Goal: Task Accomplishment & Management: Manage account settings

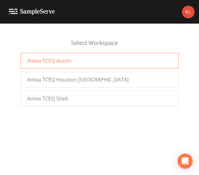
click at [121, 62] on div "Antea TCEQ Austin" at bounding box center [100, 61] width 158 height 16
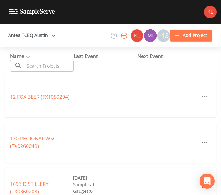
click at [49, 65] on input "text" at bounding box center [49, 66] width 49 height 12
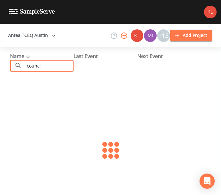
type input "council creek"
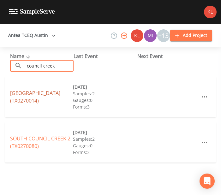
click at [45, 92] on link "COUNCIL CREEK VILLAGE (TX0270014)" at bounding box center [35, 97] width 50 height 15
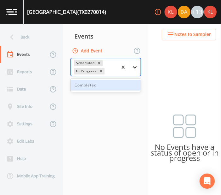
click at [133, 67] on icon at bounding box center [135, 67] width 4 height 2
click at [127, 83] on div "Completed" at bounding box center [106, 85] width 70 height 11
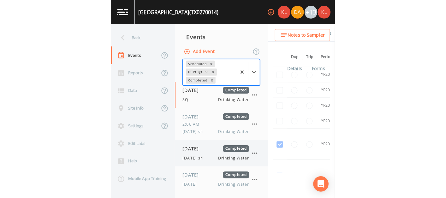
scroll to position [26, 0]
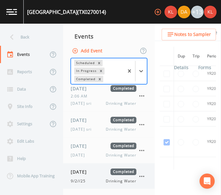
click at [103, 170] on div "09/02/2025 Completed" at bounding box center [104, 171] width 66 height 7
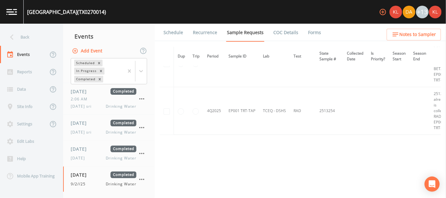
scroll to position [908, 0]
click at [220, 29] on link "Forms" at bounding box center [314, 33] width 15 height 18
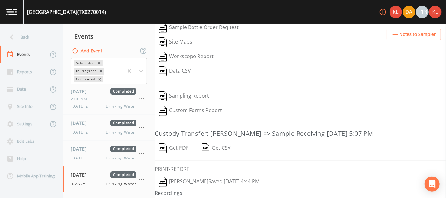
scroll to position [104, 0]
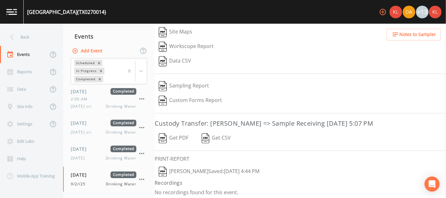
click at [220, 49] on div "Workscope Report" at bounding box center [300, 46] width 291 height 15
click at [210, 169] on button "Kler Teran  Saved: September 2, 2025 4:44 PM" at bounding box center [209, 171] width 109 height 15
click at [18, 11] on link at bounding box center [12, 12] width 24 height 24
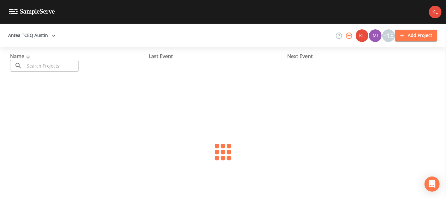
click at [56, 67] on input "text" at bounding box center [52, 66] width 54 height 12
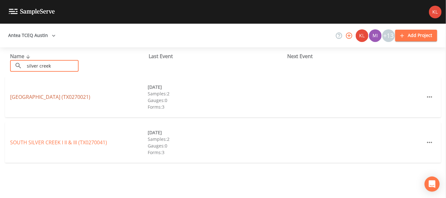
type input "silver creek"
click at [49, 97] on link "SILVER CREEK VILLAGE WSC (TX0270021)" at bounding box center [50, 96] width 80 height 7
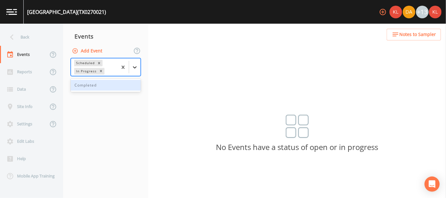
click at [135, 67] on icon at bounding box center [135, 67] width 6 height 6
click at [127, 85] on div "Completed" at bounding box center [106, 85] width 70 height 11
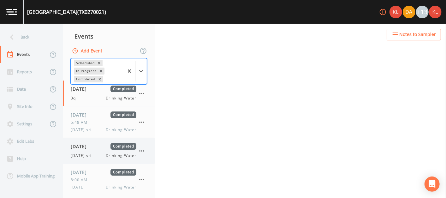
scroll to position [61, 0]
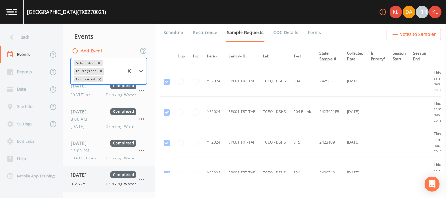
click at [103, 174] on div "09/02/2025 Completed" at bounding box center [104, 174] width 66 height 7
click at [220, 29] on link "Forms" at bounding box center [314, 33] width 15 height 18
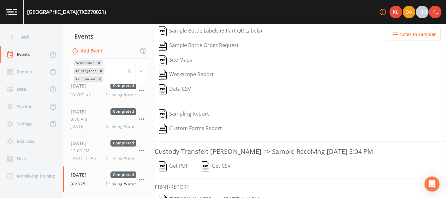
scroll to position [104, 0]
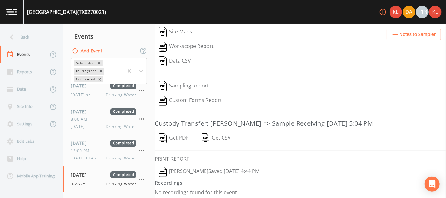
click at [192, 170] on button "Kler Teran  Saved: September 2, 2025 4:44 PM" at bounding box center [209, 171] width 109 height 15
click at [11, 18] on link at bounding box center [12, 12] width 24 height 24
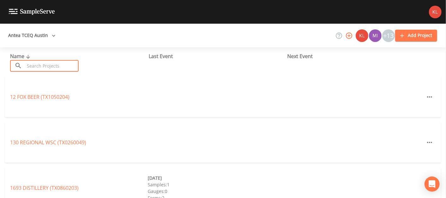
click at [56, 60] on input "text" at bounding box center [52, 66] width 54 height 12
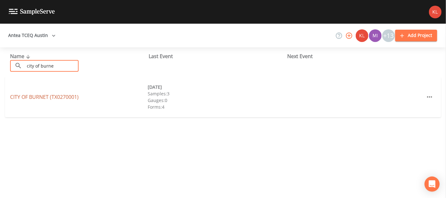
type input "city of burne"
click at [50, 94] on link "CITY OF BURNET (TX0270001)" at bounding box center [44, 96] width 68 height 7
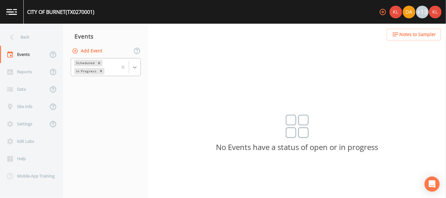
click at [133, 67] on icon at bounding box center [135, 67] width 4 height 2
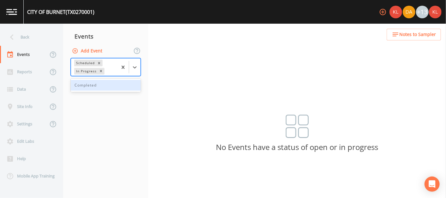
click at [127, 85] on div "Completed" at bounding box center [106, 85] width 70 height 11
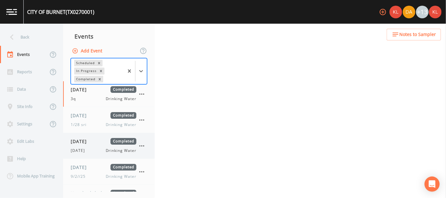
scroll to position [18, 0]
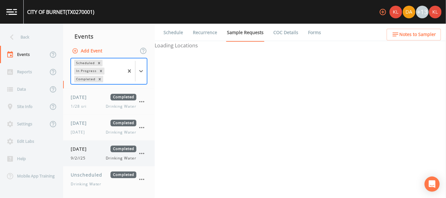
click at [91, 147] on span "[DATE]" at bounding box center [81, 148] width 21 height 7
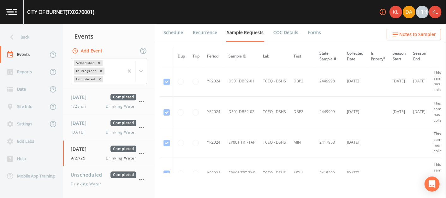
click at [220, 33] on link "Forms" at bounding box center [314, 33] width 15 height 18
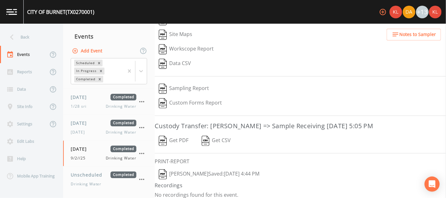
scroll to position [89, 0]
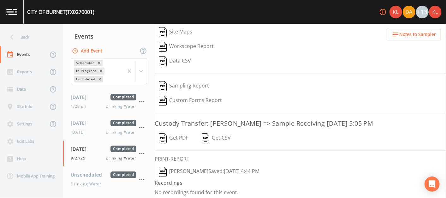
click at [185, 167] on button "Kler Teran  Saved: September 2, 2025 4:44 PM" at bounding box center [209, 171] width 109 height 15
click at [11, 12] on img at bounding box center [11, 12] width 11 height 6
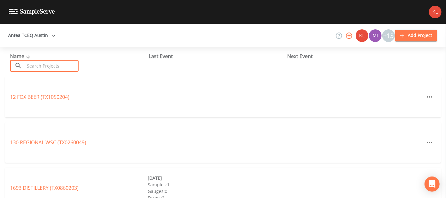
click at [43, 65] on input "text" at bounding box center [52, 66] width 54 height 12
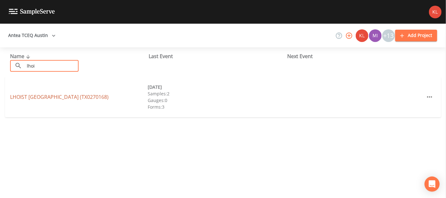
type input "lhoi"
click at [70, 97] on link "LHOIST [GEOGRAPHIC_DATA] (TX0270168)" at bounding box center [59, 96] width 98 height 7
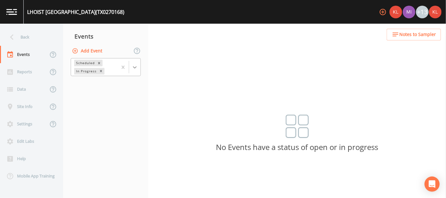
click at [136, 62] on div at bounding box center [134, 67] width 11 height 11
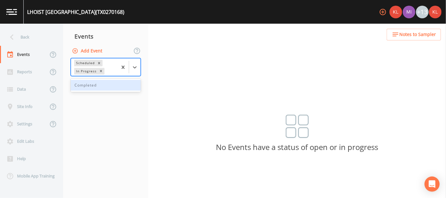
click at [115, 87] on div "Completed" at bounding box center [106, 85] width 70 height 11
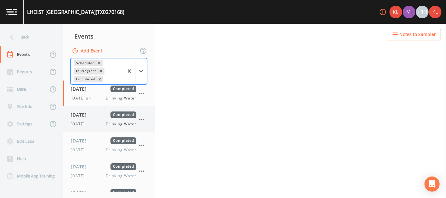
scroll to position [44, 0]
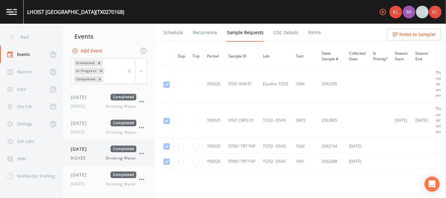
click at [92, 152] on div "[DATE] Completed 9/2//25 Drinking Water" at bounding box center [104, 152] width 66 height 15
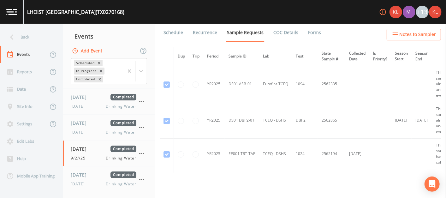
click at [220, 31] on link "Forms" at bounding box center [314, 33] width 15 height 18
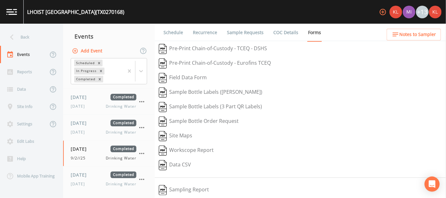
scroll to position [104, 0]
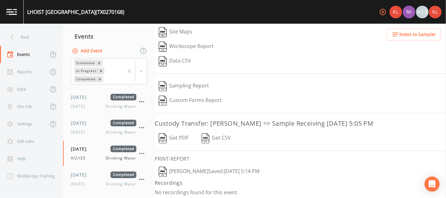
click at [193, 169] on button "Kler Teran  Saved: September 2, 2025 5:14 PM" at bounding box center [209, 171] width 109 height 15
click at [10, 21] on link at bounding box center [12, 12] width 24 height 24
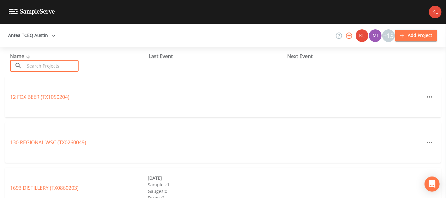
click at [44, 67] on input "text" at bounding box center [52, 66] width 54 height 12
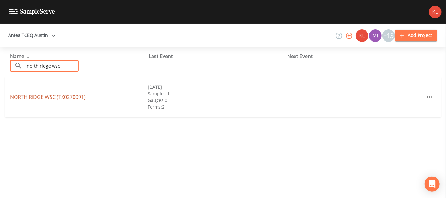
type input "north ridge wsc"
click at [50, 93] on link "NORTH RIDGE WSC (TX0270091)" at bounding box center [47, 96] width 75 height 7
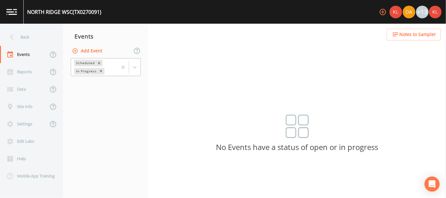
click at [134, 59] on div at bounding box center [128, 66] width 23 height 17
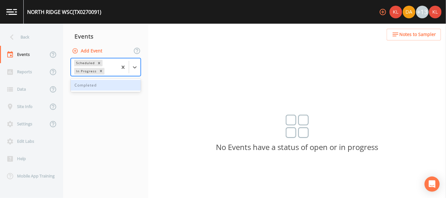
click at [121, 90] on div "Completed" at bounding box center [106, 85] width 70 height 11
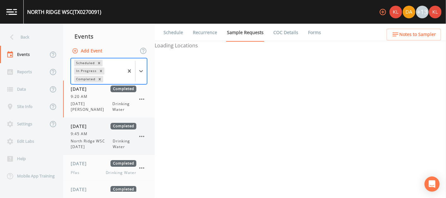
scroll to position [61, 0]
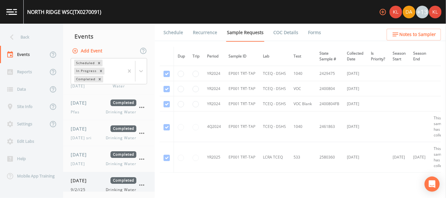
click at [101, 172] on div "[DATE] Completed 9/2//25 Drinking Water" at bounding box center [108, 185] width 91 height 26
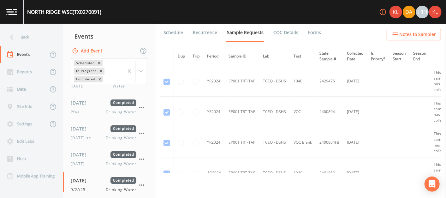
click at [220, 29] on link "Forms" at bounding box center [314, 33] width 15 height 18
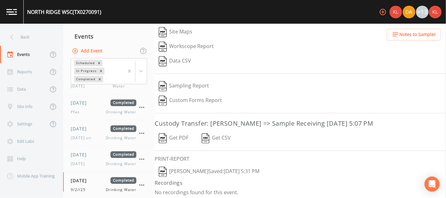
scroll to position [104, 0]
click at [220, 170] on button "Kler Teran  Saved: September 2, 2025 5:31 PM" at bounding box center [209, 171] width 109 height 15
click at [18, 14] on link at bounding box center [12, 12] width 24 height 24
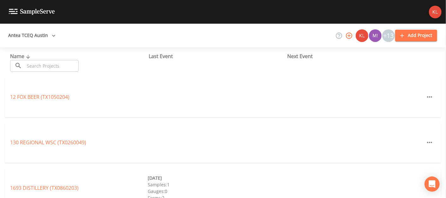
click at [47, 63] on input "text" at bounding box center [52, 66] width 54 height 12
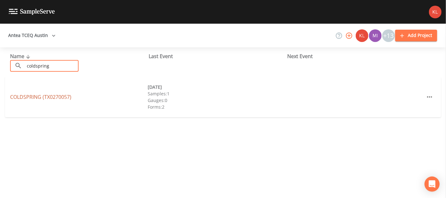
type input "coldspring"
click at [45, 94] on link "COLDSPRING (TX0270057)" at bounding box center [40, 96] width 61 height 7
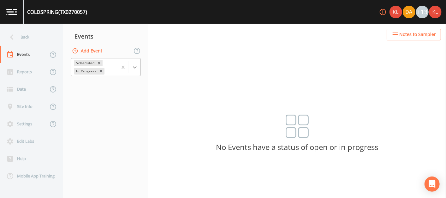
click at [136, 66] on icon at bounding box center [135, 67] width 6 height 6
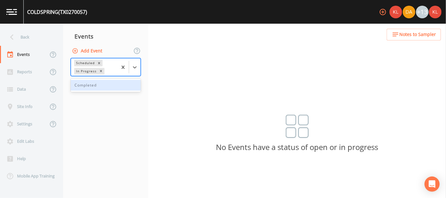
click at [130, 86] on div "Completed" at bounding box center [106, 85] width 70 height 11
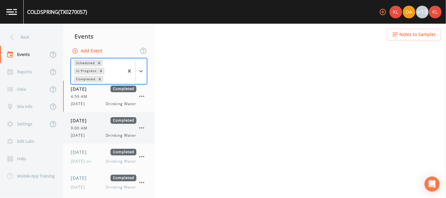
scroll to position [29, 0]
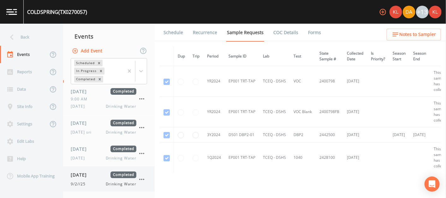
click at [91, 170] on div "[DATE] Completed 9/2//25 Drinking Water" at bounding box center [108, 179] width 91 height 26
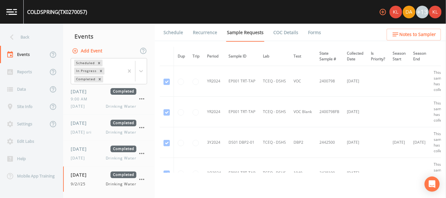
click at [220, 32] on li "Forms" at bounding box center [310, 33] width 23 height 18
click at [220, 31] on link "Forms" at bounding box center [314, 33] width 15 height 18
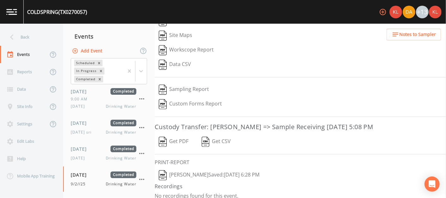
scroll to position [89, 0]
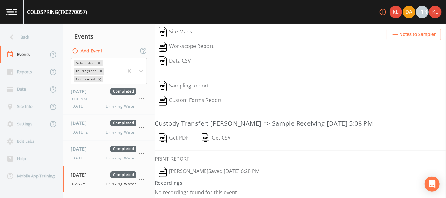
click at [180, 167] on button "Kler Teran  Saved: September 2, 2025 6:28 PM" at bounding box center [209, 171] width 109 height 15
click at [11, 9] on img at bounding box center [11, 12] width 11 height 6
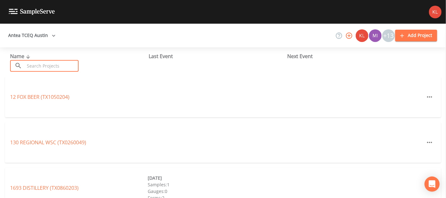
click at [73, 65] on input "text" at bounding box center [52, 66] width 54 height 12
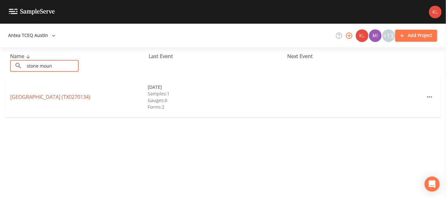
type input "stone moun"
click at [89, 94] on link "STONE MOUNTAIN SUBDIVISION (TX0270134)" at bounding box center [50, 96] width 80 height 7
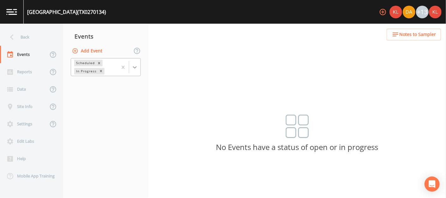
click at [134, 69] on icon at bounding box center [135, 67] width 6 height 6
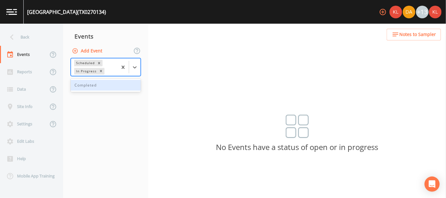
click at [125, 85] on div "Completed" at bounding box center [106, 85] width 70 height 11
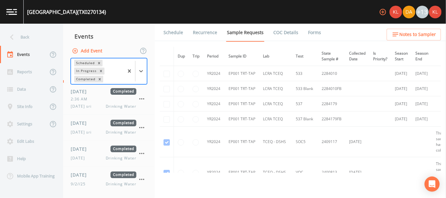
scroll to position [23, 0]
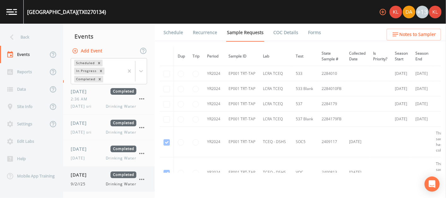
click at [96, 169] on div "[DATE] Completed 9/2//25 Drinking Water" at bounding box center [108, 179] width 91 height 26
click at [220, 33] on link "Forms" at bounding box center [314, 33] width 15 height 18
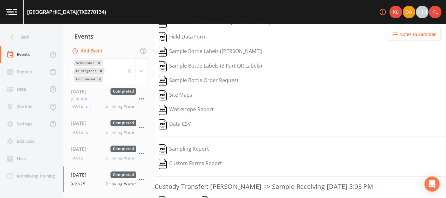
click at [220, 97] on div "Site Maps" at bounding box center [300, 95] width 291 height 15
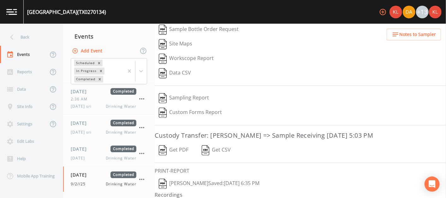
scroll to position [118, 0]
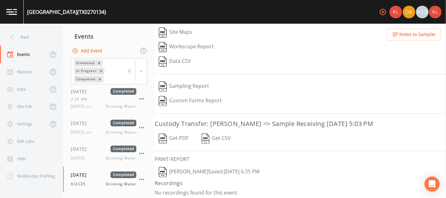
click at [213, 169] on button "Kler Teran  Saved: September 2, 2025 6:35 PM" at bounding box center [209, 172] width 109 height 15
click at [12, 19] on link at bounding box center [12, 12] width 24 height 24
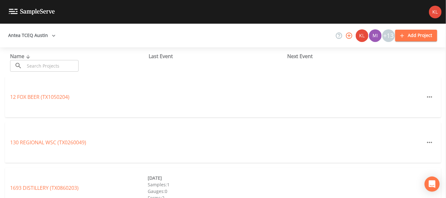
click at [53, 72] on div "Name ​ ​ Last Event Next Event" at bounding box center [223, 61] width 446 height 29
click at [49, 64] on input "text" at bounding box center [52, 66] width 54 height 12
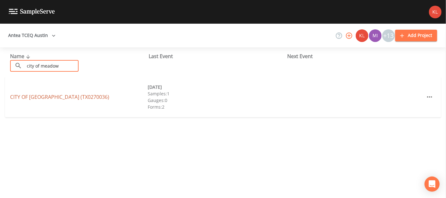
type input "city of meadow"
click at [60, 95] on link "CITY OF MEADOWLAKES (TX0270036)" at bounding box center [59, 96] width 99 height 7
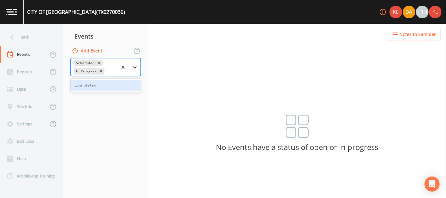
click at [135, 69] on icon at bounding box center [135, 67] width 6 height 6
click at [97, 86] on div "Completed" at bounding box center [106, 85] width 70 height 11
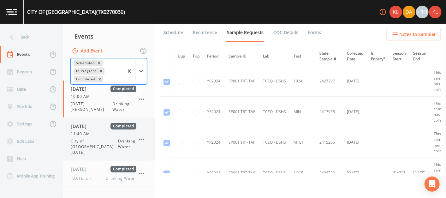
scroll to position [129, 0]
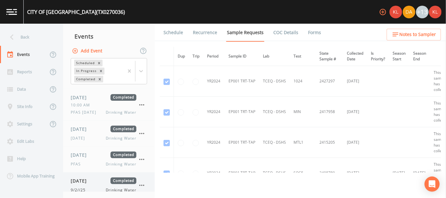
click at [91, 177] on span "[DATE]" at bounding box center [81, 180] width 21 height 7
click at [99, 172] on div "[DATE] Completed 9/2//25 Drinking Water" at bounding box center [108, 185] width 91 height 26
click at [220, 30] on link "Forms" at bounding box center [314, 33] width 15 height 18
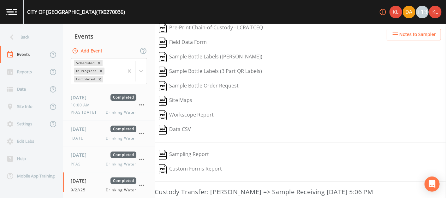
scroll to position [79, 0]
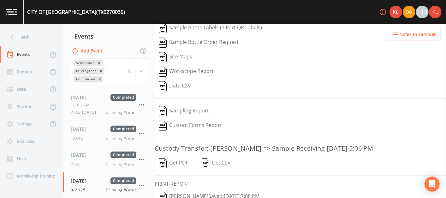
click at [180, 191] on button "Kler Teran  Saved: September 2, 2025 7:08 PM" at bounding box center [209, 196] width 109 height 15
click at [7, 12] on img at bounding box center [11, 12] width 11 height 6
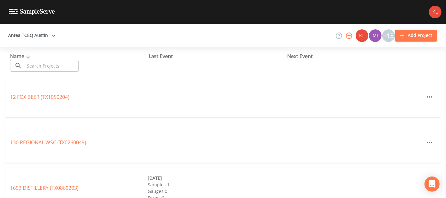
click at [50, 67] on input "text" at bounding box center [52, 66] width 54 height 12
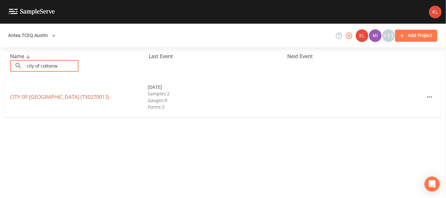
type input "city of cottonw"
click at [77, 96] on link "CITY OF COTTONWOOD SHORES (TX0270013)" at bounding box center [59, 96] width 99 height 7
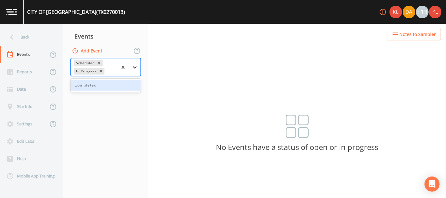
click at [131, 67] on div at bounding box center [134, 67] width 11 height 11
click at [122, 81] on div "Completed" at bounding box center [106, 85] width 70 height 11
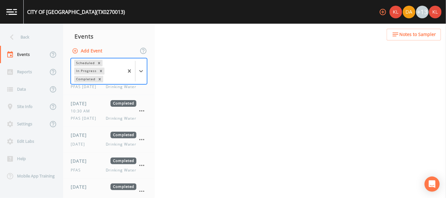
scroll to position [118, 0]
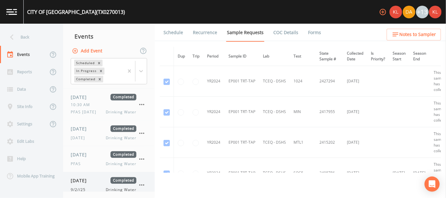
click at [99, 172] on div "[DATE] Completed 9/2//25 Drinking Water" at bounding box center [108, 185] width 91 height 26
click at [220, 29] on link "Forms" at bounding box center [314, 33] width 15 height 18
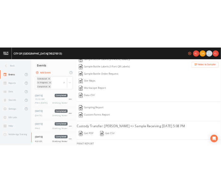
scroll to position [104, 0]
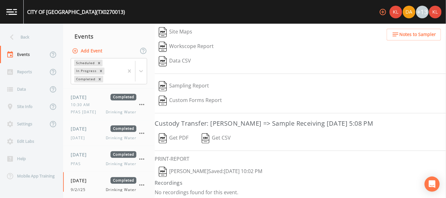
click at [192, 166] on button "Kler Teran  Saved: September 2, 2025 10:02 PM" at bounding box center [211, 171] width 112 height 15
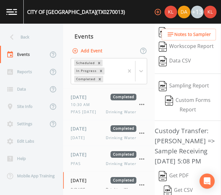
click at [17, 12] on img at bounding box center [11, 12] width 11 height 6
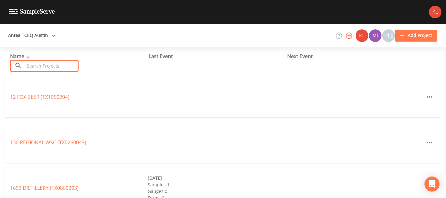
click at [71, 67] on input "text" at bounding box center [52, 66] width 54 height 12
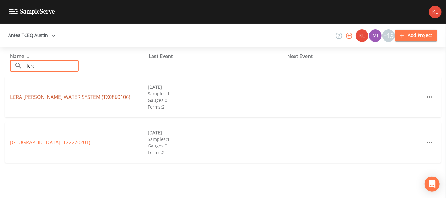
type input "lcra"
click at [85, 95] on link "LCRA HARPER WATER SYSTEM (TX0860106)" at bounding box center [70, 96] width 120 height 7
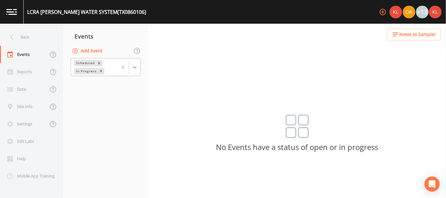
click at [134, 63] on div at bounding box center [134, 67] width 11 height 11
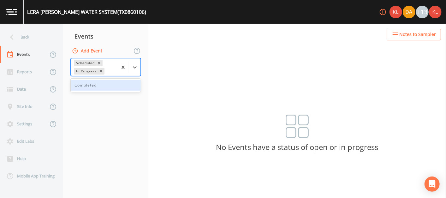
click at [124, 84] on div "Completed" at bounding box center [106, 85] width 70 height 11
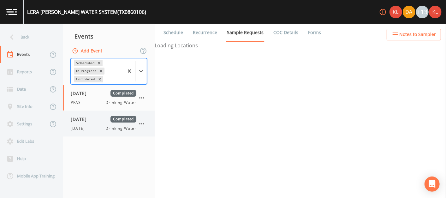
click at [117, 121] on span "Completed" at bounding box center [123, 119] width 26 height 7
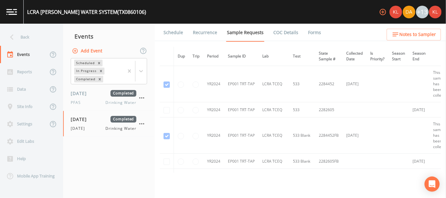
click at [220, 33] on link "Forms" at bounding box center [314, 33] width 15 height 18
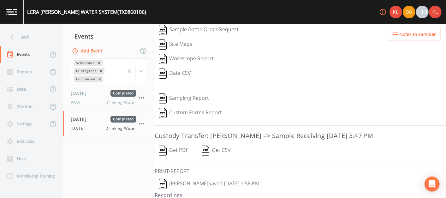
scroll to position [104, 0]
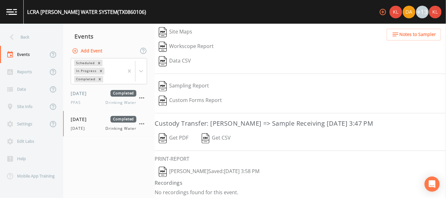
click at [179, 166] on button "Kler Teran  Saved: September 3, 2025 3:58 PM" at bounding box center [209, 171] width 109 height 15
click at [13, 8] on link at bounding box center [12, 12] width 24 height 24
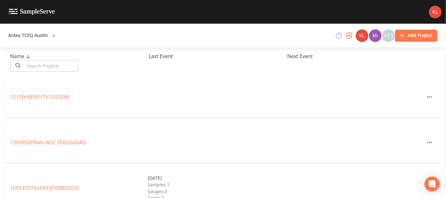
click at [43, 59] on div "Name ​ ​" at bounding box center [79, 61] width 138 height 19
click at [42, 64] on input "text" at bounding box center [52, 66] width 54 height 12
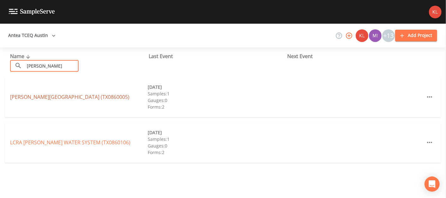
type input "harper"
click at [55, 97] on link "HARPER ROAD ESTATES (TX0860005)" at bounding box center [69, 96] width 119 height 7
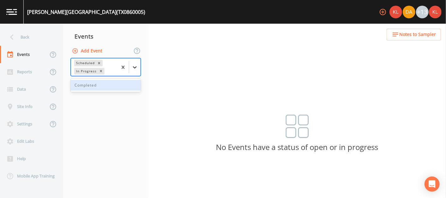
click at [136, 66] on icon at bounding box center [135, 67] width 4 height 2
click at [128, 84] on div "Completed" at bounding box center [106, 85] width 70 height 11
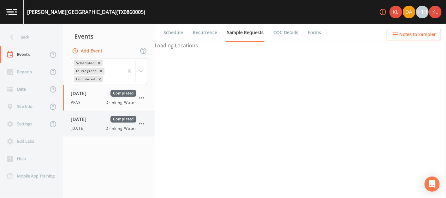
click at [121, 124] on div "09/03/2025 Completed 9/3/25 Drinking Water" at bounding box center [104, 123] width 66 height 15
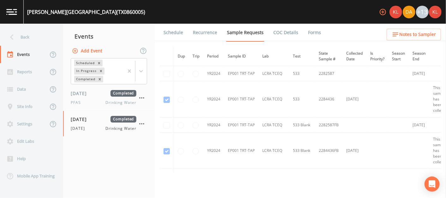
click at [220, 32] on link "Forms" at bounding box center [314, 33] width 15 height 18
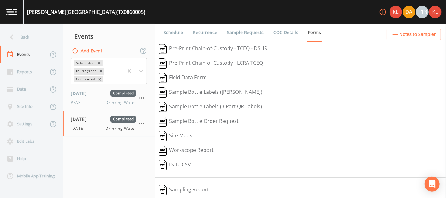
scroll to position [81, 0]
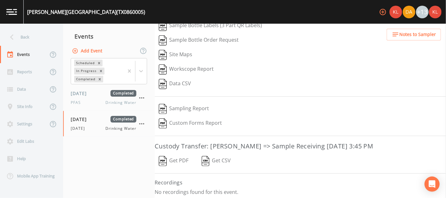
click at [170, 158] on button "Get PDF" at bounding box center [174, 161] width 38 height 15
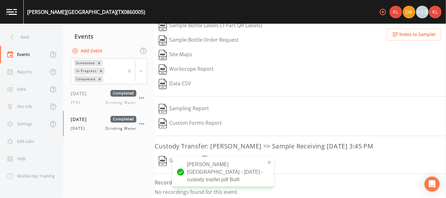
click at [158, 189] on p "No recordings found for this event." at bounding box center [300, 192] width 291 height 6
click at [220, 166] on button "close" at bounding box center [269, 162] width 4 height 8
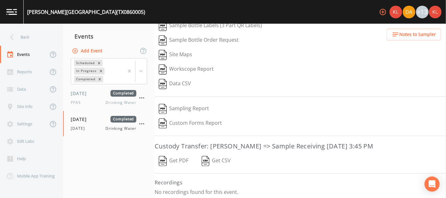
click at [17, 10] on link at bounding box center [12, 12] width 24 height 24
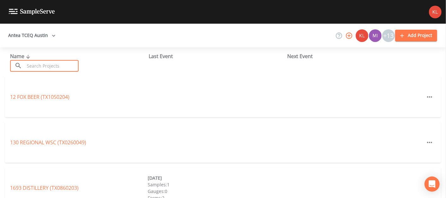
click at [50, 68] on input "text" at bounding box center [52, 66] width 54 height 12
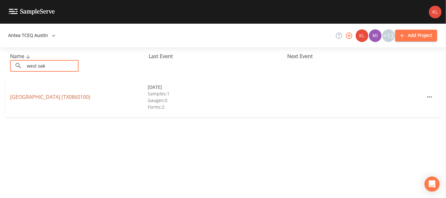
type input "west oak"
click at [51, 95] on link "WEST OAK HEIGHTS (TX0860100)" at bounding box center [50, 96] width 80 height 7
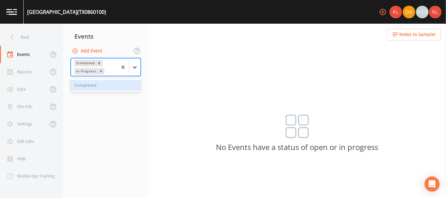
click at [134, 67] on icon at bounding box center [135, 67] width 6 height 6
click at [127, 85] on div "Completed" at bounding box center [106, 85] width 70 height 11
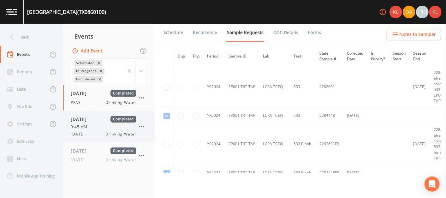
click at [103, 141] on div "05/14/2025 Completed 9:45 AM 5/14/25 Drinking Water" at bounding box center [108, 126] width 91 height 31
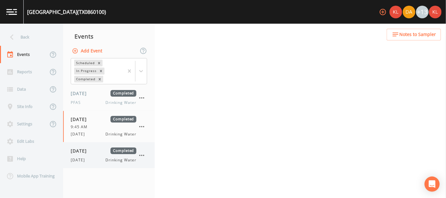
click at [103, 144] on div "09/03/2025 Completed 9/3/25 Drinking Water" at bounding box center [108, 155] width 91 height 26
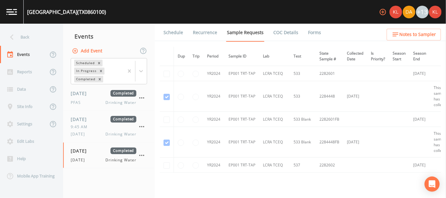
click at [220, 32] on link "Forms" at bounding box center [314, 33] width 15 height 18
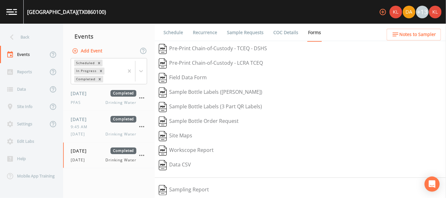
scroll to position [81, 0]
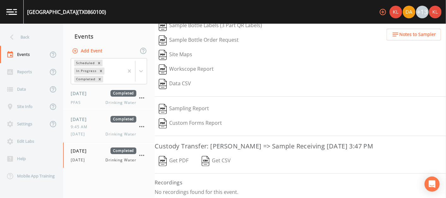
click at [2, 16] on link at bounding box center [12, 12] width 24 height 24
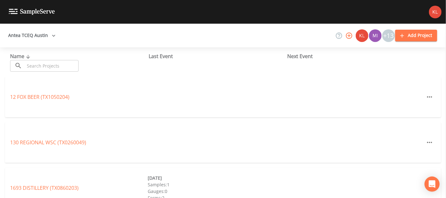
click at [42, 63] on input "text" at bounding box center [52, 66] width 54 height 12
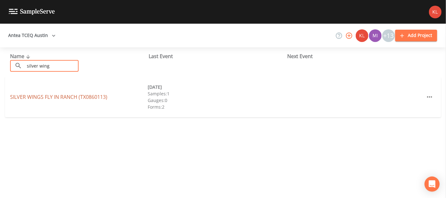
type input "silver wing"
click at [69, 95] on link "SILVER WINGS FLY IN RANCH (TX0860113)" at bounding box center [58, 96] width 97 height 7
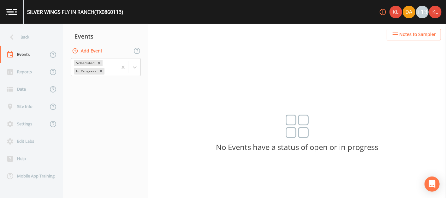
click at [141, 65] on div "Scheduled In Progress" at bounding box center [105, 67] width 85 height 20
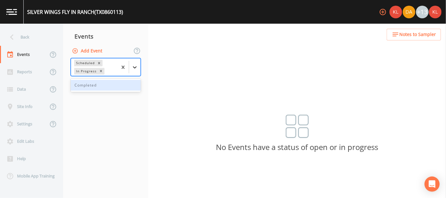
click at [138, 67] on div at bounding box center [134, 67] width 11 height 11
click at [113, 86] on div "Completed" at bounding box center [106, 85] width 70 height 11
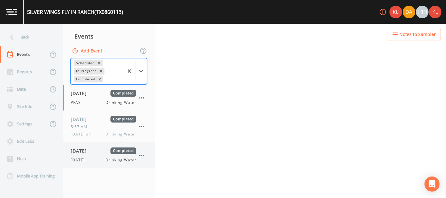
click at [97, 146] on div "09/03/2025 Completed 9/3/25 Drinking Water" at bounding box center [108, 155] width 91 height 26
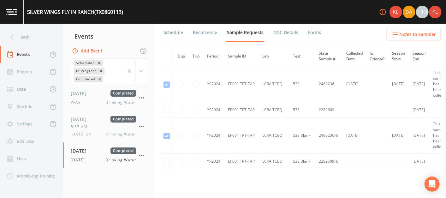
click at [220, 31] on li "Forms" at bounding box center [310, 33] width 23 height 18
click at [220, 33] on link "Forms" at bounding box center [314, 33] width 15 height 18
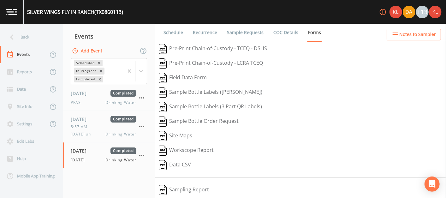
scroll to position [104, 0]
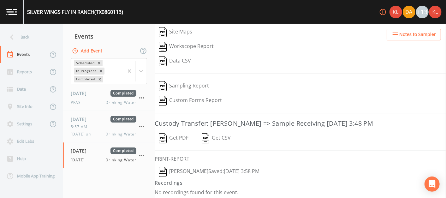
click at [220, 165] on button "Kler Teran  Saved: September 3, 2025 3:58 PM" at bounding box center [209, 171] width 109 height 15
click at [8, 18] on link at bounding box center [12, 12] width 24 height 24
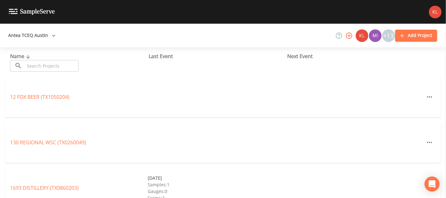
click at [38, 67] on input "text" at bounding box center [52, 66] width 54 height 12
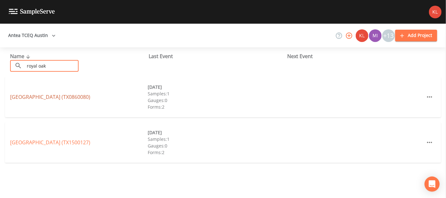
type input "royal oak"
click at [77, 97] on link "ROYAL OAKS APARTMENTS (TX0860080)" at bounding box center [50, 96] width 80 height 7
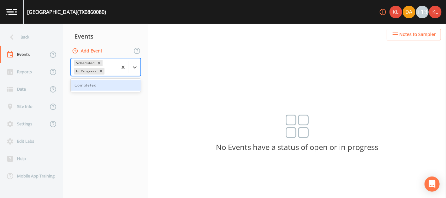
click at [132, 73] on div at bounding box center [128, 66] width 23 height 17
click at [127, 89] on div "Completed" at bounding box center [106, 85] width 70 height 11
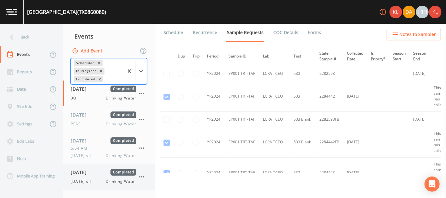
scroll to position [75, 0]
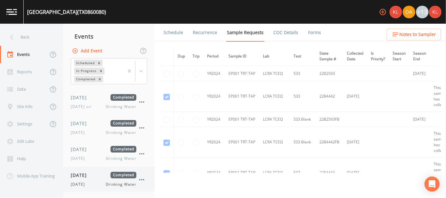
drag, startPoint x: 100, startPoint y: 178, endPoint x: 80, endPoint y: 178, distance: 19.9
click at [80, 178] on div "09/03/2025 Completed 9/3/25 Drinking Water" at bounding box center [104, 179] width 66 height 15
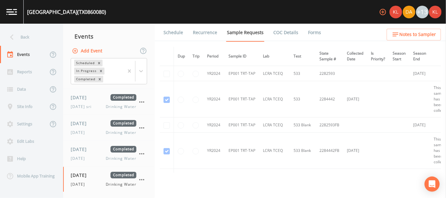
click at [220, 32] on li "Forms" at bounding box center [310, 33] width 23 height 18
click at [220, 32] on link "Forms" at bounding box center [314, 33] width 15 height 18
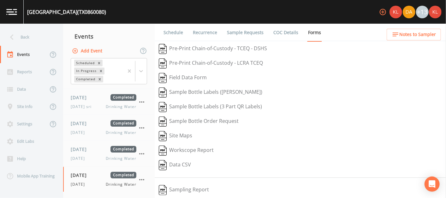
scroll to position [104, 0]
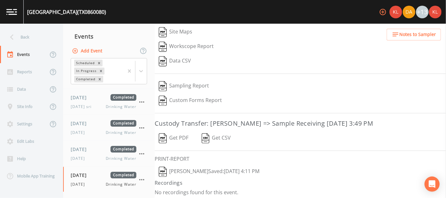
click at [220, 166] on button "Kler Teran  Saved: September 3, 2025 4:11 PM" at bounding box center [209, 171] width 109 height 15
click at [12, 13] on img at bounding box center [11, 12] width 11 height 6
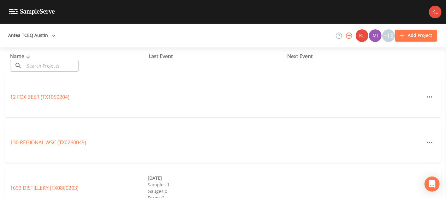
click at [41, 65] on input "text" at bounding box center [52, 66] width 54 height 12
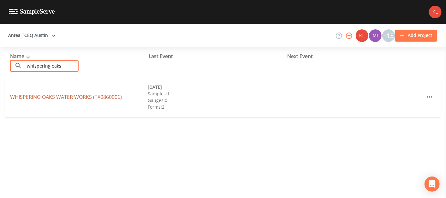
type input "whispering oaks"
click at [66, 98] on link "WHISPERING OAKS WATER WORKS (TX0860006)" at bounding box center [66, 96] width 112 height 7
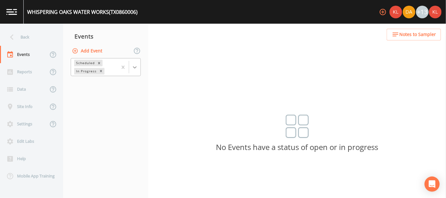
click at [132, 67] on icon at bounding box center [135, 67] width 6 height 6
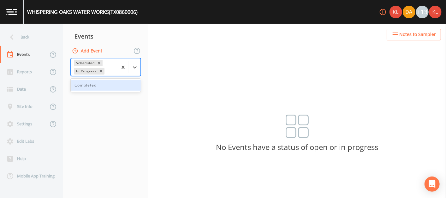
click at [125, 85] on div "Completed" at bounding box center [106, 85] width 70 height 11
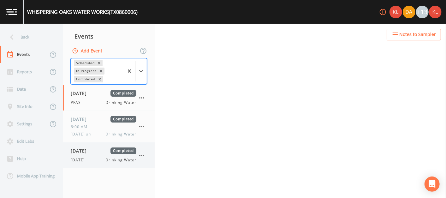
click at [103, 148] on div "09/03/2025 Completed" at bounding box center [104, 150] width 66 height 7
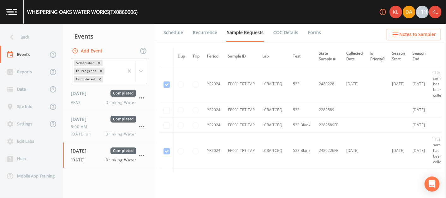
click at [220, 36] on li "Forms" at bounding box center [310, 33] width 23 height 18
click at [220, 34] on link "Forms" at bounding box center [314, 33] width 15 height 18
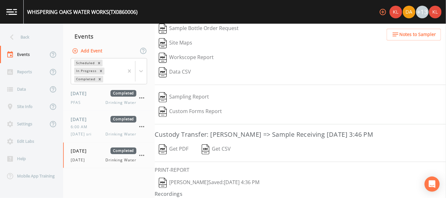
scroll to position [104, 0]
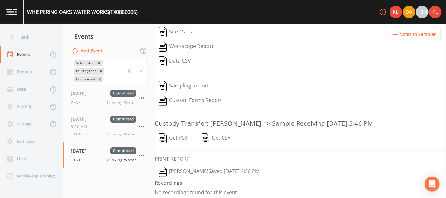
click at [195, 170] on button "Kler Teran  Saved: September 3, 2025 4:36 PM" at bounding box center [209, 171] width 109 height 15
drag, startPoint x: 195, startPoint y: 170, endPoint x: 27, endPoint y: 31, distance: 218.2
click at [27, 31] on div "Back Events Reports Data Site Info Settings Edit Labs Help Mobile App Training …" at bounding box center [223, 111] width 446 height 174
click at [12, 17] on link at bounding box center [12, 12] width 24 height 24
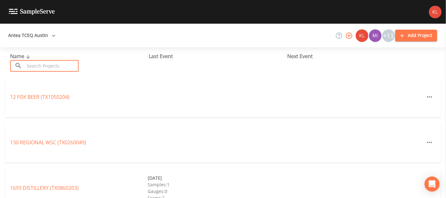
click at [63, 63] on input "text" at bounding box center [52, 66] width 54 height 12
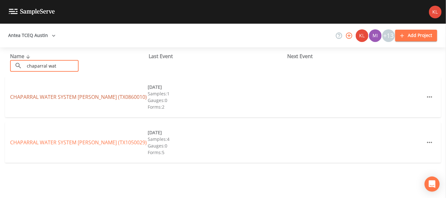
type input "chaparral wat"
click at [76, 99] on link "CHAPARRAL WATER SYSTEM GILLESPIE (TX0860010)" at bounding box center [78, 96] width 137 height 7
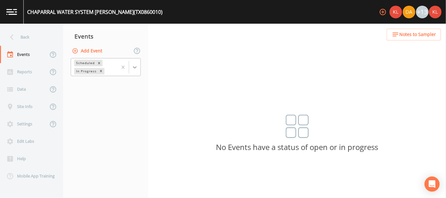
click at [140, 62] on div at bounding box center [134, 67] width 11 height 11
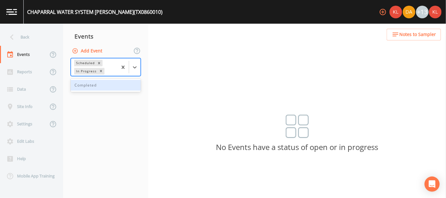
click at [119, 81] on div "Completed" at bounding box center [106, 85] width 70 height 11
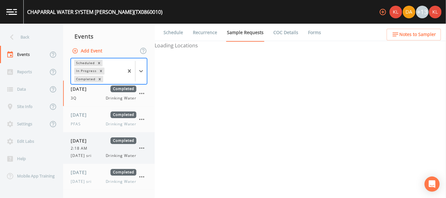
scroll to position [49, 0]
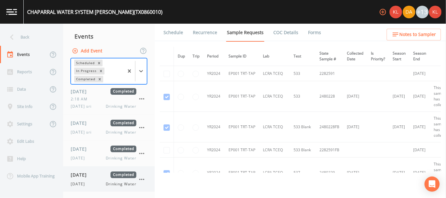
click at [104, 176] on div "09/03/2025 Completed" at bounding box center [104, 174] width 66 height 7
click at [220, 36] on link "Forms" at bounding box center [314, 33] width 15 height 18
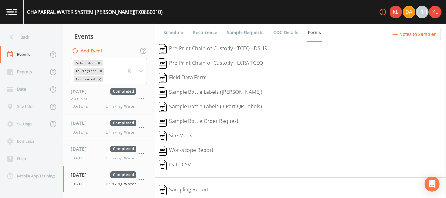
scroll to position [104, 0]
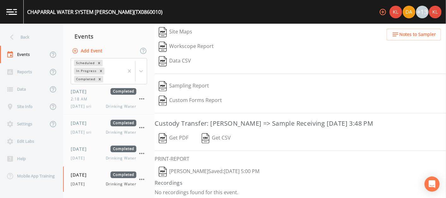
click at [198, 166] on button "Kler Teran  Saved: September 3, 2025 5:00 PM" at bounding box center [209, 171] width 109 height 15
click at [17, 15] on link at bounding box center [12, 12] width 24 height 24
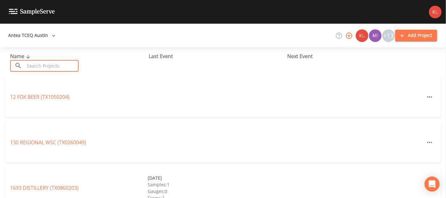
click at [60, 67] on input "text" at bounding box center [52, 66] width 54 height 12
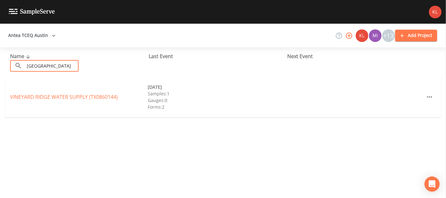
type input "vineyard ridge"
drag, startPoint x: 70, startPoint y: 91, endPoint x: 71, endPoint y: 95, distance: 4.1
click at [71, 95] on link "VINEYARD RIDGE WATER SUPPLY (TX0860144)" at bounding box center [64, 96] width 108 height 7
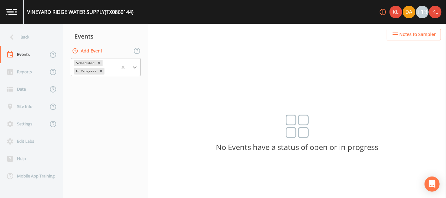
click at [133, 65] on icon at bounding box center [135, 67] width 6 height 6
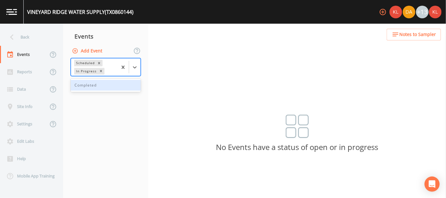
click at [124, 86] on div "Completed" at bounding box center [106, 85] width 70 height 11
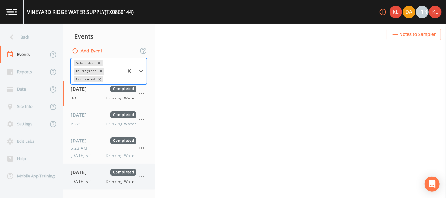
scroll to position [49, 0]
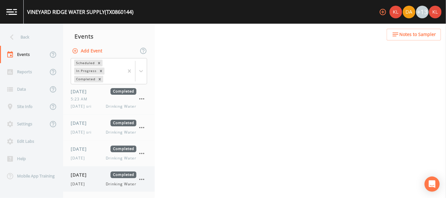
click at [108, 176] on div "09/03/2025 Completed" at bounding box center [104, 174] width 66 height 7
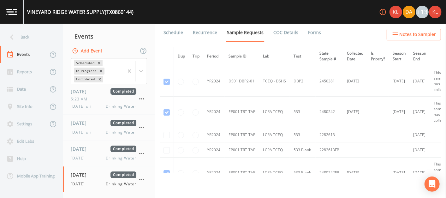
click at [220, 34] on link "Forms" at bounding box center [314, 33] width 15 height 18
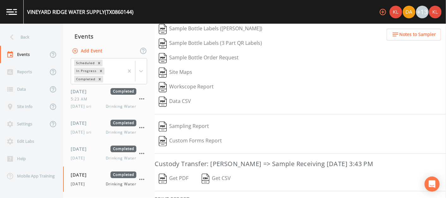
scroll to position [104, 0]
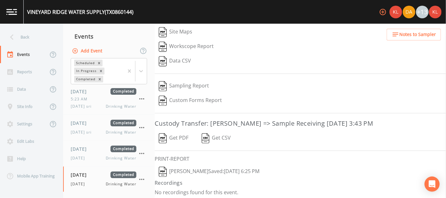
click at [186, 168] on button "Kler Teran  Saved: September 3, 2025 6:25 PM" at bounding box center [209, 171] width 109 height 15
click at [14, 15] on link at bounding box center [12, 12] width 24 height 24
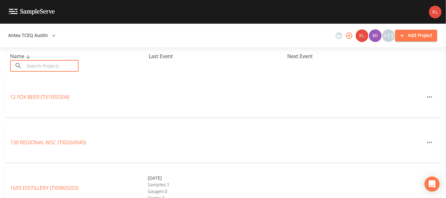
click at [41, 67] on input "text" at bounding box center [52, 66] width 54 height 12
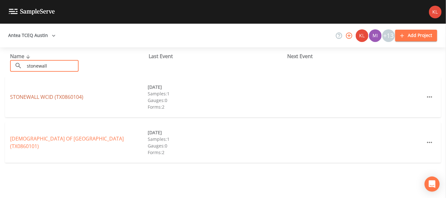
type input "stonewall"
click at [51, 95] on link "STONEWALL WCID (TX0860104)" at bounding box center [46, 96] width 73 height 7
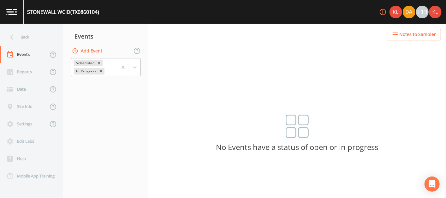
click at [138, 73] on div at bounding box center [128, 66] width 23 height 17
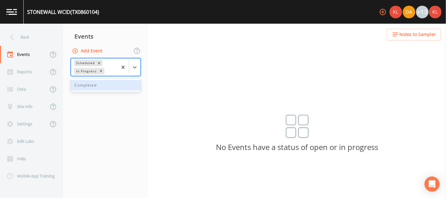
click at [128, 82] on div "Completed" at bounding box center [106, 85] width 70 height 11
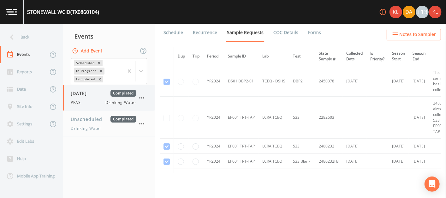
click at [114, 98] on div "09/23/2024 Completed PFAS Drinking Water" at bounding box center [104, 97] width 66 height 15
click at [110, 119] on span "Completed" at bounding box center [123, 119] width 26 height 7
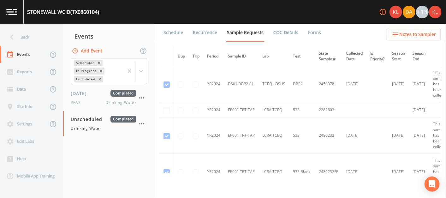
click at [188, 106] on td at bounding box center [181, 109] width 15 height 15
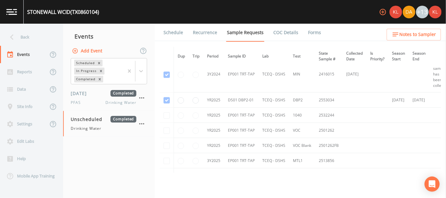
scroll to position [566, 0]
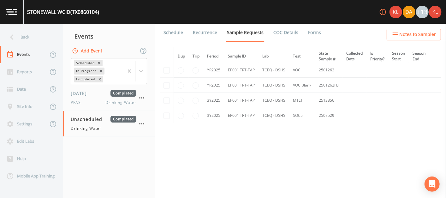
click at [220, 34] on li "Forms" at bounding box center [310, 33] width 23 height 18
click at [220, 30] on link "Forms" at bounding box center [314, 33] width 15 height 18
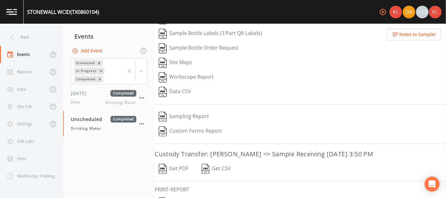
scroll to position [104, 0]
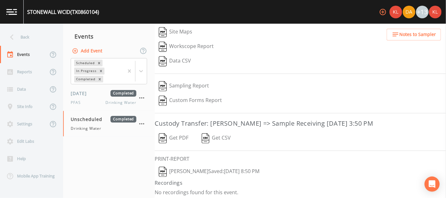
click at [193, 167] on button "Kler Teran  Saved: September 3, 2025 8:50 PM" at bounding box center [209, 171] width 109 height 15
click at [14, 18] on link at bounding box center [12, 12] width 24 height 24
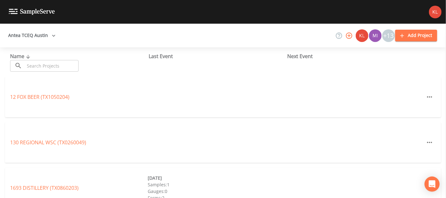
click at [54, 70] on input "text" at bounding box center [52, 66] width 54 height 12
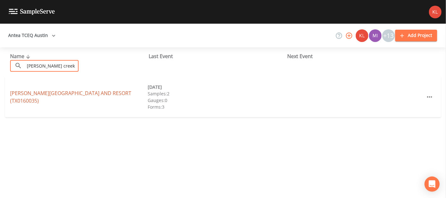
type input "carter creek"
click at [82, 98] on link "CARTER CREEK WINERY AND RESORT (TX0160035)" at bounding box center [70, 97] width 121 height 15
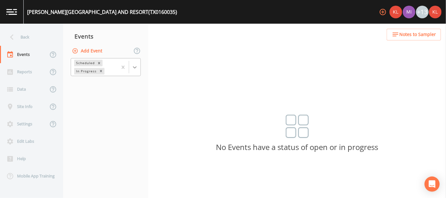
click at [137, 65] on icon at bounding box center [135, 67] width 6 height 6
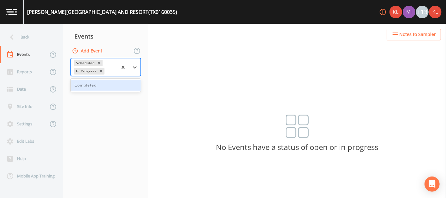
click at [109, 82] on div "Completed" at bounding box center [106, 85] width 70 height 11
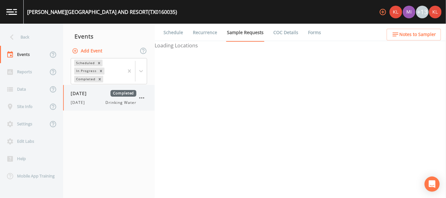
click at [111, 90] on span "Completed" at bounding box center [123, 93] width 26 height 7
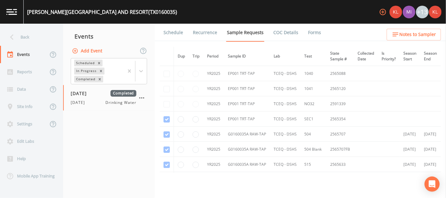
click at [220, 31] on link "Forms" at bounding box center [314, 33] width 15 height 18
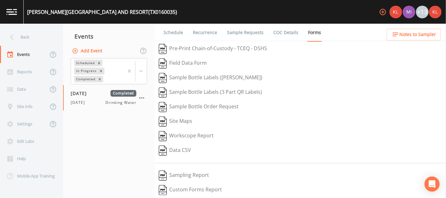
scroll to position [89, 0]
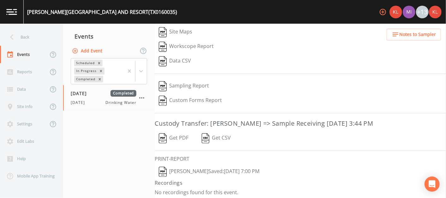
click at [189, 166] on button "Kler Teran  Saved: September 3, 2025 7:00 PM" at bounding box center [209, 171] width 109 height 15
click at [11, 16] on link at bounding box center [12, 12] width 24 height 24
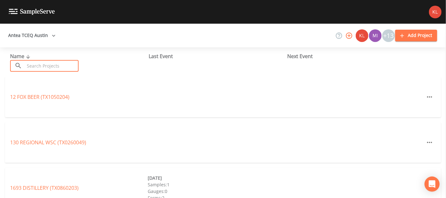
click at [72, 67] on input "text" at bounding box center [52, 66] width 54 height 12
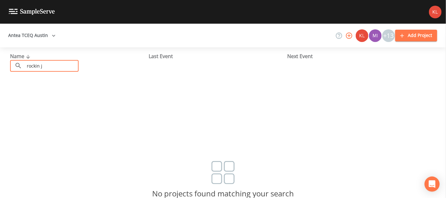
scroll to position [16, 0]
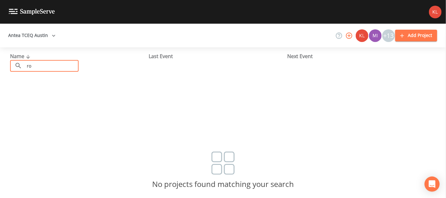
type input "r"
type input "ranc"
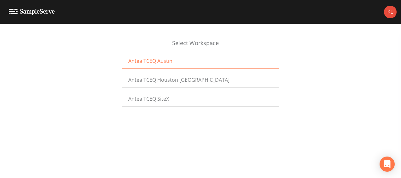
click at [154, 59] on span "Antea TCEQ Austin" at bounding box center [150, 61] width 44 height 8
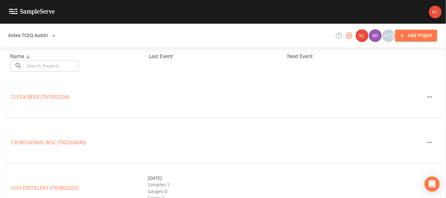
click at [66, 58] on div "Name ​ ​" at bounding box center [79, 61] width 138 height 19
click at [64, 60] on input "text" at bounding box center [52, 66] width 54 height 12
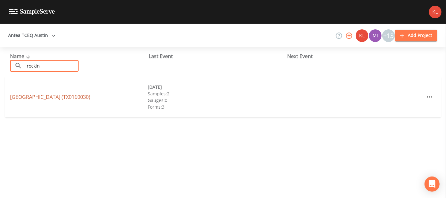
type input "rockin"
click at [73, 99] on link "[GEOGRAPHIC_DATA] (TX0160030)" at bounding box center [50, 96] width 80 height 7
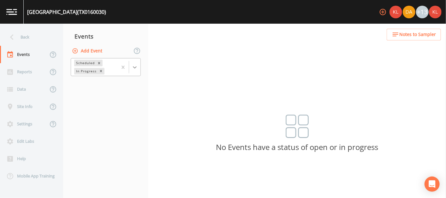
click at [138, 66] on div at bounding box center [134, 67] width 11 height 11
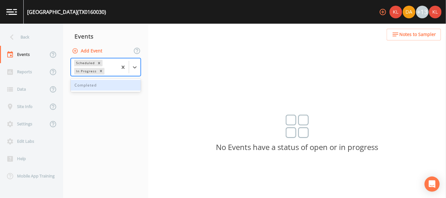
click at [122, 88] on div "Completed" at bounding box center [106, 85] width 70 height 11
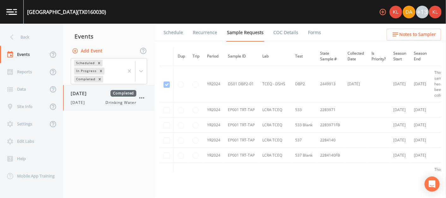
click at [114, 104] on span "Drinking Water" at bounding box center [121, 103] width 31 height 6
click at [311, 32] on link "Forms" at bounding box center [314, 33] width 15 height 18
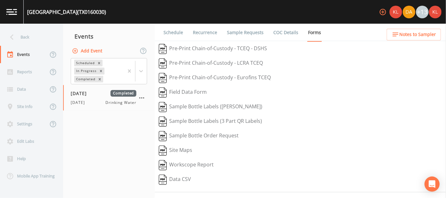
scroll to position [118, 0]
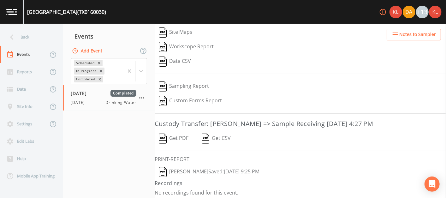
click at [195, 170] on button "[PERSON_NAME]  Saved: [DATE] 9:25 PM" at bounding box center [209, 172] width 109 height 15
click at [14, 14] on img at bounding box center [11, 12] width 11 height 6
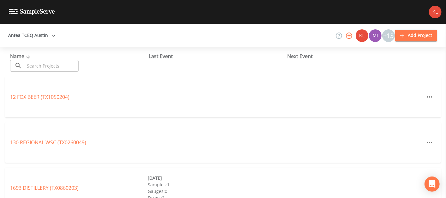
click at [32, 66] on input "text" at bounding box center [52, 66] width 54 height 12
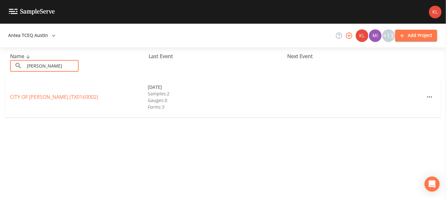
type input "[PERSON_NAME]"
click at [62, 90] on div "CITY OF [PERSON_NAME] (TX0160002) [DATE] Samples: 2 Gauges: 0 Forms: 3" at bounding box center [223, 97] width 436 height 40
click at [59, 96] on link "CITY OF [PERSON_NAME] (TX0160002)" at bounding box center [54, 96] width 88 height 7
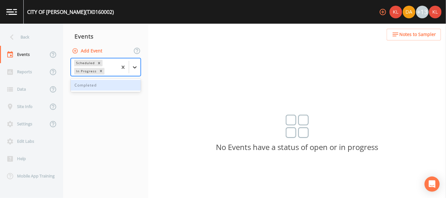
click at [135, 63] on div at bounding box center [134, 67] width 11 height 11
click at [121, 85] on div "Completed" at bounding box center [106, 85] width 70 height 11
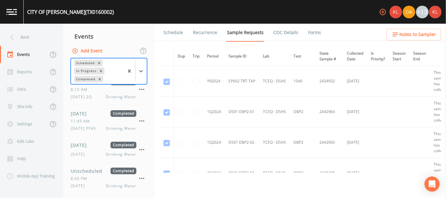
scroll to position [129, 0]
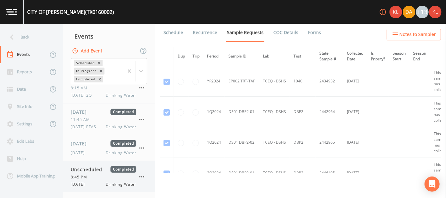
click at [109, 174] on div "8:45 PM" at bounding box center [104, 177] width 66 height 6
click at [95, 151] on div "[DATE] Drinking Water" at bounding box center [104, 153] width 66 height 6
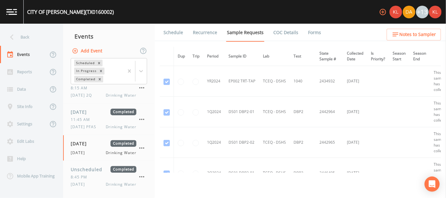
click at [309, 31] on link "Forms" at bounding box center [314, 33] width 15 height 18
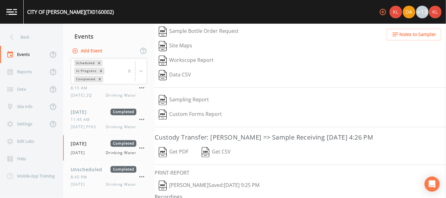
scroll to position [104, 0]
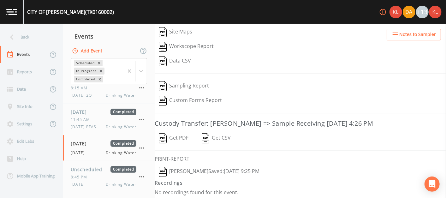
click at [223, 171] on button "[PERSON_NAME]  Saved: [DATE] 9:25 PM" at bounding box center [209, 171] width 109 height 15
click at [5, 12] on link at bounding box center [12, 12] width 24 height 24
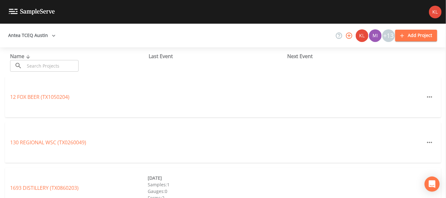
click at [43, 62] on input "text" at bounding box center [52, 66] width 54 height 12
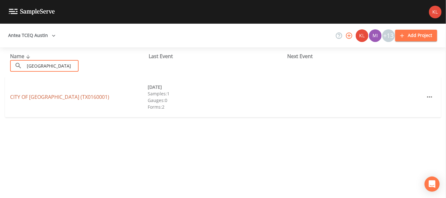
type input "[GEOGRAPHIC_DATA]"
click at [68, 96] on link "CITY OF [GEOGRAPHIC_DATA] (TX0160001)" at bounding box center [59, 96] width 99 height 7
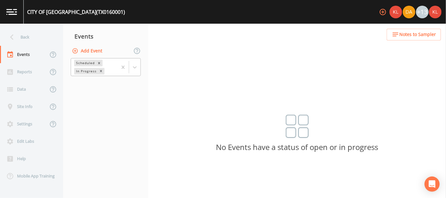
click at [140, 67] on div "Scheduled In Progress" at bounding box center [106, 67] width 70 height 18
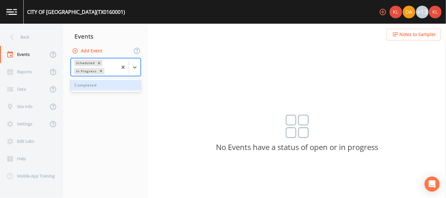
click at [122, 87] on div "Completed" at bounding box center [106, 85] width 70 height 11
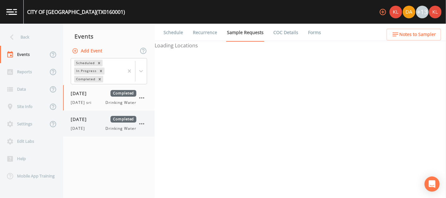
click at [122, 128] on span "Drinking Water" at bounding box center [121, 129] width 31 height 6
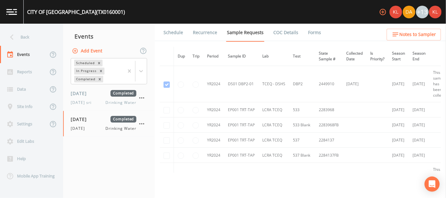
click at [314, 29] on link "Forms" at bounding box center [314, 33] width 15 height 18
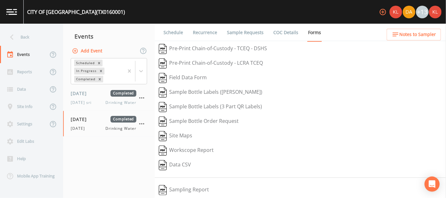
scroll to position [104, 0]
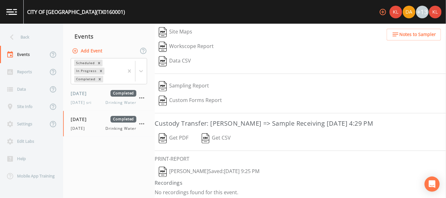
click at [202, 166] on button "[PERSON_NAME]  Saved: [DATE] 9:25 PM" at bounding box center [209, 171] width 109 height 15
click at [15, 15] on link at bounding box center [12, 12] width 24 height 24
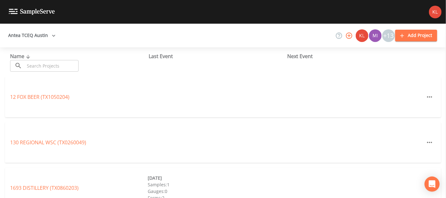
click at [57, 62] on input "text" at bounding box center [52, 66] width 54 height 12
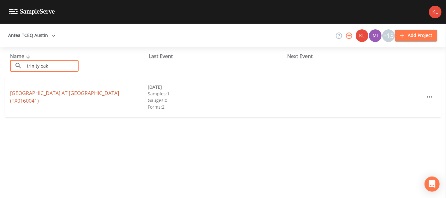
type input "trinity oak"
click at [61, 92] on link "[GEOGRAPHIC_DATA] AT [GEOGRAPHIC_DATA] (TX0160041)" at bounding box center [64, 97] width 109 height 15
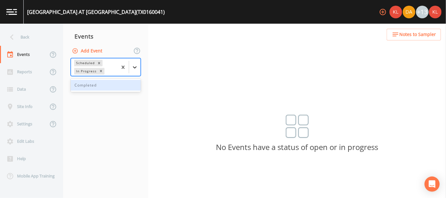
click at [139, 64] on div at bounding box center [134, 67] width 11 height 11
click at [126, 85] on div "Completed" at bounding box center [106, 85] width 70 height 11
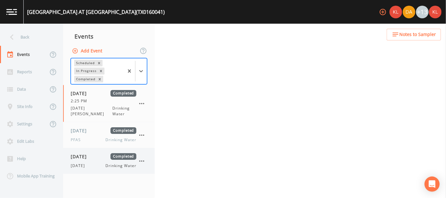
click at [121, 153] on span "Completed" at bounding box center [123, 156] width 26 height 7
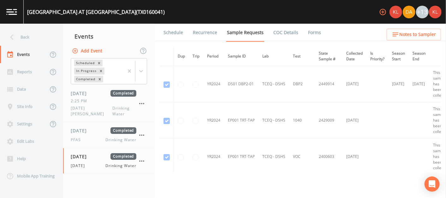
click at [307, 31] on link "Forms" at bounding box center [314, 33] width 15 height 18
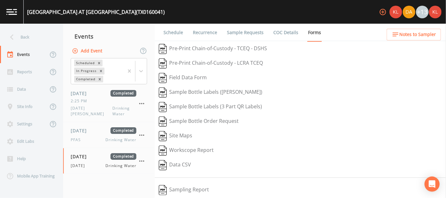
scroll to position [104, 0]
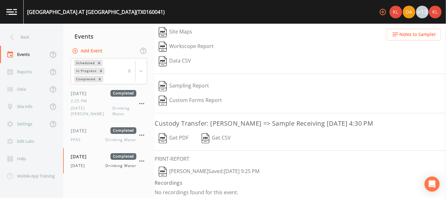
click at [180, 169] on button "[PERSON_NAME]  Saved: [DATE] 9:25 PM" at bounding box center [209, 171] width 109 height 15
click at [16, 18] on link at bounding box center [12, 12] width 24 height 24
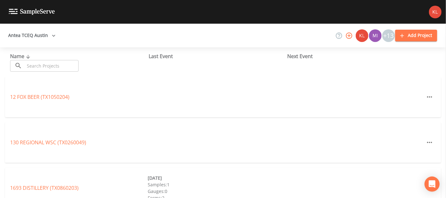
click at [62, 64] on input "text" at bounding box center [52, 66] width 54 height 12
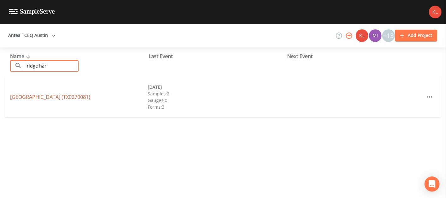
type input "ridge har"
click at [61, 96] on link "[GEOGRAPHIC_DATA] (TX0270081)" at bounding box center [50, 96] width 80 height 7
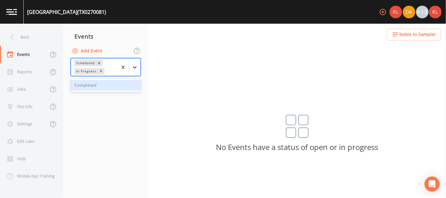
click at [139, 69] on div at bounding box center [134, 67] width 11 height 11
click at [127, 84] on div "Completed" at bounding box center [106, 85] width 70 height 11
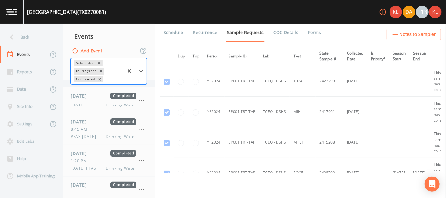
scroll to position [86, 0]
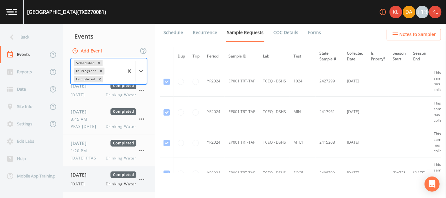
click at [109, 180] on div "[DATE] Completed [DATE] Drinking Water" at bounding box center [104, 178] width 66 height 15
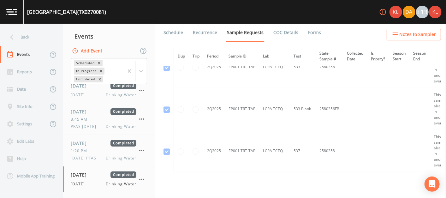
scroll to position [842, 0]
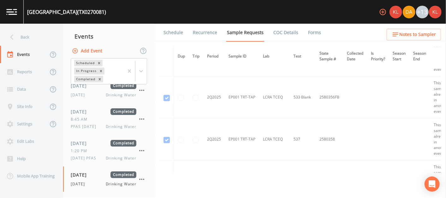
click at [307, 32] on link "Forms" at bounding box center [314, 33] width 15 height 18
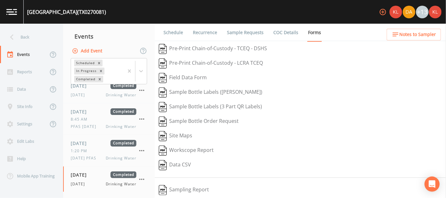
scroll to position [104, 0]
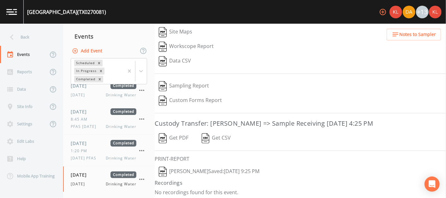
click at [192, 171] on button "[PERSON_NAME]  Saved: [DATE] 9:25 PM" at bounding box center [209, 171] width 109 height 15
click at [16, 13] on img at bounding box center [11, 12] width 11 height 6
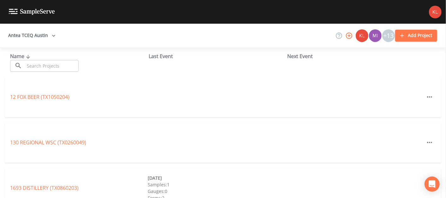
click at [69, 68] on input "text" at bounding box center [52, 66] width 54 height 12
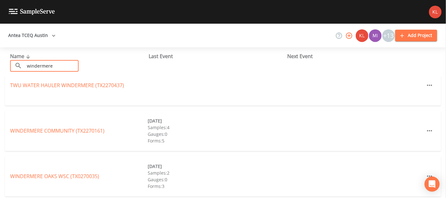
scroll to position [15, 0]
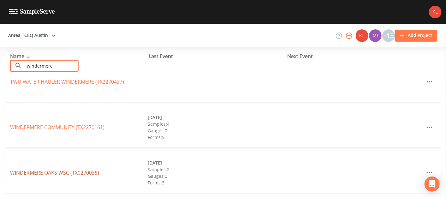
type input "windermere"
click at [70, 170] on link "[GEOGRAPHIC_DATA] (TX0270035)" at bounding box center [54, 172] width 89 height 7
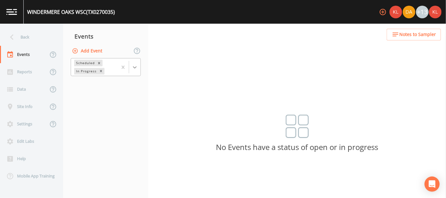
click at [138, 71] on div at bounding box center [134, 67] width 11 height 11
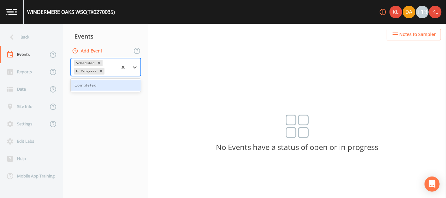
click at [127, 87] on div "Completed" at bounding box center [106, 85] width 70 height 11
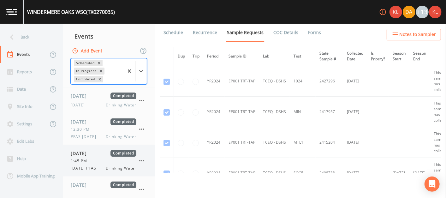
scroll to position [86, 0]
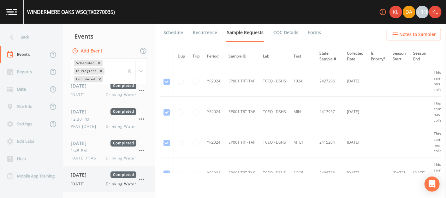
click at [104, 173] on div "[DATE] Completed" at bounding box center [104, 174] width 66 height 7
click at [314, 29] on link "Forms" at bounding box center [314, 33] width 15 height 18
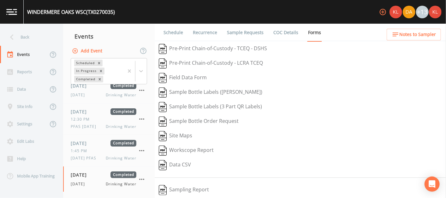
scroll to position [104, 0]
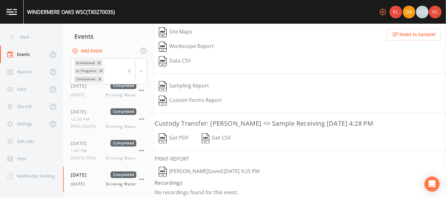
click at [226, 167] on button "[PERSON_NAME]  Saved: [DATE] 9:25 PM" at bounding box center [209, 171] width 109 height 15
click at [19, 13] on link at bounding box center [12, 12] width 24 height 24
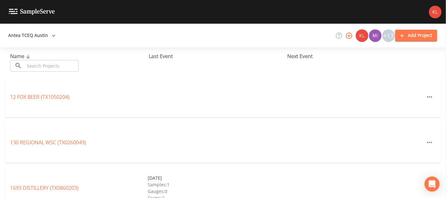
click at [32, 60] on input "text" at bounding box center [52, 66] width 54 height 12
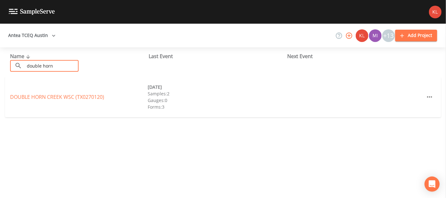
type input "double horn"
click at [59, 94] on link "DOUBLE [GEOGRAPHIC_DATA] (TX0270120)" at bounding box center [57, 96] width 94 height 7
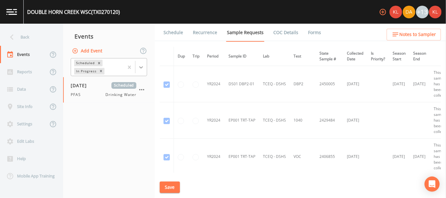
click at [144, 67] on icon at bounding box center [141, 67] width 6 height 6
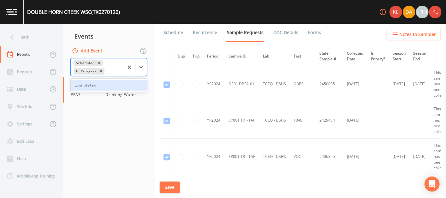
click at [134, 83] on div "Completed" at bounding box center [109, 85] width 76 height 11
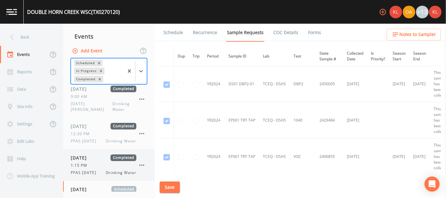
scroll to position [35, 0]
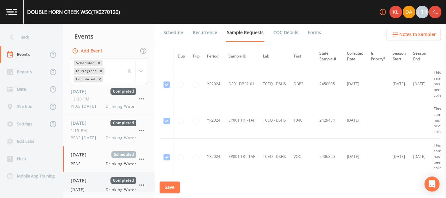
click at [114, 177] on span "Completed" at bounding box center [123, 180] width 26 height 7
click at [317, 34] on link "Forms" at bounding box center [314, 33] width 15 height 18
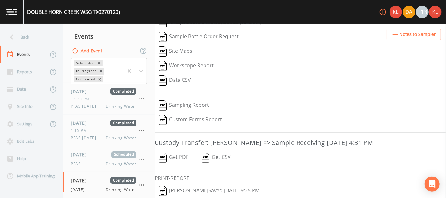
scroll to position [104, 0]
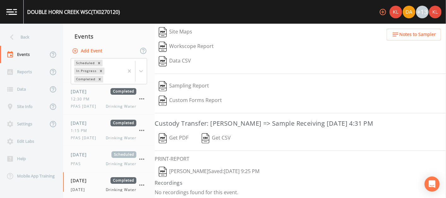
click at [186, 169] on button "[PERSON_NAME]  Saved: [DATE] 9:25 PM" at bounding box center [209, 171] width 109 height 15
click at [12, 17] on link at bounding box center [12, 12] width 24 height 24
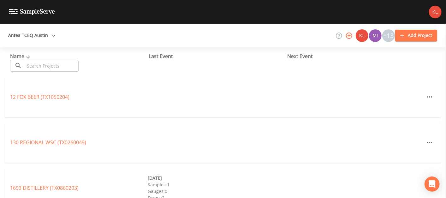
click at [70, 66] on input "text" at bounding box center [52, 66] width 54 height 12
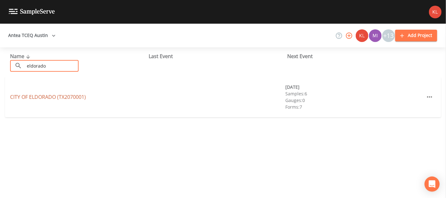
type input "eldorado"
click at [65, 95] on link "CITY OF [GEOGRAPHIC_DATA] (TX2070001)" at bounding box center [48, 96] width 76 height 7
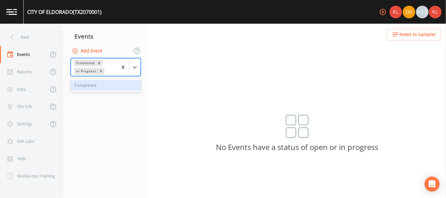
click at [137, 73] on div at bounding box center [128, 66] width 23 height 17
click at [130, 85] on div "Completed" at bounding box center [106, 85] width 70 height 11
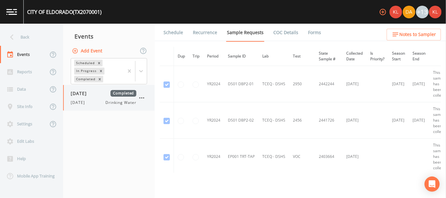
click at [112, 103] on span "Drinking Water" at bounding box center [121, 103] width 31 height 6
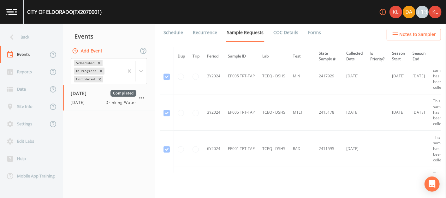
click at [307, 29] on link "Forms" at bounding box center [314, 33] width 15 height 18
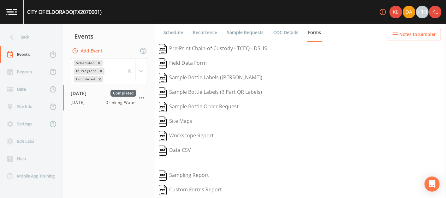
scroll to position [89, 0]
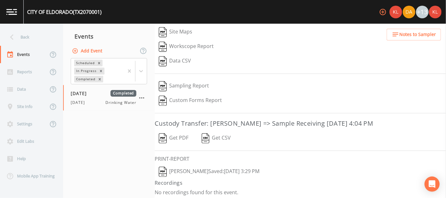
click at [182, 167] on button "[PERSON_NAME]  Saved: [DATE] 3:29 PM" at bounding box center [209, 171] width 109 height 15
click at [18, 14] on link at bounding box center [12, 12] width 24 height 24
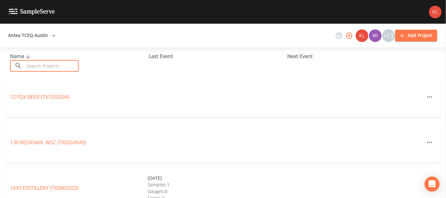
click at [67, 67] on input "text" at bounding box center [52, 66] width 54 height 12
click at [67, 67] on input "m" at bounding box center [52, 66] width 54 height 12
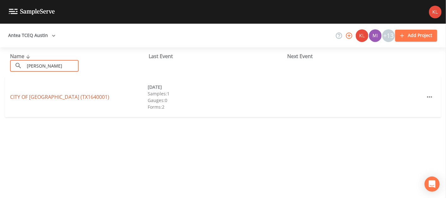
type input "[PERSON_NAME]"
click at [53, 98] on link "CITY OF [GEOGRAPHIC_DATA] (TX1640001)" at bounding box center [59, 96] width 99 height 7
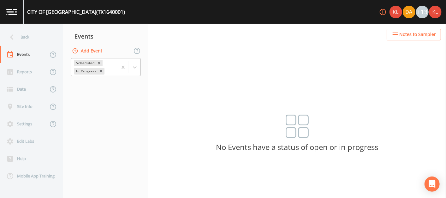
click at [138, 60] on div at bounding box center [128, 66] width 23 height 17
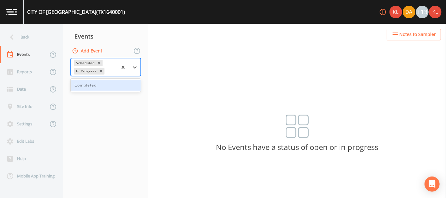
click at [125, 84] on div "Completed" at bounding box center [106, 85] width 70 height 11
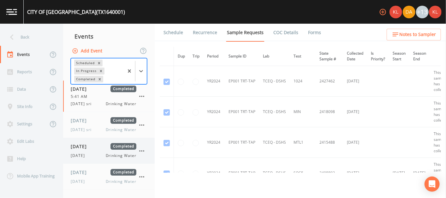
scroll to position [23, 0]
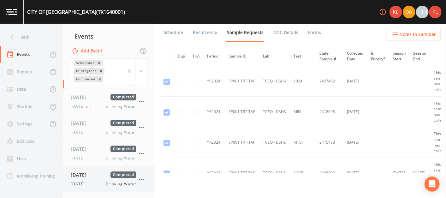
click at [108, 178] on div "[DATE] Completed [DATE] Drinking Water" at bounding box center [104, 178] width 66 height 15
click at [310, 36] on link "Forms" at bounding box center [314, 33] width 15 height 18
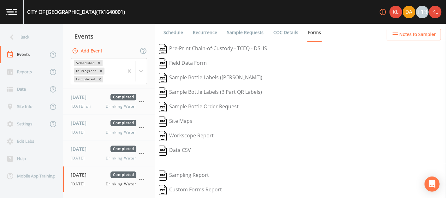
scroll to position [89, 0]
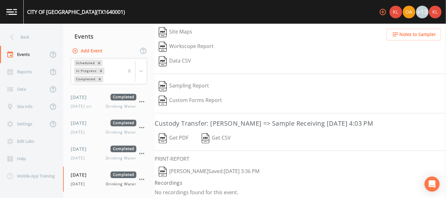
click at [203, 168] on button "[PERSON_NAME]  Saved: [DATE] 3:36 PM" at bounding box center [209, 171] width 109 height 15
click at [7, 19] on link at bounding box center [12, 12] width 24 height 24
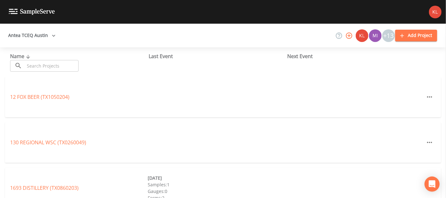
click at [35, 59] on div "Name ​ ​" at bounding box center [79, 61] width 138 height 19
click at [38, 65] on input "text" at bounding box center [52, 66] width 54 height 12
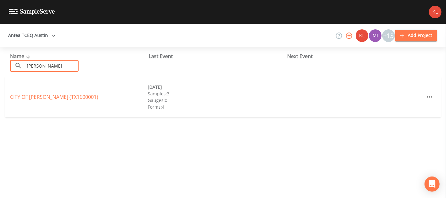
type input "[PERSON_NAME]"
click at [54, 93] on div "[GEOGRAPHIC_DATA][PERSON_NAME] (TX1600001)" at bounding box center [79, 97] width 138 height 8
click at [55, 98] on link "[GEOGRAPHIC_DATA][PERSON_NAME] (TX1600001)" at bounding box center [54, 96] width 88 height 7
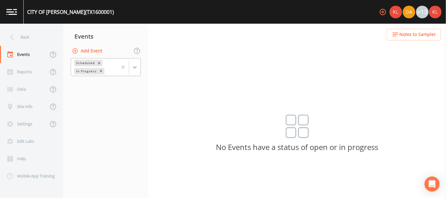
click at [132, 68] on icon at bounding box center [135, 67] width 6 height 6
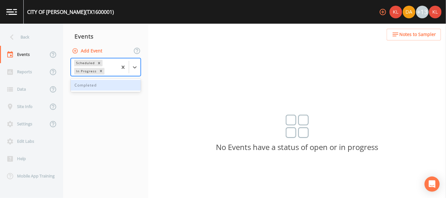
click at [128, 89] on div "Completed" at bounding box center [106, 85] width 70 height 11
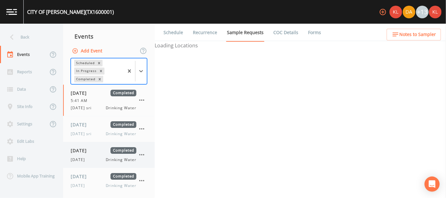
scroll to position [2, 0]
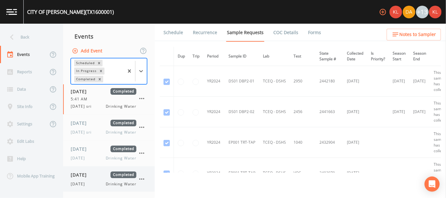
click at [110, 182] on span "Drinking Water" at bounding box center [121, 184] width 31 height 6
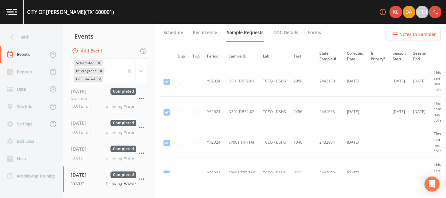
click at [310, 32] on link "Forms" at bounding box center [314, 33] width 15 height 18
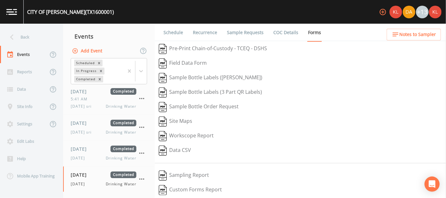
scroll to position [89, 0]
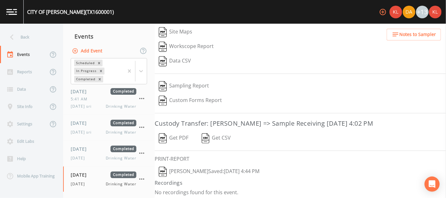
click at [213, 167] on button "[PERSON_NAME]  Saved: [DATE] 4:44 PM" at bounding box center [209, 171] width 109 height 15
click at [15, 12] on img at bounding box center [11, 12] width 11 height 6
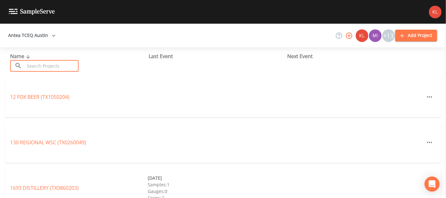
click at [57, 62] on input "text" at bounding box center [52, 66] width 54 height 12
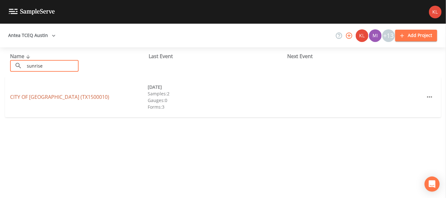
type input "sunrise"
click at [68, 97] on link "CITY OF [GEOGRAPHIC_DATA] (TX1500010)" at bounding box center [59, 96] width 99 height 7
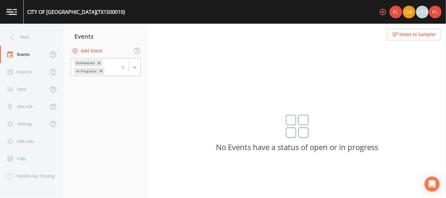
click at [133, 64] on icon at bounding box center [135, 67] width 6 height 6
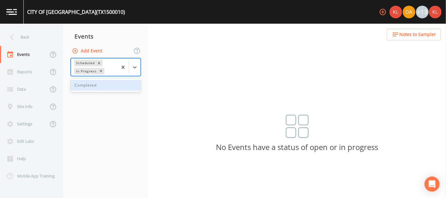
click at [132, 81] on div "Completed" at bounding box center [106, 85] width 70 height 11
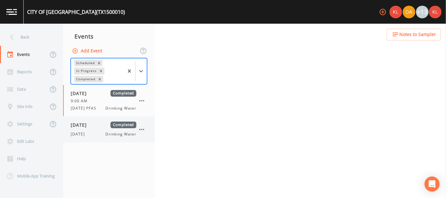
click at [106, 135] on span "Drinking Water" at bounding box center [121, 134] width 31 height 6
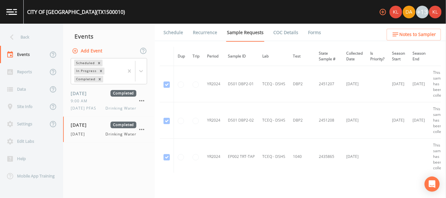
click at [308, 33] on link "Forms" at bounding box center [314, 33] width 15 height 18
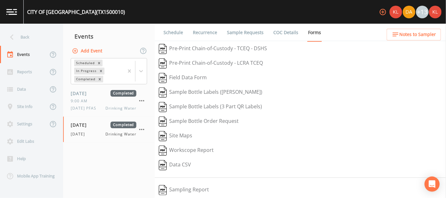
scroll to position [104, 0]
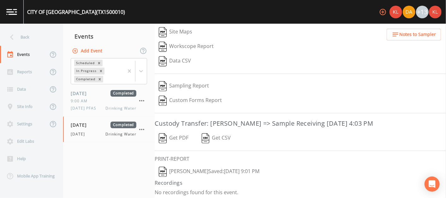
click at [212, 166] on button "[PERSON_NAME]  Saved: [DATE] 9:01 PM" at bounding box center [209, 171] width 109 height 15
click at [15, 13] on img at bounding box center [11, 12] width 11 height 6
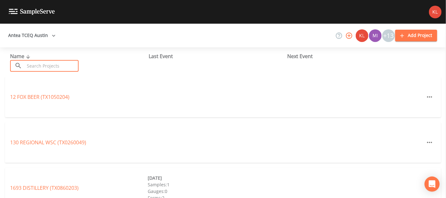
click at [71, 61] on input "text" at bounding box center [52, 66] width 54 height 12
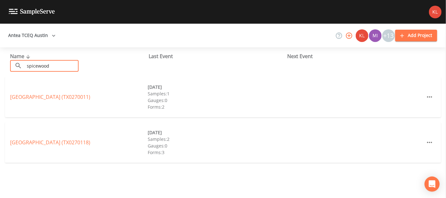
type input "spicewood"
click at [69, 138] on div "[GEOGRAPHIC_DATA] (TX0270118)" at bounding box center [79, 142] width 138 height 8
click at [66, 139] on link "[GEOGRAPHIC_DATA] (TX0270118)" at bounding box center [50, 142] width 80 height 7
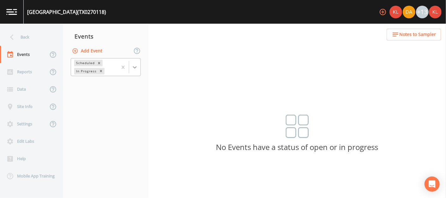
click at [135, 71] on div at bounding box center [134, 67] width 11 height 11
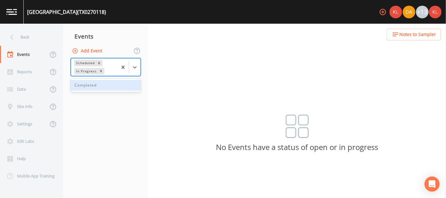
click at [96, 84] on div "Completed" at bounding box center [106, 85] width 70 height 11
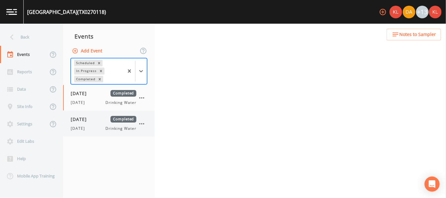
click at [111, 126] on span "Drinking Water" at bounding box center [121, 129] width 31 height 6
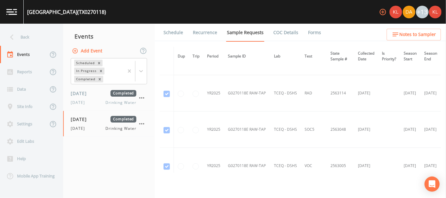
scroll to position [935, 0]
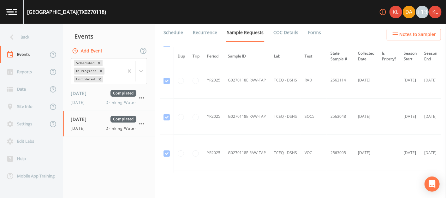
click at [307, 31] on link "Forms" at bounding box center [314, 33] width 15 height 18
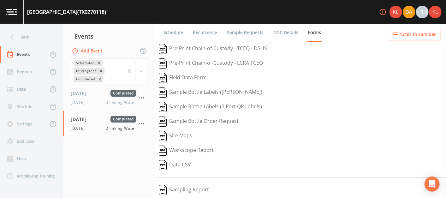
scroll to position [104, 0]
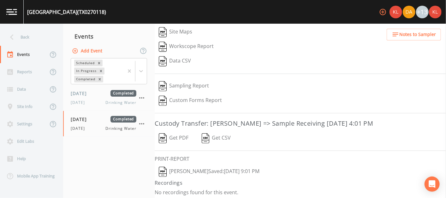
click at [213, 168] on button "[PERSON_NAME]  Saved: [DATE] 9:01 PM" at bounding box center [209, 171] width 109 height 15
click at [17, 13] on link at bounding box center [12, 12] width 24 height 24
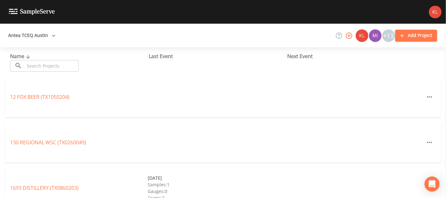
click at [49, 63] on input "text" at bounding box center [52, 66] width 54 height 12
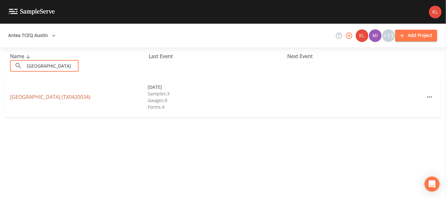
type input "[GEOGRAPHIC_DATA]"
click at [60, 95] on link "[GEOGRAPHIC_DATA] (TX0420034)" at bounding box center [50, 96] width 80 height 7
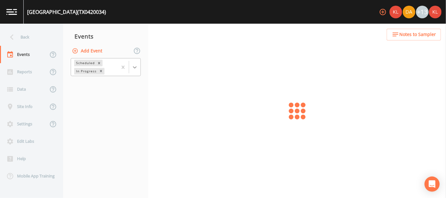
click at [134, 67] on icon at bounding box center [135, 67] width 4 height 2
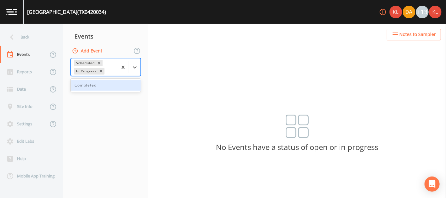
click at [123, 87] on div "Completed" at bounding box center [106, 85] width 70 height 11
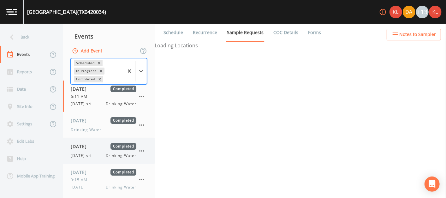
scroll to position [29, 0]
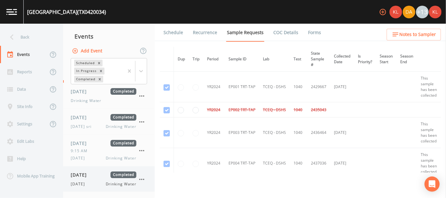
click at [112, 183] on span "Drinking Water" at bounding box center [121, 184] width 31 height 6
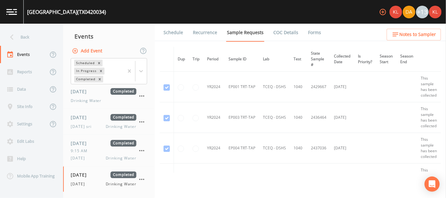
click at [320, 34] on ul "Schedule Recurrence Sample Requests COC Details Forms" at bounding box center [300, 32] width 291 height 17
click at [314, 34] on link "Forms" at bounding box center [314, 33] width 15 height 18
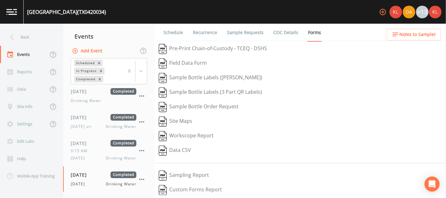
scroll to position [89, 0]
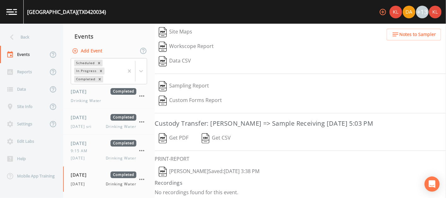
click at [230, 165] on button "[PERSON_NAME]  Saved: [DATE] 3:38 PM" at bounding box center [209, 171] width 109 height 15
click at [10, 9] on img at bounding box center [11, 12] width 11 height 6
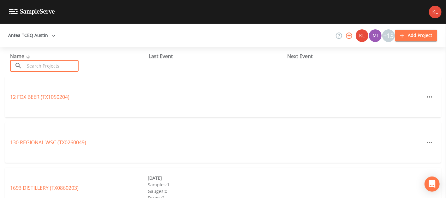
click at [68, 68] on input "text" at bounding box center [52, 66] width 54 height 12
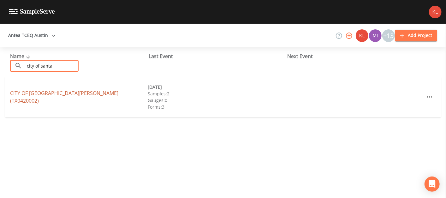
type input "city of santa"
click at [67, 96] on link "CITY OF [GEOGRAPHIC_DATA][PERSON_NAME] (TX0420002)" at bounding box center [64, 97] width 108 height 15
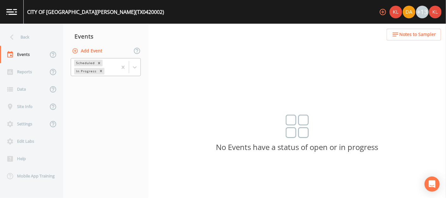
click at [132, 73] on div at bounding box center [128, 66] width 23 height 17
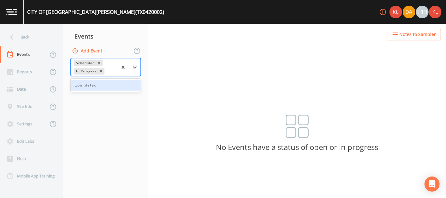
click at [125, 88] on div "Completed" at bounding box center [106, 85] width 70 height 11
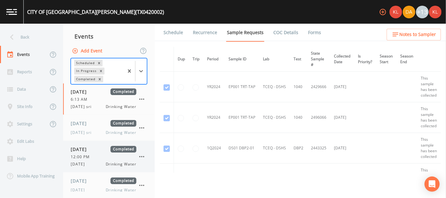
scroll to position [6, 0]
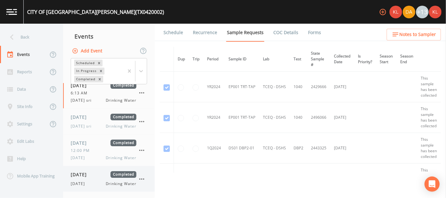
click at [91, 171] on span "[DATE]" at bounding box center [81, 174] width 21 height 7
click at [309, 29] on link "Forms" at bounding box center [314, 33] width 15 height 18
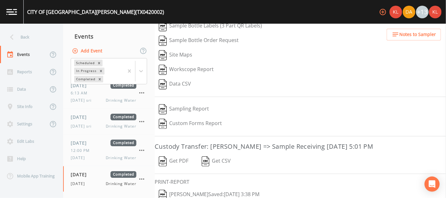
scroll to position [89, 0]
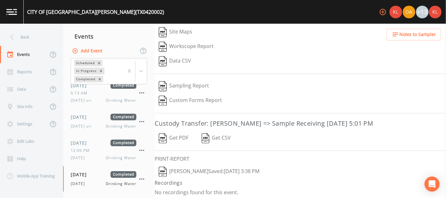
click at [201, 169] on button "[PERSON_NAME]  Saved: [DATE] 3:38 PM" at bounding box center [209, 171] width 109 height 15
click at [12, 14] on img at bounding box center [11, 12] width 11 height 6
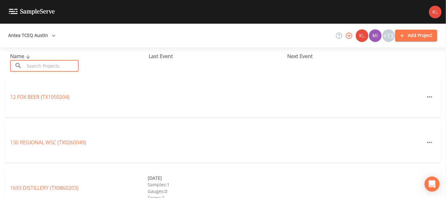
click at [35, 70] on input "text" at bounding box center [52, 66] width 54 height 12
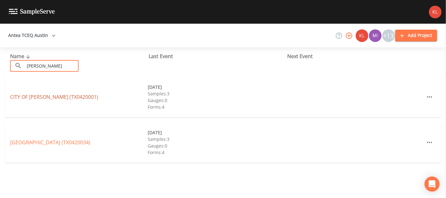
type input "[PERSON_NAME]"
click at [53, 95] on link "CITY OF [GEOGRAPHIC_DATA] (TX0420001)" at bounding box center [54, 96] width 88 height 7
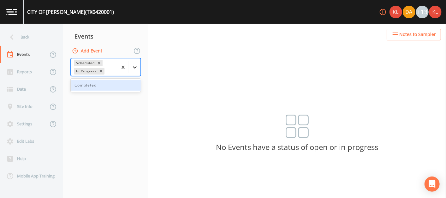
click at [132, 66] on icon at bounding box center [135, 67] width 6 height 6
click at [126, 80] on div "Completed" at bounding box center [106, 85] width 70 height 11
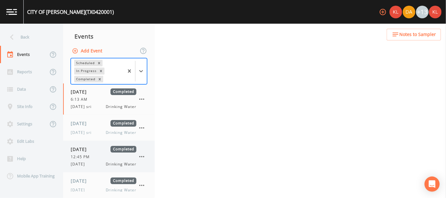
scroll to position [6, 0]
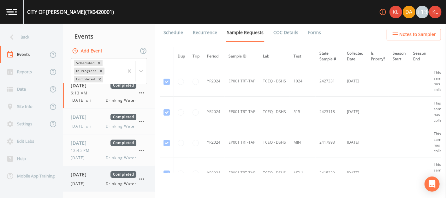
click at [91, 176] on span "[DATE]" at bounding box center [81, 174] width 21 height 7
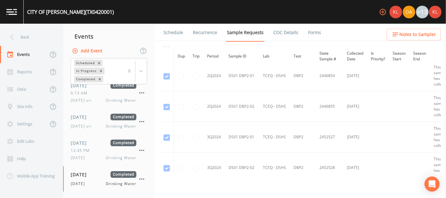
scroll to position [289, 0]
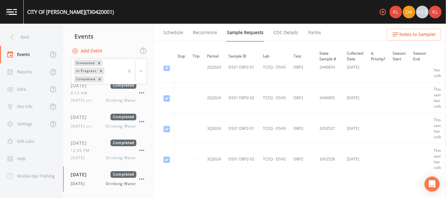
click at [313, 30] on link "Forms" at bounding box center [314, 33] width 15 height 18
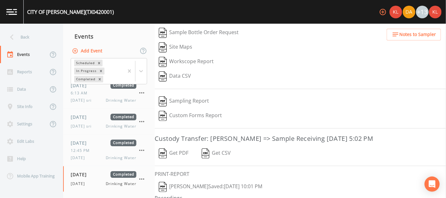
scroll to position [89, 0]
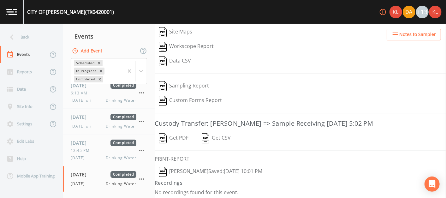
click at [187, 168] on button "[PERSON_NAME]  Saved: [DATE] 10:01 PM" at bounding box center [211, 171] width 112 height 15
click at [11, 20] on link at bounding box center [12, 12] width 24 height 24
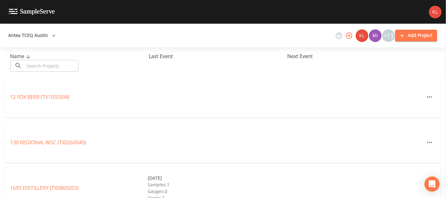
click at [58, 63] on input "text" at bounding box center [52, 66] width 54 height 12
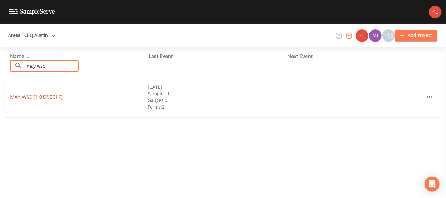
type input "may wsc"
click at [18, 100] on link "MAY WSC (TX0250017)" at bounding box center [36, 96] width 52 height 7
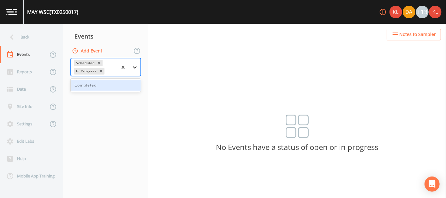
click at [133, 70] on div at bounding box center [134, 67] width 11 height 11
click at [124, 87] on div "Completed" at bounding box center [106, 85] width 70 height 11
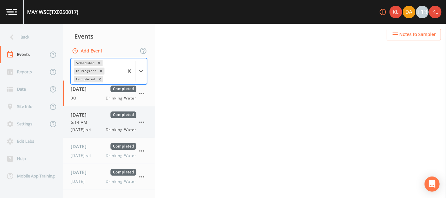
scroll to position [23, 0]
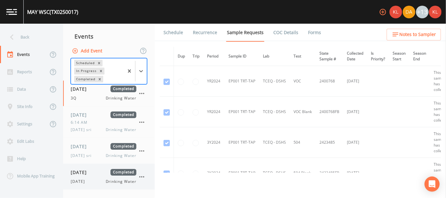
scroll to position [23, 0]
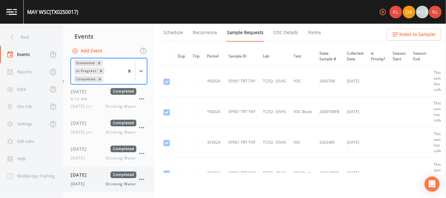
click at [91, 174] on span "[DATE]" at bounding box center [81, 174] width 21 height 7
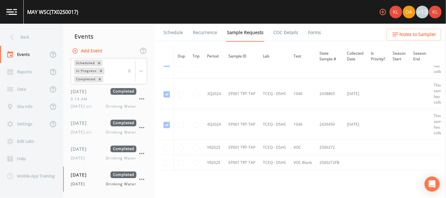
scroll to position [360, 0]
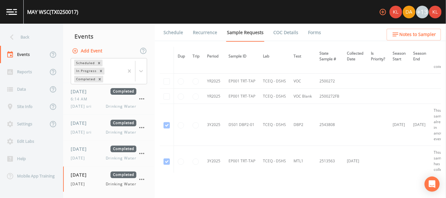
click at [310, 32] on link "Forms" at bounding box center [314, 33] width 15 height 18
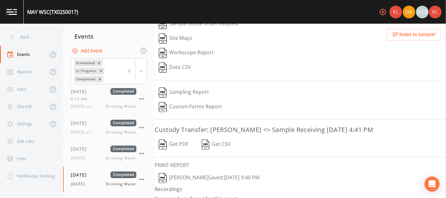
scroll to position [89, 0]
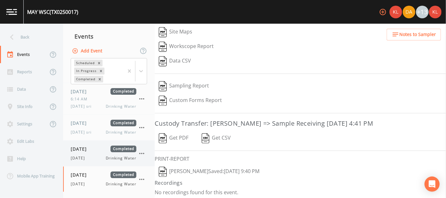
click at [95, 154] on div "[DATE] Completed [DATE] Drinking Water" at bounding box center [104, 152] width 66 height 15
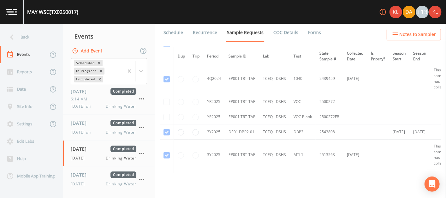
scroll to position [449, 0]
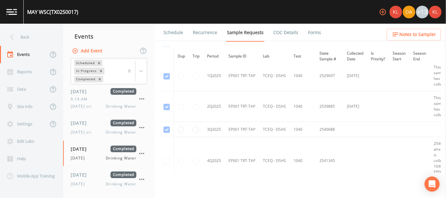
click at [310, 36] on link "Forms" at bounding box center [314, 33] width 15 height 18
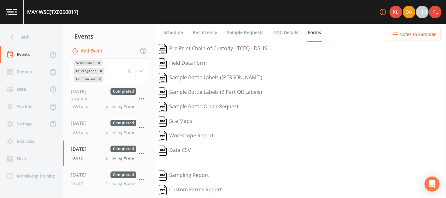
scroll to position [89, 0]
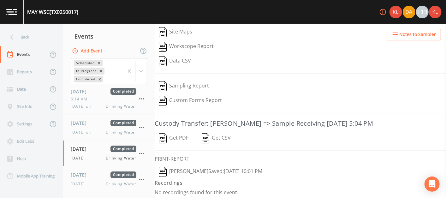
click at [259, 167] on button "[PERSON_NAME]  Saved: [DATE] 10:01 PM" at bounding box center [211, 171] width 112 height 15
click at [14, 9] on img at bounding box center [11, 12] width 11 height 6
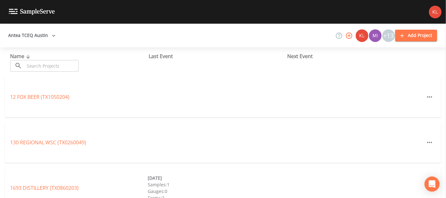
click at [29, 67] on input "text" at bounding box center [52, 66] width 54 height 12
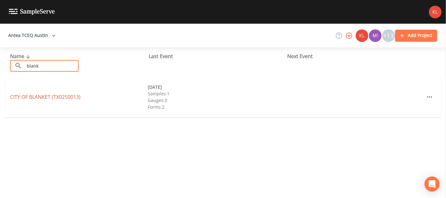
type input "blank"
click at [49, 96] on link "CITY OF BLANKET (TX0250013)" at bounding box center [45, 96] width 70 height 7
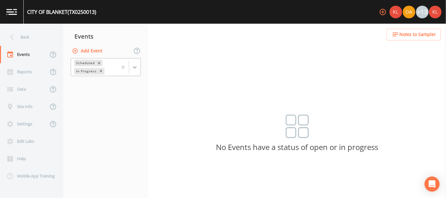
click at [138, 62] on div at bounding box center [134, 67] width 11 height 11
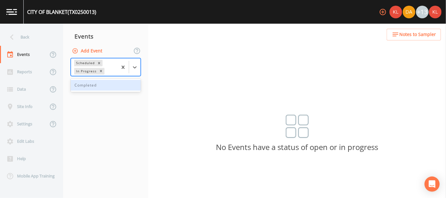
click at [128, 81] on div "Completed" at bounding box center [106, 85] width 70 height 11
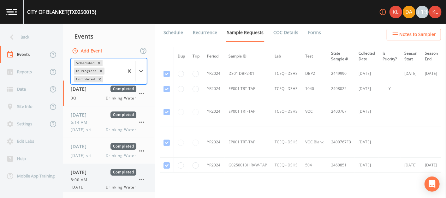
scroll to position [29, 0]
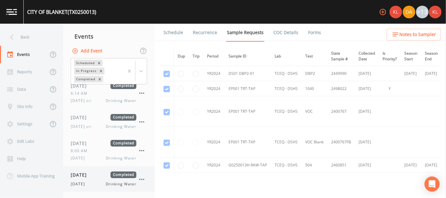
click at [91, 180] on div "[DATE] Completed [DATE] Drinking Water" at bounding box center [104, 178] width 66 height 15
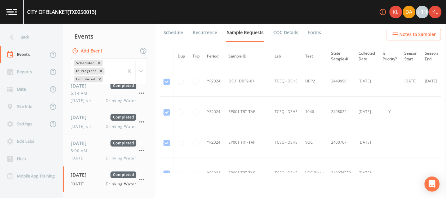
click at [309, 27] on link "Forms" at bounding box center [314, 33] width 15 height 18
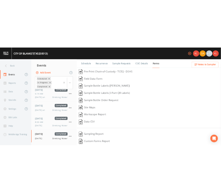
scroll to position [89, 0]
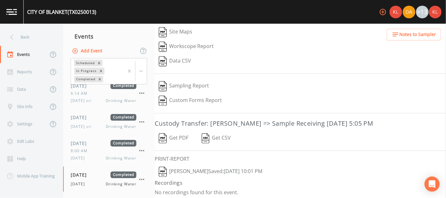
click at [183, 137] on button "Get PDF" at bounding box center [174, 138] width 38 height 15
click at [163, 171] on img "button" at bounding box center [163, 172] width 8 height 10
click at [10, 14] on img at bounding box center [11, 12] width 11 height 6
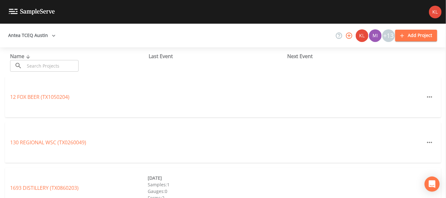
click at [56, 65] on input "text" at bounding box center [52, 66] width 54 height 12
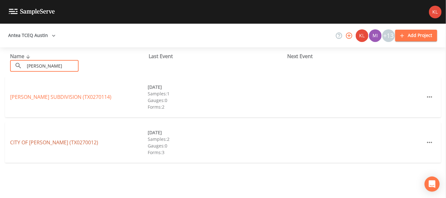
type input "[PERSON_NAME]"
click at [42, 142] on link "CITY OF [PERSON_NAME] (TX0270012)" at bounding box center [54, 142] width 88 height 7
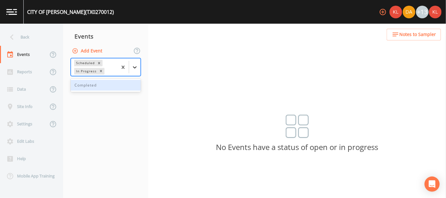
click at [130, 67] on div at bounding box center [134, 67] width 11 height 11
click at [113, 85] on div "Completed" at bounding box center [106, 85] width 70 height 11
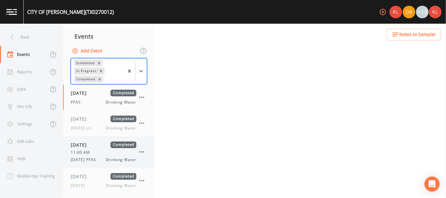
scroll to position [2, 0]
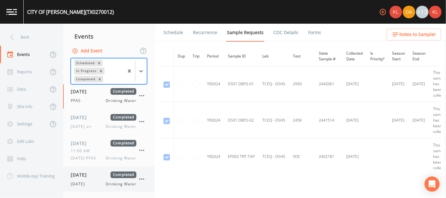
click at [91, 175] on span "[DATE]" at bounding box center [81, 174] width 21 height 7
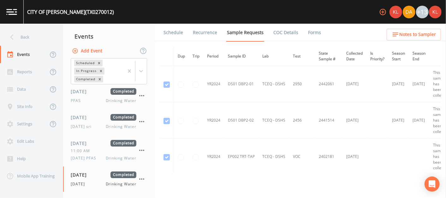
click at [309, 27] on link "Forms" at bounding box center [314, 33] width 15 height 18
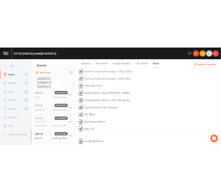
scroll to position [104, 0]
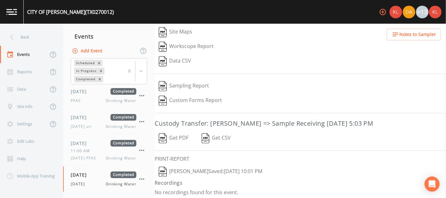
click at [211, 167] on button "[PERSON_NAME]  Saved: [DATE] 10:01 PM" at bounding box center [211, 171] width 112 height 15
click at [8, 19] on link at bounding box center [12, 12] width 24 height 24
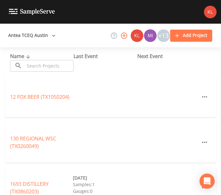
click at [38, 66] on input "text" at bounding box center [49, 66] width 49 height 12
paste input "Whitewater Springs Water System"
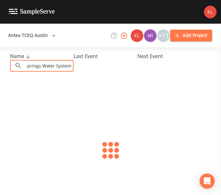
scroll to position [0, 26]
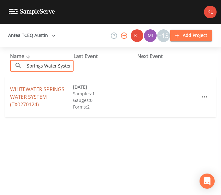
type input "Whitewater Springs Water System"
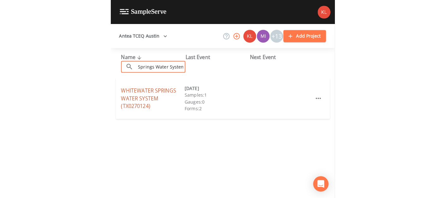
scroll to position [0, 0]
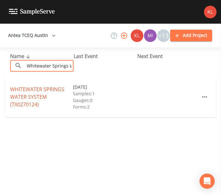
click at [34, 96] on link "WHITEWATER SPRINGS WATER SYSTEM (TX0270124)" at bounding box center [37, 97] width 54 height 22
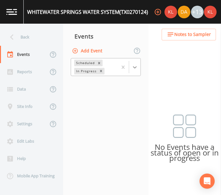
click at [135, 66] on icon at bounding box center [135, 67] width 6 height 6
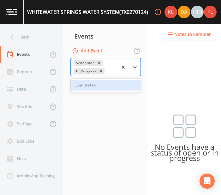
click at [124, 83] on div "Completed" at bounding box center [106, 85] width 70 height 11
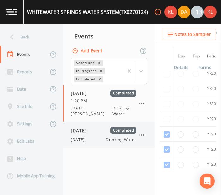
click at [91, 127] on span "[DATE]" at bounding box center [81, 130] width 21 height 7
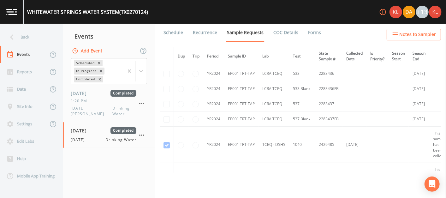
click at [309, 33] on link "Forms" at bounding box center [314, 33] width 15 height 18
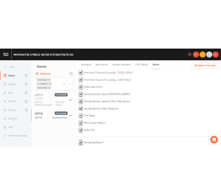
scroll to position [104, 0]
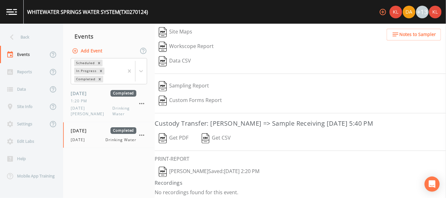
click at [224, 169] on button "[PERSON_NAME]  Saved: [DATE] 2:20 PM" at bounding box center [209, 171] width 109 height 15
click at [8, 17] on link at bounding box center [12, 12] width 24 height 24
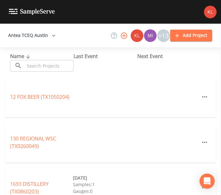
click at [42, 66] on input "text" at bounding box center [49, 66] width 49 height 12
paste input "[GEOGRAPHIC_DATA]"
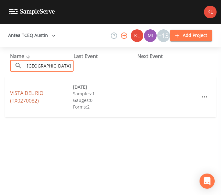
type input "[GEOGRAPHIC_DATA]"
click at [33, 92] on link "[GEOGRAPHIC_DATA] (TX0270082)" at bounding box center [26, 97] width 33 height 15
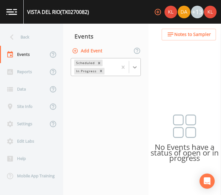
click at [138, 64] on div at bounding box center [134, 67] width 11 height 11
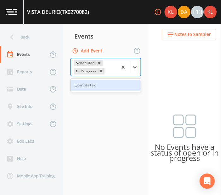
click at [120, 81] on div "Completed" at bounding box center [106, 85] width 70 height 11
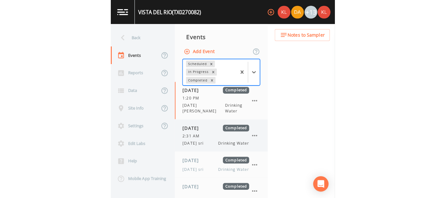
scroll to position [57, 0]
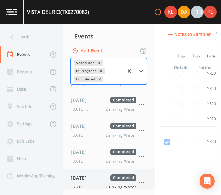
click at [94, 176] on div "[DATE] Completed [DATE] Drinking Water" at bounding box center [104, 181] width 66 height 15
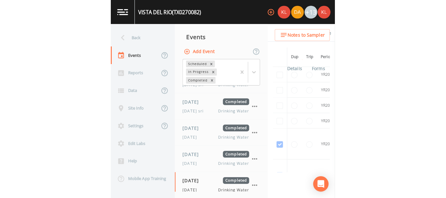
scroll to position [55, 0]
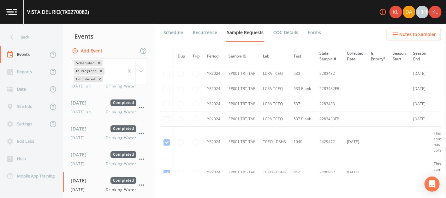
click at [316, 32] on link "Forms" at bounding box center [314, 33] width 15 height 18
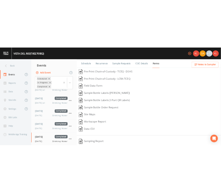
scroll to position [104, 0]
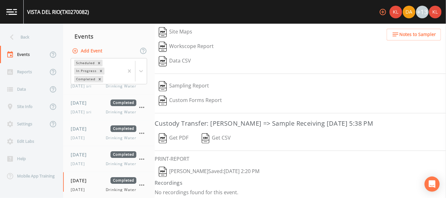
click at [195, 169] on button "[PERSON_NAME]  Saved: [DATE] 2:20 PM" at bounding box center [209, 171] width 109 height 15
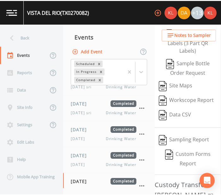
scroll to position [157, 0]
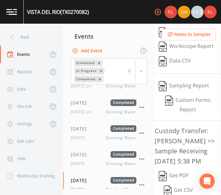
click at [15, 12] on img at bounding box center [11, 12] width 11 height 6
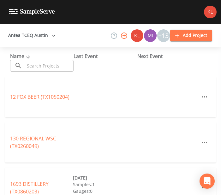
click at [40, 63] on input "text" at bounding box center [49, 66] width 49 height 12
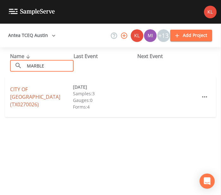
type input "MARBLE"
click at [48, 91] on link "CITY OF [GEOGRAPHIC_DATA] (TX0270026)" at bounding box center [35, 97] width 50 height 22
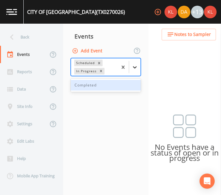
click at [138, 68] on icon at bounding box center [135, 67] width 6 height 6
click at [105, 83] on div "Completed" at bounding box center [106, 85] width 70 height 11
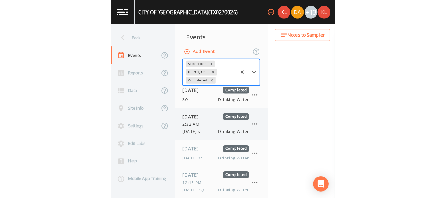
scroll to position [32, 0]
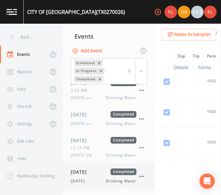
click at [91, 174] on span "[DATE]" at bounding box center [81, 171] width 21 height 7
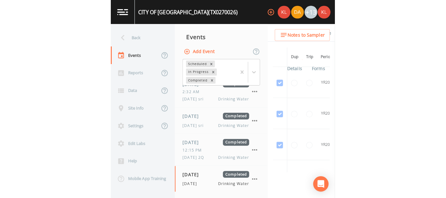
scroll to position [29, 0]
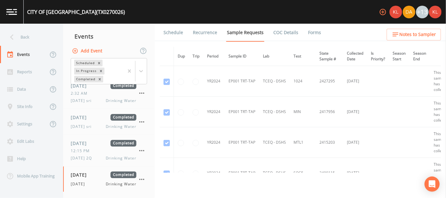
click at [307, 34] on link "Forms" at bounding box center [314, 33] width 15 height 18
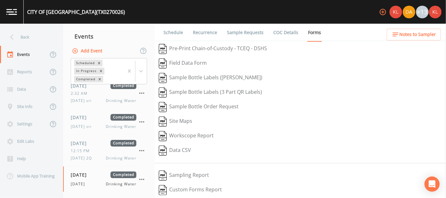
scroll to position [89, 0]
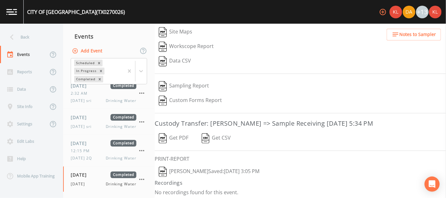
click at [177, 167] on button "[PERSON_NAME]  Saved: [DATE] 3:05 PM" at bounding box center [209, 171] width 109 height 15
click at [17, 10] on link at bounding box center [12, 12] width 24 height 24
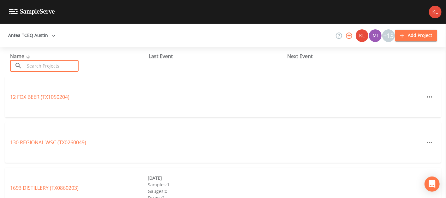
click at [62, 70] on input "text" at bounding box center [52, 66] width 54 height 12
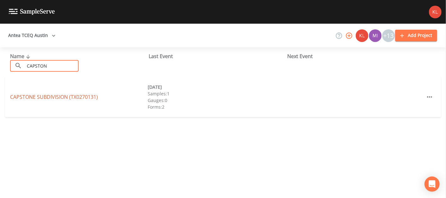
type input "CAPSTON"
click at [63, 97] on link "CAPSTONE SUBDIVISION (TX0270131)" at bounding box center [54, 96] width 88 height 7
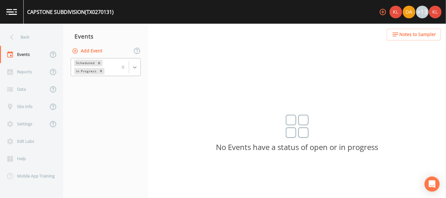
click at [136, 67] on icon at bounding box center [135, 67] width 6 height 6
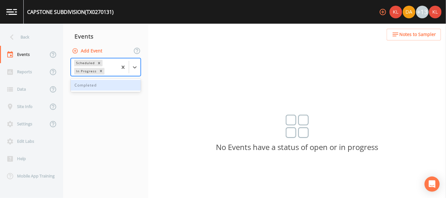
click at [129, 83] on div "Completed" at bounding box center [106, 85] width 70 height 11
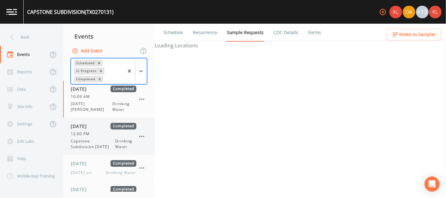
scroll to position [61, 0]
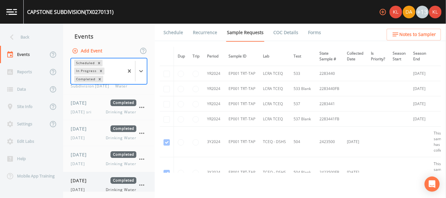
click at [100, 187] on div "[DATE] Drinking Water" at bounding box center [104, 190] width 66 height 6
click at [307, 36] on link "Forms" at bounding box center [314, 33] width 15 height 18
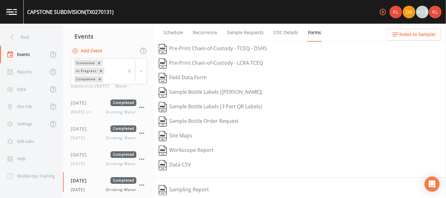
scroll to position [104, 0]
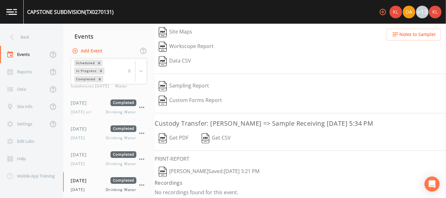
click at [184, 169] on button "[PERSON_NAME]  Saved: [DATE] 3:21 PM" at bounding box center [209, 171] width 109 height 15
click at [6, 10] on link at bounding box center [12, 12] width 24 height 24
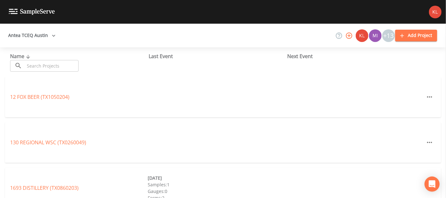
click at [75, 62] on input "text" at bounding box center [52, 66] width 54 height 12
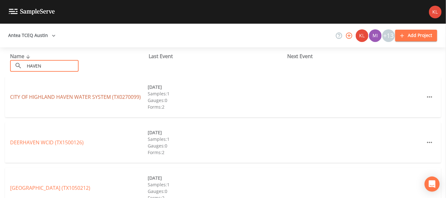
type input "HAVEN"
click at [93, 96] on link "CITY OF HIGHLAND HAVEN WATER SYSTEM (TX0270099)" at bounding box center [75, 96] width 131 height 7
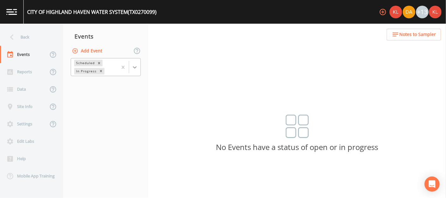
click at [132, 69] on icon at bounding box center [135, 67] width 6 height 6
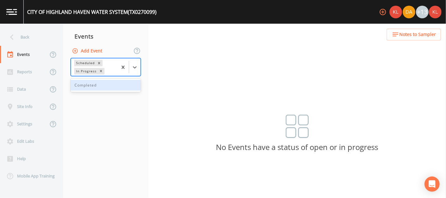
click at [121, 91] on div "Completed" at bounding box center [106, 85] width 70 height 13
click at [112, 83] on div "Completed" at bounding box center [106, 85] width 70 height 11
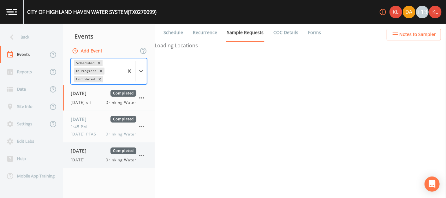
click at [87, 153] on span "[DATE]" at bounding box center [81, 150] width 21 height 7
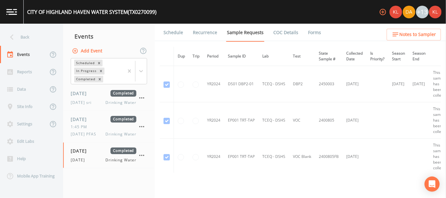
click at [308, 27] on link "Forms" at bounding box center [314, 33] width 15 height 18
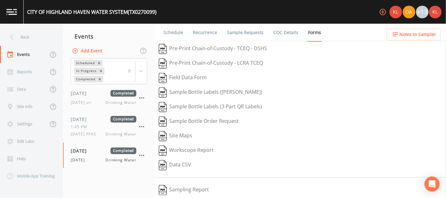
scroll to position [104, 0]
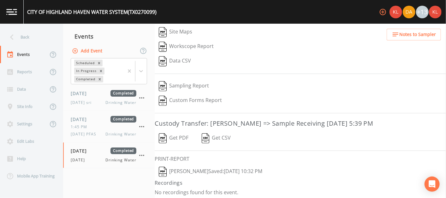
click at [193, 165] on button "[PERSON_NAME]  Saved: [DATE] 10:32 PM" at bounding box center [211, 171] width 112 height 15
drag, startPoint x: 193, startPoint y: 165, endPoint x: 8, endPoint y: 17, distance: 237.0
click at [8, 17] on div "CITY OF HIGHLAND HAVEN WATER SYSTEM (TX0270099) +13 Back Events Reports Data Si…" at bounding box center [223, 99] width 446 height 198
click at [15, 12] on img at bounding box center [11, 12] width 11 height 6
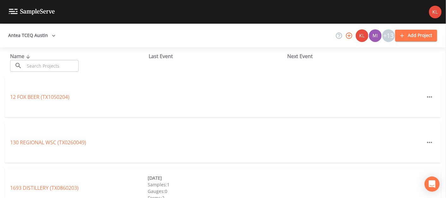
click at [48, 66] on input "text" at bounding box center [52, 66] width 54 height 12
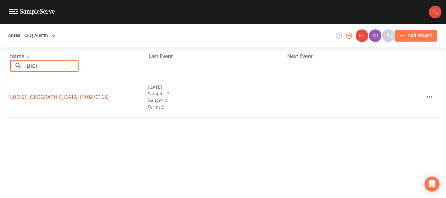
type input "LHOI"
click at [46, 99] on link "LHOIST [GEOGRAPHIC_DATA] (TX0270168)" at bounding box center [59, 96] width 98 height 7
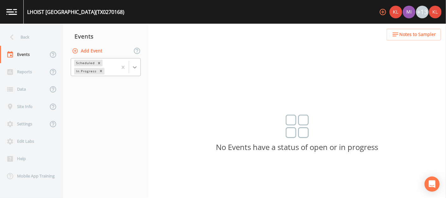
click at [135, 67] on icon at bounding box center [135, 67] width 4 height 2
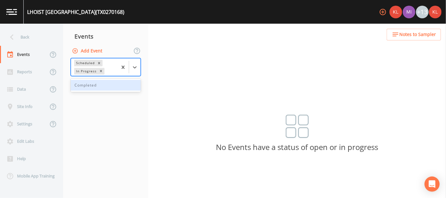
click at [121, 89] on div "Completed" at bounding box center [106, 85] width 70 height 11
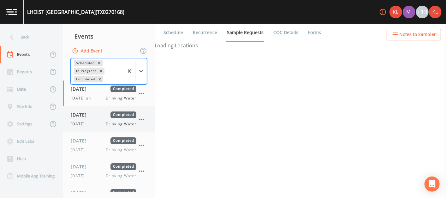
scroll to position [44, 0]
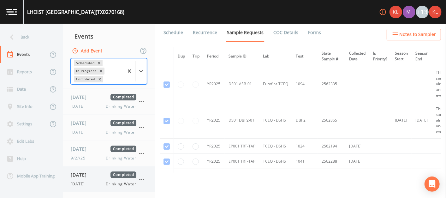
click at [103, 180] on div "[DATE] Completed [DATE] Drinking Water" at bounding box center [104, 178] width 66 height 15
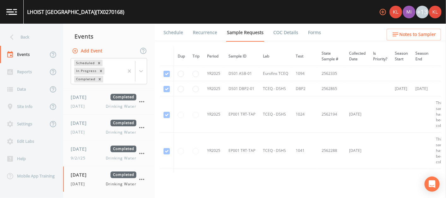
click at [312, 28] on link "Forms" at bounding box center [314, 33] width 15 height 18
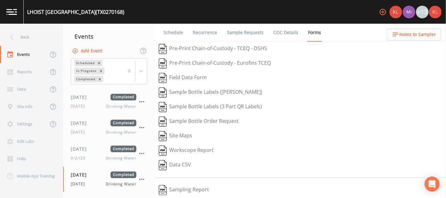
scroll to position [141, 0]
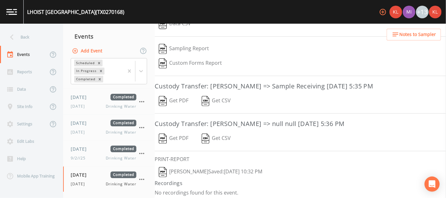
click at [202, 168] on button "[PERSON_NAME]  Saved: [DATE] 10:32 PM" at bounding box center [211, 172] width 112 height 15
click at [11, 12] on img at bounding box center [11, 12] width 11 height 6
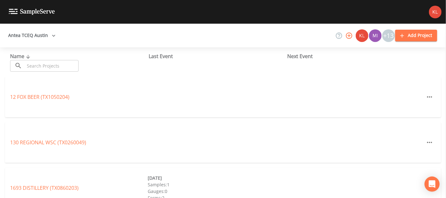
click at [32, 65] on input "text" at bounding box center [52, 66] width 54 height 12
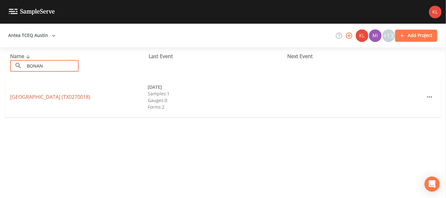
type input "BONAN"
click at [52, 98] on link "[GEOGRAPHIC_DATA] (TX0270018)" at bounding box center [50, 96] width 80 height 7
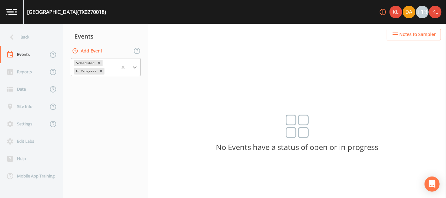
click at [131, 66] on div at bounding box center [134, 67] width 11 height 11
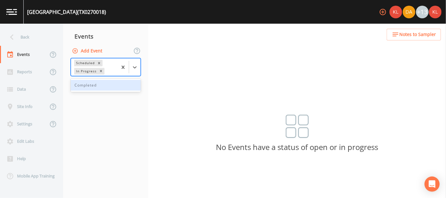
click at [124, 79] on div "Completed" at bounding box center [106, 85] width 70 height 13
click at [118, 86] on div "Completed" at bounding box center [106, 85] width 70 height 11
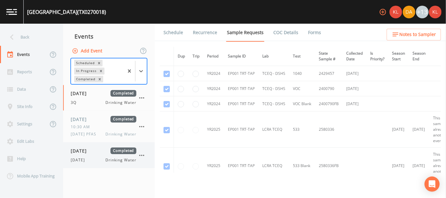
click at [99, 155] on div "[DATE] Completed [DATE] Drinking Water" at bounding box center [104, 154] width 66 height 15
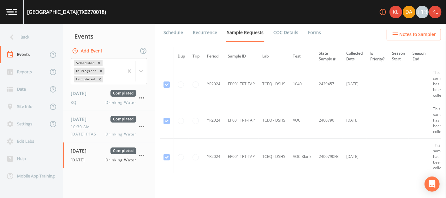
click at [313, 33] on link "Forms" at bounding box center [314, 33] width 15 height 18
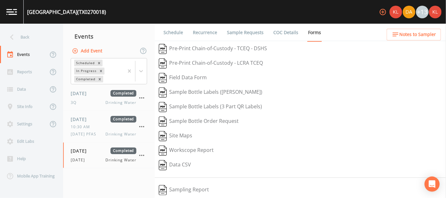
scroll to position [104, 0]
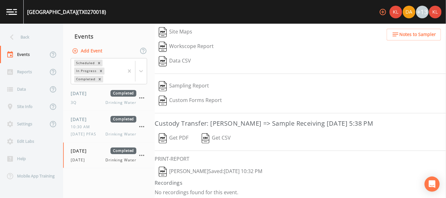
click at [215, 167] on button "[PERSON_NAME]  Saved: [DATE] 10:32 PM" at bounding box center [211, 171] width 112 height 15
click at [19, 11] on link at bounding box center [12, 12] width 24 height 24
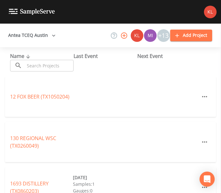
click at [63, 65] on input "text" at bounding box center [49, 66] width 49 height 12
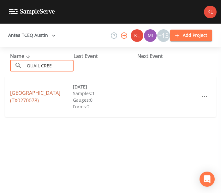
type input "QUAIL CREE"
click at [27, 99] on link "[GEOGRAPHIC_DATA] (TX0270078)" at bounding box center [35, 97] width 50 height 15
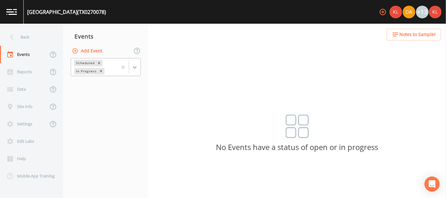
click at [131, 62] on div at bounding box center [134, 67] width 11 height 11
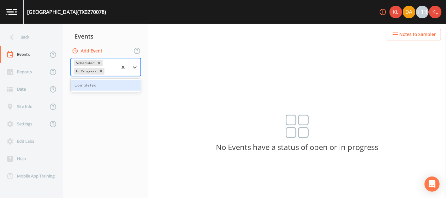
click at [119, 82] on div "Completed" at bounding box center [106, 85] width 70 height 11
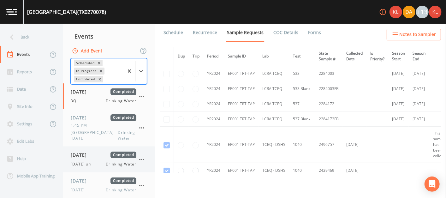
scroll to position [6, 0]
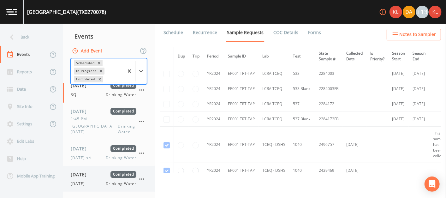
click at [97, 183] on div "[DATE] Drinking Water" at bounding box center [104, 184] width 66 height 6
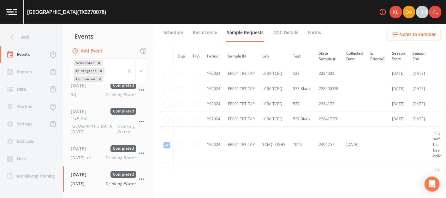
click at [315, 32] on link "Forms" at bounding box center [314, 33] width 15 height 18
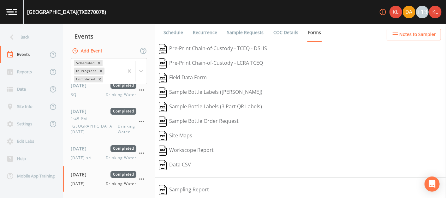
scroll to position [81, 0]
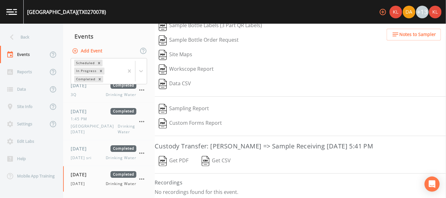
click at [7, 11] on img at bounding box center [11, 12] width 11 height 6
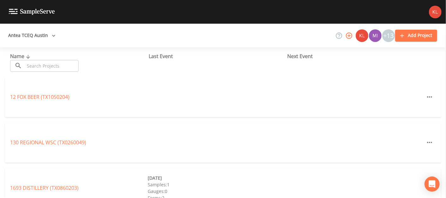
click at [42, 66] on input "text" at bounding box center [52, 66] width 54 height 12
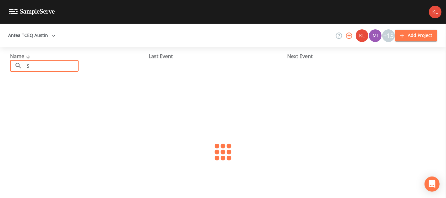
click at [42, 66] on input "S" at bounding box center [52, 66] width 54 height 12
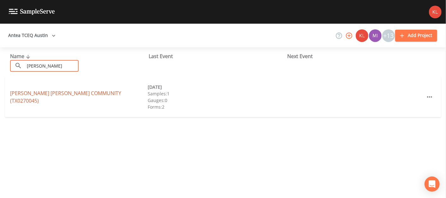
type input "[PERSON_NAME]"
click at [60, 97] on link "[PERSON_NAME][GEOGRAPHIC_DATA][PERSON_NAME] (TX0270045)" at bounding box center [65, 97] width 111 height 15
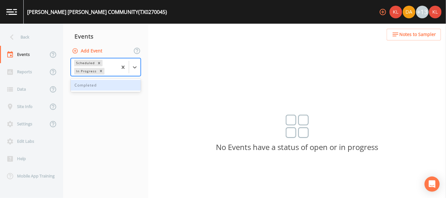
click at [139, 73] on div at bounding box center [128, 66] width 23 height 17
click at [123, 88] on div "Completed" at bounding box center [106, 85] width 70 height 11
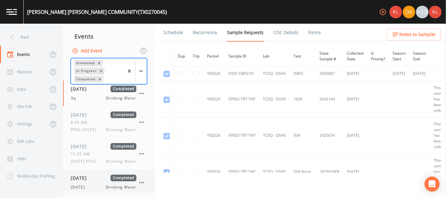
scroll to position [29, 0]
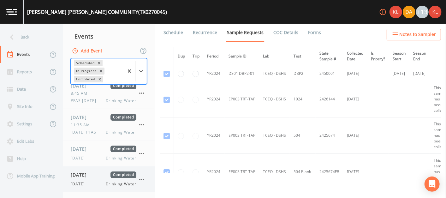
click at [102, 176] on div "[DATE] Completed" at bounding box center [104, 174] width 66 height 7
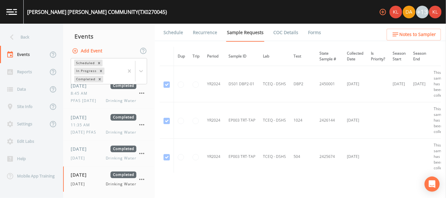
click at [303, 37] on li "Forms" at bounding box center [310, 33] width 23 height 18
click at [307, 29] on link "Forms" at bounding box center [314, 33] width 15 height 18
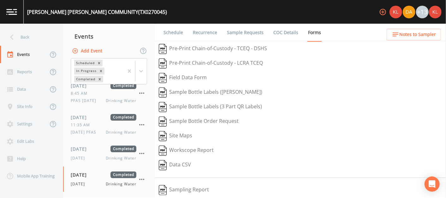
scroll to position [104, 0]
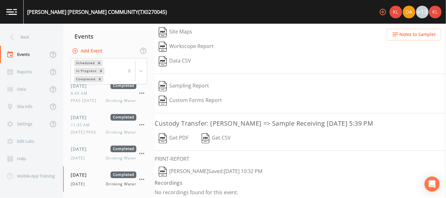
click at [231, 167] on button "[PERSON_NAME]  Saved: [DATE] 10:32 PM" at bounding box center [211, 171] width 112 height 15
click at [18, 21] on link at bounding box center [12, 12] width 24 height 24
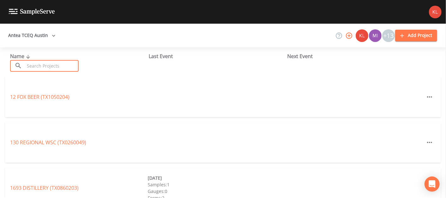
click at [35, 67] on input "text" at bounding box center [52, 66] width 54 height 12
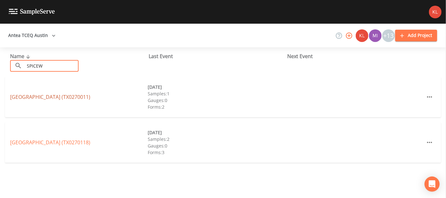
type input "SPICEW"
click at [68, 97] on link "[GEOGRAPHIC_DATA] (TX0270011)" at bounding box center [50, 96] width 80 height 7
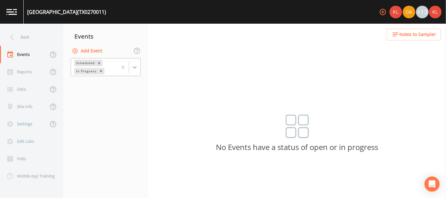
click at [137, 64] on icon at bounding box center [135, 67] width 6 height 6
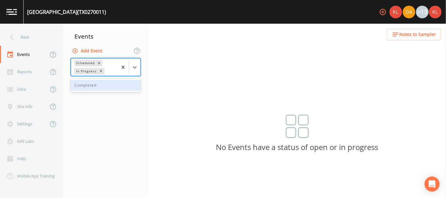
click at [126, 85] on div "Completed" at bounding box center [106, 85] width 70 height 11
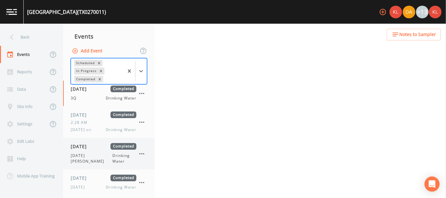
scroll to position [86, 0]
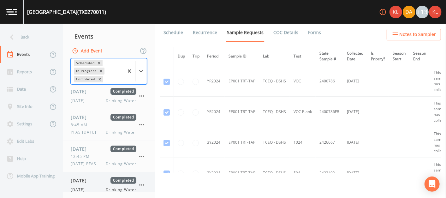
click at [105, 177] on div "[DATE] Completed" at bounding box center [104, 180] width 66 height 7
click at [307, 36] on link "Forms" at bounding box center [314, 33] width 15 height 18
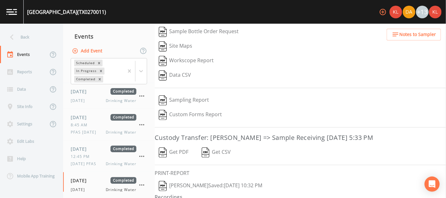
scroll to position [104, 0]
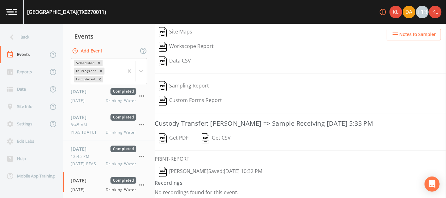
click at [239, 169] on button "[PERSON_NAME]  Saved: [DATE] 10:32 PM" at bounding box center [211, 171] width 112 height 15
click at [11, 15] on img at bounding box center [11, 12] width 11 height 6
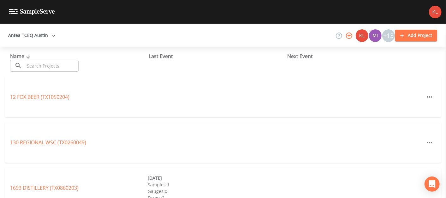
click at [38, 63] on input "text" at bounding box center [52, 66] width 54 height 12
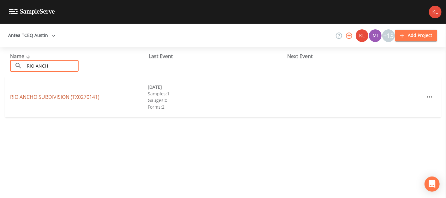
type input "RIO ANCH"
click at [52, 96] on link "[GEOGRAPHIC_DATA] (TX0270141)" at bounding box center [54, 96] width 89 height 7
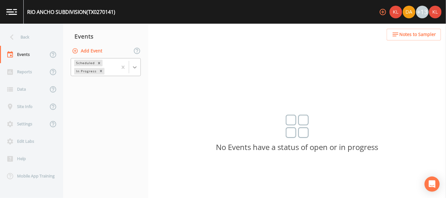
click at [133, 63] on div at bounding box center [134, 67] width 11 height 11
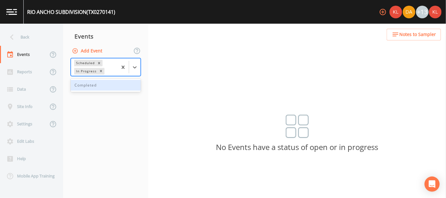
click at [122, 81] on div "Completed" at bounding box center [106, 85] width 70 height 11
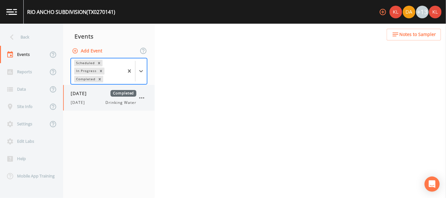
click at [91, 95] on span "[DATE]" at bounding box center [81, 93] width 21 height 7
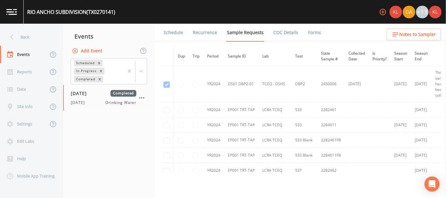
click at [309, 34] on link "Forms" at bounding box center [314, 33] width 15 height 18
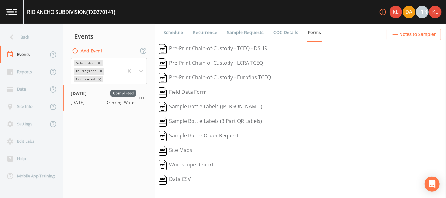
scroll to position [118, 0]
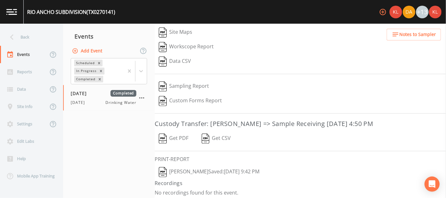
click at [210, 170] on button "[PERSON_NAME]  Saved: [DATE] 9:42 PM" at bounding box center [209, 172] width 109 height 15
click at [18, 17] on link at bounding box center [12, 12] width 24 height 24
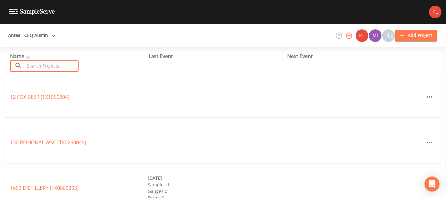
click at [47, 61] on input "text" at bounding box center [52, 66] width 54 height 12
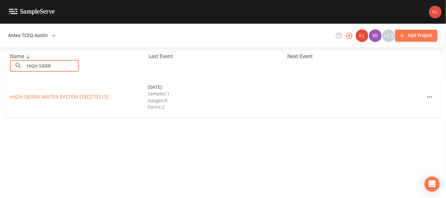
type input "HIGH SIERR"
click at [67, 100] on div "HIGH SIERRA WATER SYSTEM (TX0270113)" at bounding box center [79, 97] width 138 height 8
click at [68, 96] on link "HIGH SIERRA WATER SYSTEM (TX0270113)" at bounding box center [59, 96] width 98 height 7
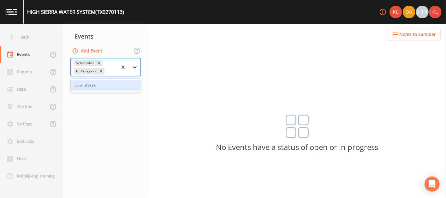
click at [136, 67] on icon at bounding box center [135, 67] width 6 height 6
click at [104, 85] on div "Completed" at bounding box center [106, 85] width 70 height 11
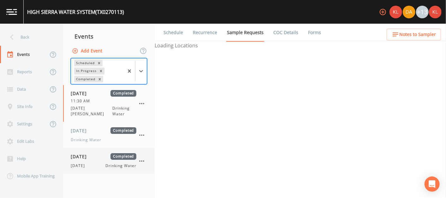
click at [83, 153] on span "[DATE]" at bounding box center [81, 156] width 21 height 7
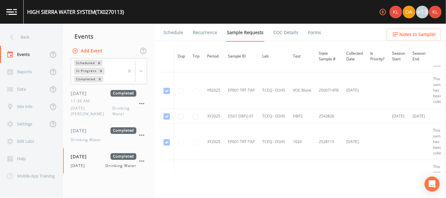
scroll to position [219, 0]
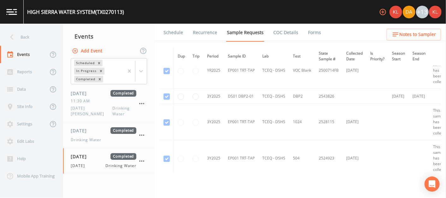
click at [309, 32] on link "Forms" at bounding box center [314, 33] width 15 height 18
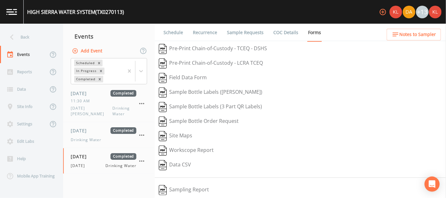
scroll to position [104, 0]
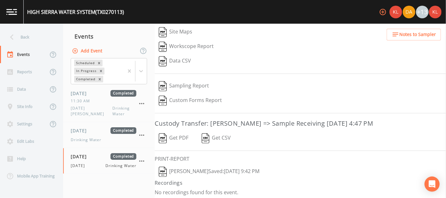
click at [198, 169] on button "[PERSON_NAME]  Saved: [DATE] 9:42 PM" at bounding box center [209, 171] width 109 height 15
click at [15, 13] on img at bounding box center [11, 12] width 11 height 6
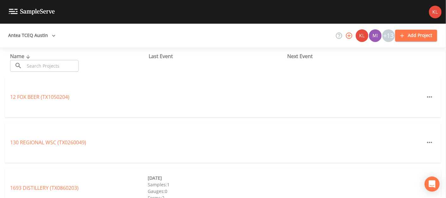
click at [54, 67] on input "text" at bounding box center [52, 66] width 54 height 12
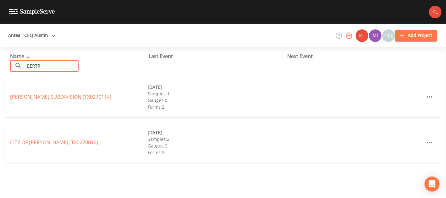
type input "BERTR"
click at [62, 101] on div "[PERSON_NAME][GEOGRAPHIC_DATA] (TX0270114) [DATE] Samples: 1 Gauges: 0 Forms: 2" at bounding box center [223, 97] width 436 height 40
click at [61, 97] on link "[PERSON_NAME][GEOGRAPHIC_DATA] (TX0270114)" at bounding box center [60, 96] width 101 height 7
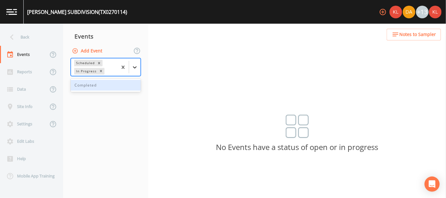
click at [136, 68] on icon at bounding box center [135, 67] width 6 height 6
click at [122, 85] on div "Completed" at bounding box center [106, 85] width 70 height 11
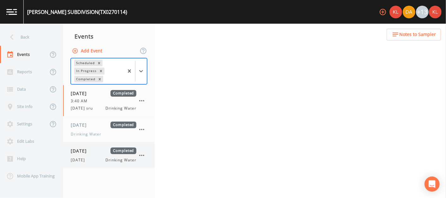
click at [91, 148] on span "[DATE]" at bounding box center [81, 150] width 21 height 7
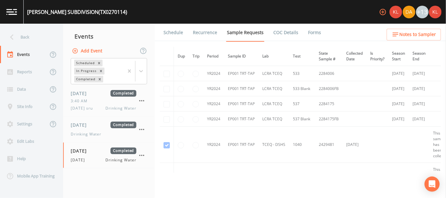
click at [308, 37] on link "Forms" at bounding box center [314, 33] width 15 height 18
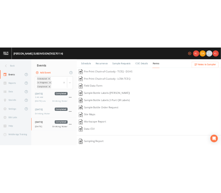
scroll to position [104, 0]
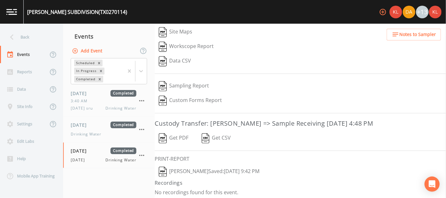
click at [205, 167] on button "[PERSON_NAME]  Saved: [DATE] 9:42 PM" at bounding box center [209, 171] width 109 height 15
click at [15, 14] on img at bounding box center [11, 12] width 11 height 6
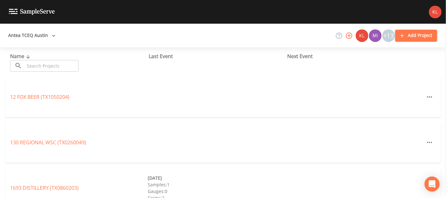
click at [54, 68] on input "text" at bounding box center [52, 66] width 54 height 12
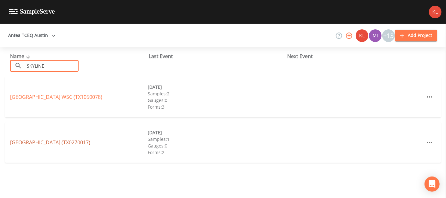
type input "SKYLINE"
click at [59, 139] on link "[GEOGRAPHIC_DATA] (TX0270017)" at bounding box center [50, 142] width 80 height 7
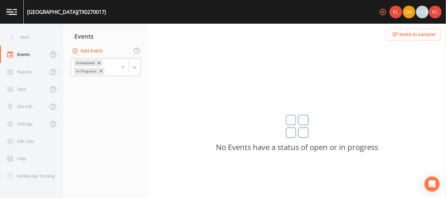
click at [133, 70] on div at bounding box center [134, 67] width 11 height 11
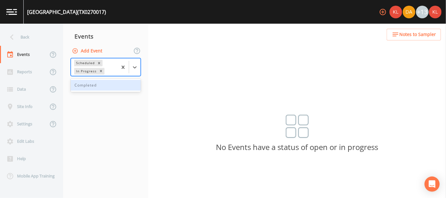
click at [123, 82] on div "Completed" at bounding box center [106, 85] width 70 height 11
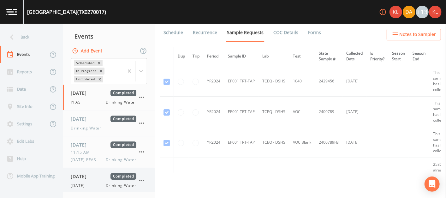
click at [91, 179] on div "[DATE] Completed [DATE] Drinking Water" at bounding box center [104, 180] width 66 height 15
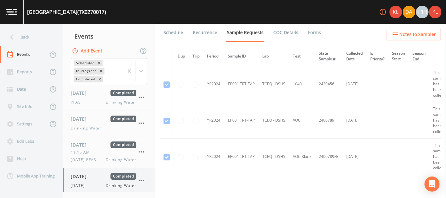
scroll to position [2, 0]
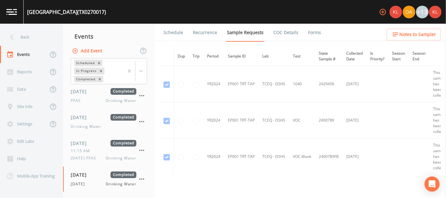
click at [310, 32] on link "Forms" at bounding box center [314, 33] width 15 height 18
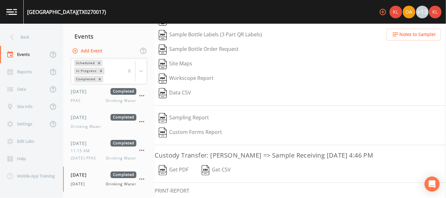
scroll to position [104, 0]
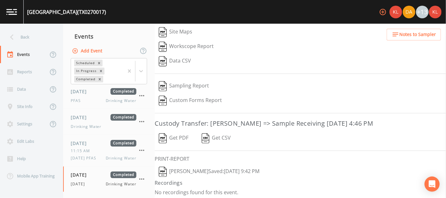
click at [174, 167] on button "[PERSON_NAME]  Saved: [DATE] 9:42 PM" at bounding box center [209, 171] width 109 height 15
click at [8, 11] on img at bounding box center [11, 12] width 11 height 6
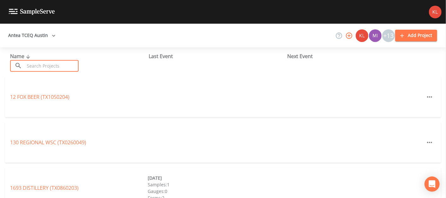
click at [47, 69] on input "text" at bounding box center [52, 66] width 54 height 12
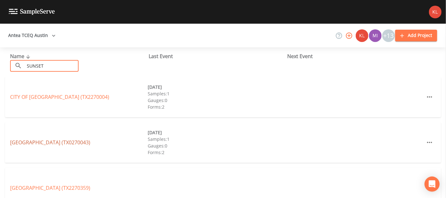
type input "SUNSET"
click at [66, 142] on link "[GEOGRAPHIC_DATA] (TX0270043)" at bounding box center [50, 142] width 80 height 7
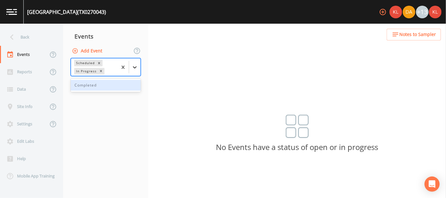
click at [134, 67] on icon at bounding box center [135, 67] width 4 height 2
click at [128, 82] on div "Completed" at bounding box center [106, 85] width 70 height 11
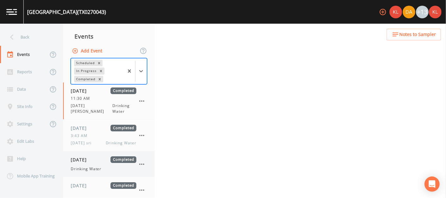
scroll to position [6, 0]
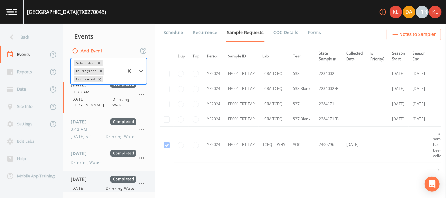
click at [91, 178] on div "[DATE] Completed [DATE] Drinking Water" at bounding box center [104, 183] width 66 height 15
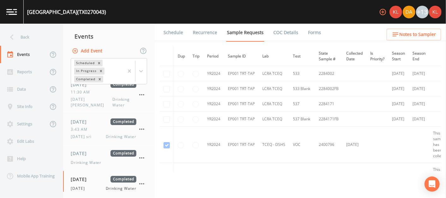
click at [316, 35] on link "Forms" at bounding box center [314, 33] width 15 height 18
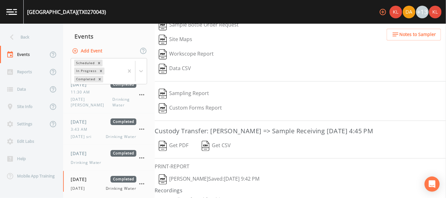
scroll to position [97, 0]
click at [182, 175] on button "[PERSON_NAME]  Saved: [DATE] 9:42 PM" at bounding box center [209, 179] width 109 height 15
click at [5, 21] on link at bounding box center [12, 12] width 24 height 24
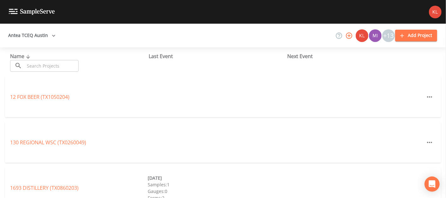
click at [53, 67] on input "text" at bounding box center [52, 66] width 54 height 12
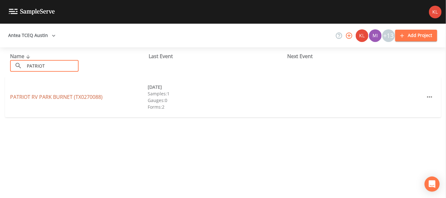
type input "PATRIOT"
click at [51, 97] on link "[GEOGRAPHIC_DATA] (TX0270088)" at bounding box center [56, 96] width 92 height 7
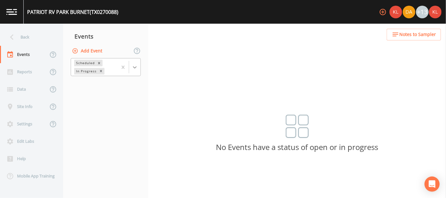
click at [135, 69] on icon at bounding box center [135, 67] width 6 height 6
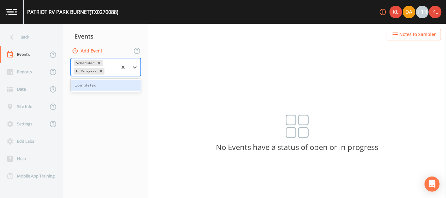
click at [126, 85] on div "Completed" at bounding box center [106, 85] width 70 height 11
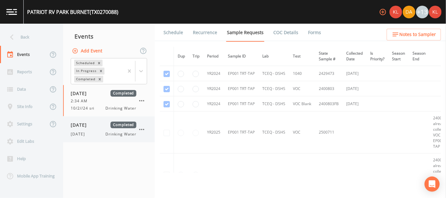
click at [105, 128] on div "[DATE] Completed [DATE] Drinking Water" at bounding box center [104, 128] width 66 height 15
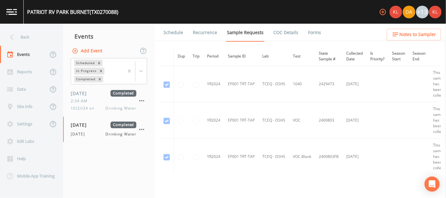
click at [307, 31] on link "Forms" at bounding box center [314, 33] width 15 height 18
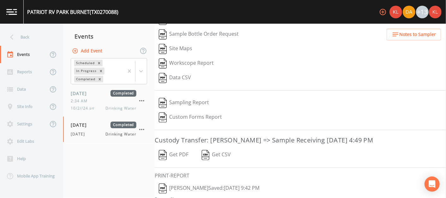
scroll to position [89, 0]
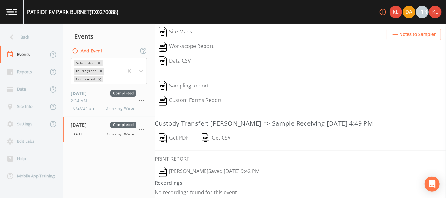
click at [218, 168] on button "[PERSON_NAME]  Saved: [DATE] 9:42 PM" at bounding box center [209, 171] width 109 height 15
click at [8, 16] on link at bounding box center [12, 12] width 24 height 24
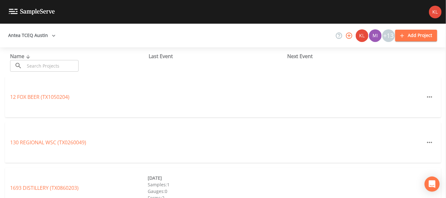
click at [40, 66] on input "text" at bounding box center [52, 66] width 54 height 12
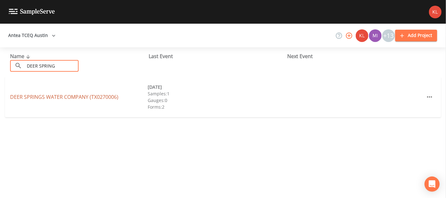
type input "DEER SPRING"
click at [83, 96] on link "DEER SPRINGS WATER COMPANY (TX0270006)" at bounding box center [64, 96] width 108 height 7
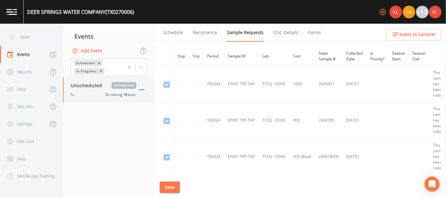
click at [113, 100] on div "Unscheduled Scheduled hi Drinking Water" at bounding box center [108, 90] width 91 height 26
click at [144, 66] on icon at bounding box center [141, 67] width 6 height 6
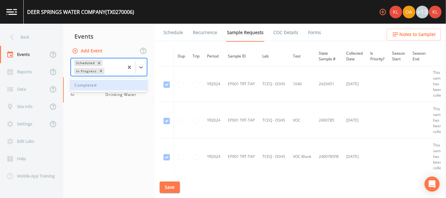
click at [122, 86] on div "Completed" at bounding box center [109, 85] width 76 height 11
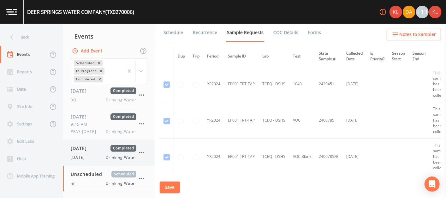
click at [101, 155] on div "[DATE] Drinking Water" at bounding box center [104, 158] width 66 height 6
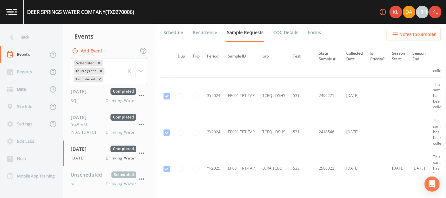
scroll to position [289, 0]
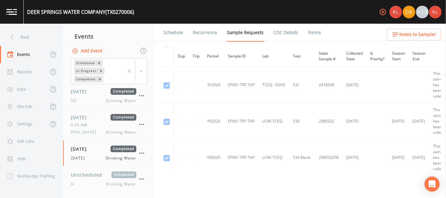
click at [307, 34] on link "Forms" at bounding box center [314, 33] width 15 height 18
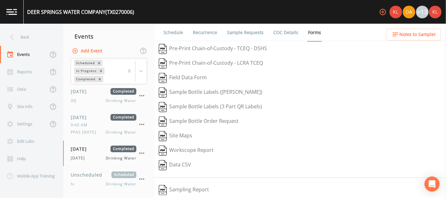
scroll to position [104, 0]
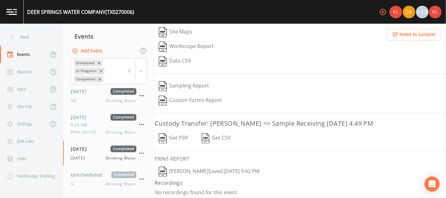
click at [218, 167] on button "[PERSON_NAME]  Saved: [DATE] 9:42 PM" at bounding box center [209, 171] width 109 height 15
click at [13, 11] on img at bounding box center [11, 12] width 11 height 6
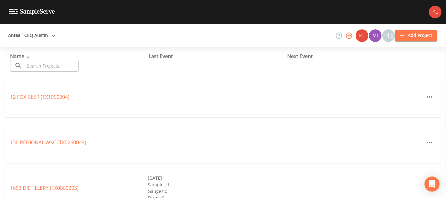
click at [36, 69] on input "text" at bounding box center [52, 66] width 54 height 12
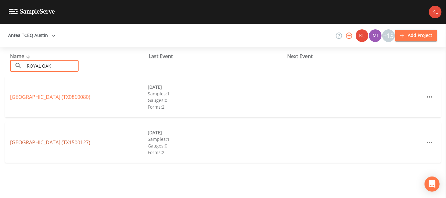
type input "ROYAL OAK"
click at [64, 141] on link "[GEOGRAPHIC_DATA] (TX1500127)" at bounding box center [50, 142] width 80 height 7
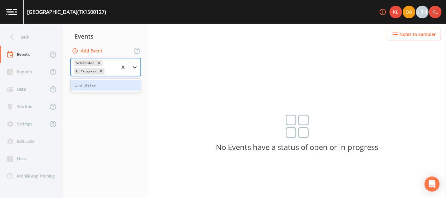
click at [134, 69] on icon at bounding box center [135, 67] width 6 height 6
click at [123, 88] on div "Completed" at bounding box center [106, 85] width 70 height 11
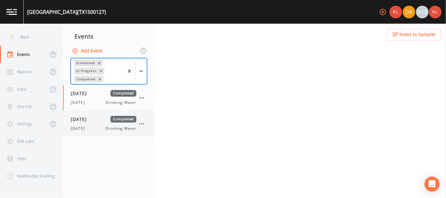
click at [109, 114] on div "[DATE] Completed [DATE] Drinking Water" at bounding box center [108, 124] width 91 height 26
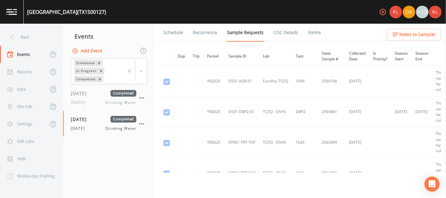
click at [310, 31] on link "Forms" at bounding box center [314, 33] width 15 height 18
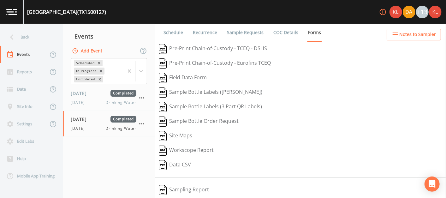
scroll to position [81, 0]
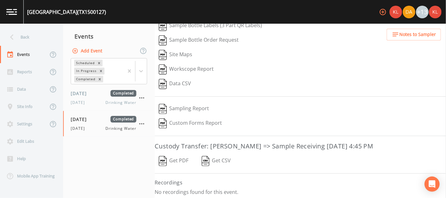
click at [12, 11] on img at bounding box center [11, 12] width 11 height 6
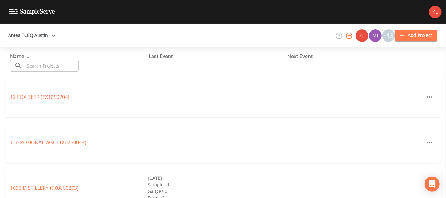
click at [56, 65] on input "text" at bounding box center [52, 66] width 54 height 12
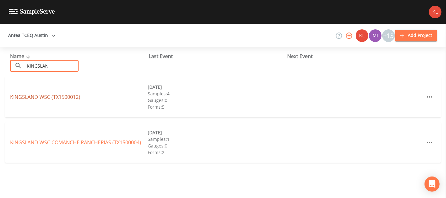
type input "KINGSLAN"
click at [50, 94] on link "[GEOGRAPHIC_DATA] (TX1500012)" at bounding box center [45, 96] width 70 height 7
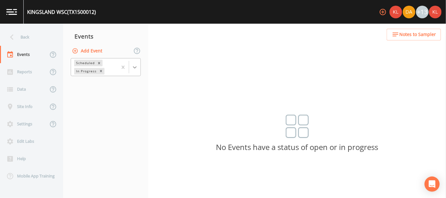
click at [136, 71] on div at bounding box center [134, 67] width 11 height 11
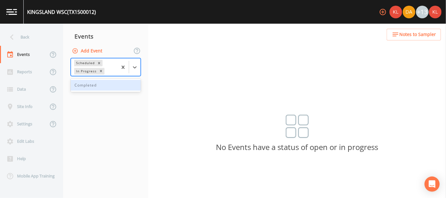
click at [123, 84] on div "Completed" at bounding box center [106, 85] width 70 height 11
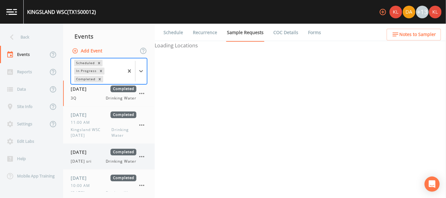
scroll to position [35, 0]
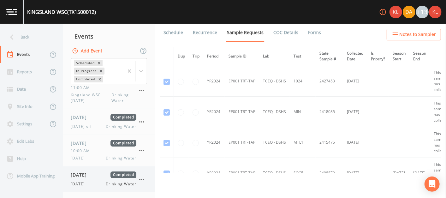
click at [89, 182] on span "[DATE]" at bounding box center [80, 184] width 18 height 6
click at [308, 35] on link "Forms" at bounding box center [314, 33] width 15 height 18
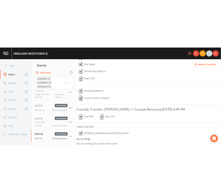
scroll to position [89, 0]
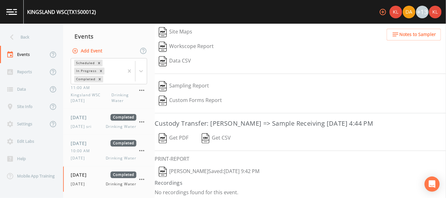
click at [216, 167] on button "[PERSON_NAME]  Saved: [DATE] 9:42 PM" at bounding box center [209, 171] width 109 height 15
click at [4, 22] on link at bounding box center [12, 12] width 24 height 24
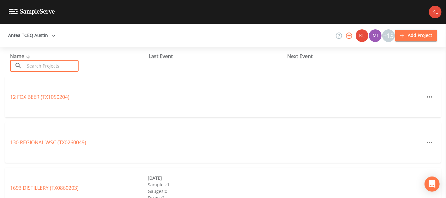
click at [41, 63] on input "text" at bounding box center [52, 66] width 54 height 12
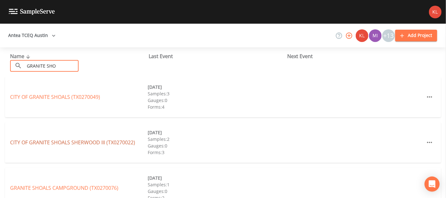
type input "GRANITE SHO"
click at [60, 141] on link "CITY OF GRANITE SHOALS [GEOGRAPHIC_DATA] (TX0270022)" at bounding box center [72, 142] width 125 height 7
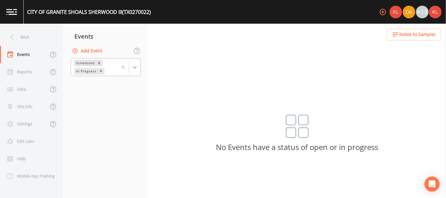
click at [134, 66] on icon at bounding box center [135, 67] width 6 height 6
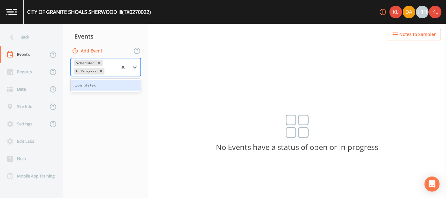
click at [127, 84] on div "Completed" at bounding box center [106, 85] width 70 height 11
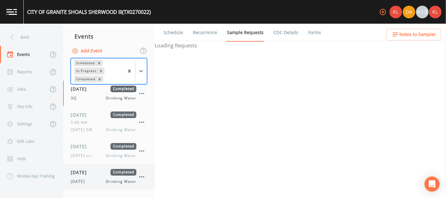
scroll to position [23, 0]
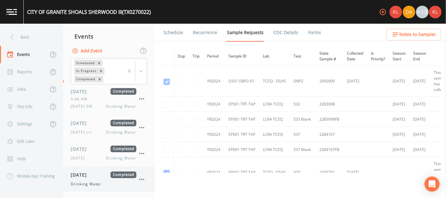
click at [91, 176] on span "[DATE]" at bounding box center [81, 174] width 21 height 7
click at [313, 34] on link "Forms" at bounding box center [314, 33] width 15 height 18
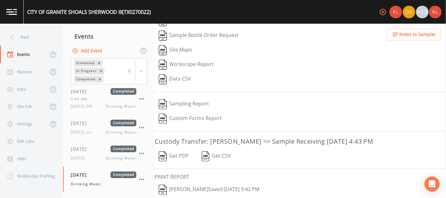
scroll to position [104, 0]
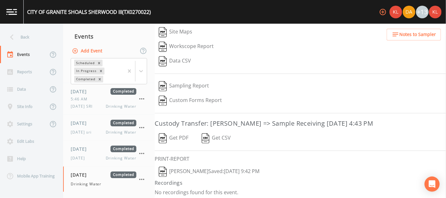
click at [202, 170] on button "[PERSON_NAME]  Saved: [DATE] 9:42 PM" at bounding box center [209, 171] width 109 height 15
click at [15, 14] on img at bounding box center [11, 12] width 11 height 6
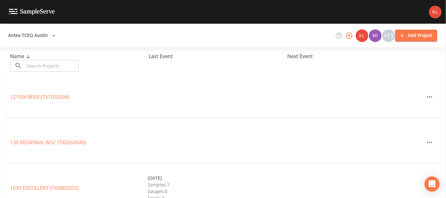
click at [64, 62] on input "text" at bounding box center [52, 66] width 54 height 12
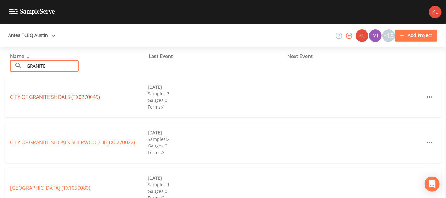
type input "GRANITE"
click at [72, 97] on link "CITY OF [GEOGRAPHIC_DATA] (TX0270049)" at bounding box center [55, 96] width 90 height 7
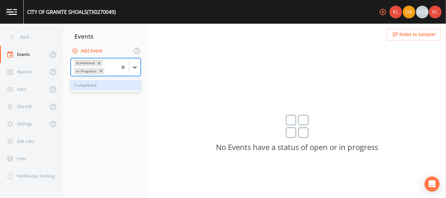
click at [132, 64] on icon at bounding box center [135, 67] width 6 height 6
click at [120, 79] on div "Completed" at bounding box center [106, 85] width 70 height 13
click at [120, 82] on div "Completed" at bounding box center [106, 85] width 70 height 11
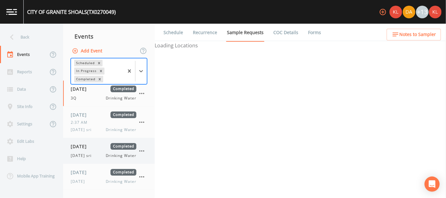
scroll to position [23, 0]
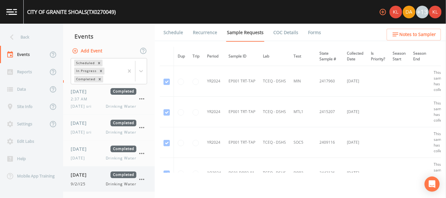
click at [98, 182] on div "9/2//25 Drinking Water" at bounding box center [104, 184] width 66 height 6
click at [318, 32] on link "Forms" at bounding box center [314, 33] width 15 height 18
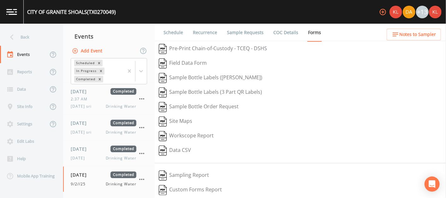
scroll to position [89, 0]
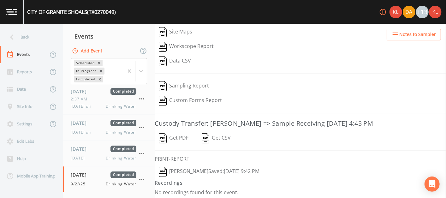
click at [202, 172] on button "[PERSON_NAME]  Saved: [DATE] 9:42 PM" at bounding box center [209, 171] width 109 height 15
click at [12, 18] on link at bounding box center [12, 12] width 24 height 24
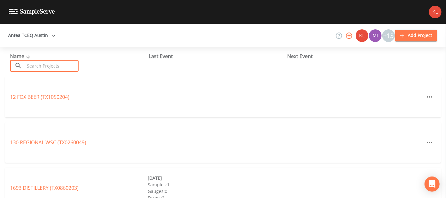
click at [68, 66] on input "text" at bounding box center [52, 66] width 54 height 12
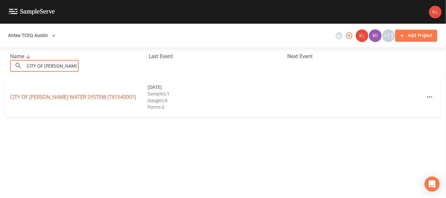
type input "CITY OF [PERSON_NAME]"
click at [79, 97] on link "CITY OF [PERSON_NAME] WATER SYSTEM (TX1540001)" at bounding box center [73, 96] width 126 height 7
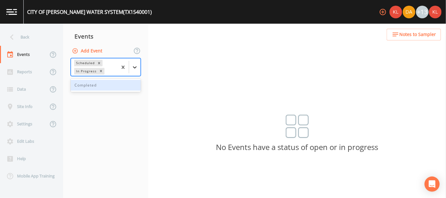
click at [135, 68] on icon at bounding box center [135, 67] width 6 height 6
click at [122, 87] on div "Completed" at bounding box center [106, 85] width 70 height 11
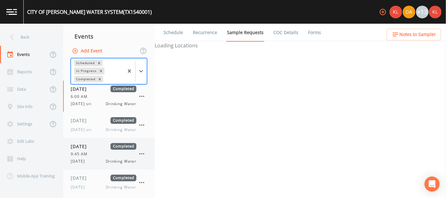
scroll to position [55, 0]
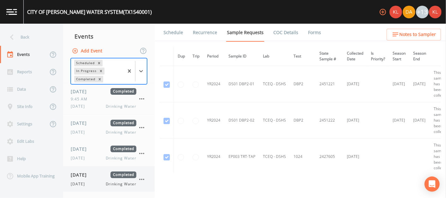
click at [102, 182] on div "[DATE] Drinking Water" at bounding box center [104, 184] width 66 height 6
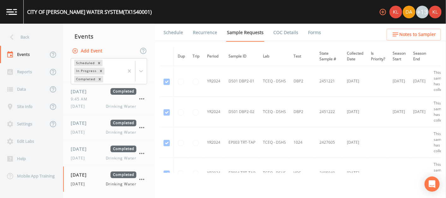
click at [312, 30] on link "Forms" at bounding box center [314, 33] width 15 height 18
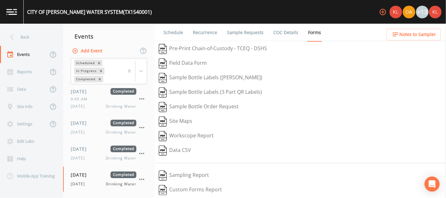
scroll to position [89, 0]
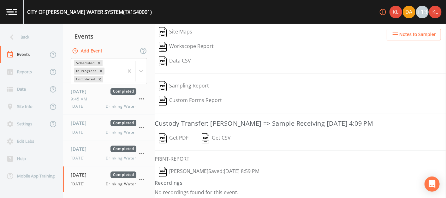
click at [185, 166] on button "[PERSON_NAME]  Saved: [DATE] 8:59 PM" at bounding box center [209, 171] width 109 height 15
click at [19, 19] on link at bounding box center [12, 12] width 24 height 24
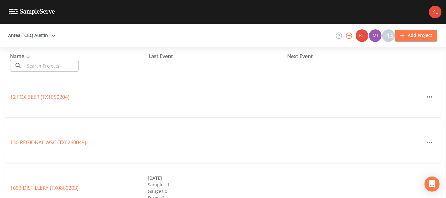
click at [44, 68] on input "text" at bounding box center [52, 66] width 54 height 12
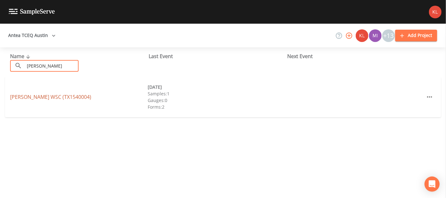
type input "[PERSON_NAME]"
click at [46, 95] on link "[PERSON_NAME] WSC (TX1540004)" at bounding box center [50, 96] width 81 height 7
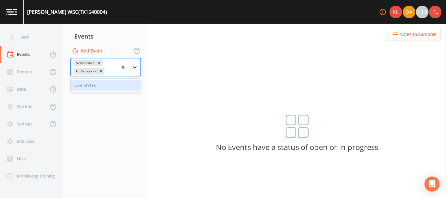
click at [132, 64] on icon at bounding box center [135, 67] width 6 height 6
click at [119, 85] on div "Completed" at bounding box center [106, 85] width 70 height 11
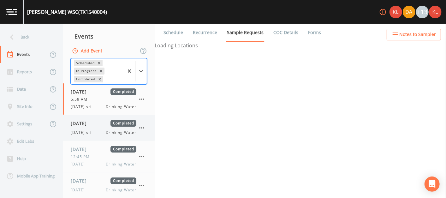
scroll to position [6, 0]
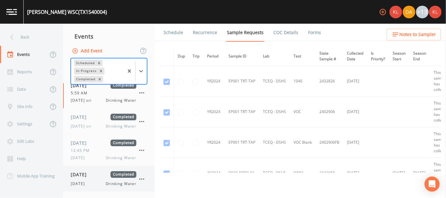
click at [90, 181] on div "[DATE] Drinking Water" at bounding box center [104, 184] width 66 height 6
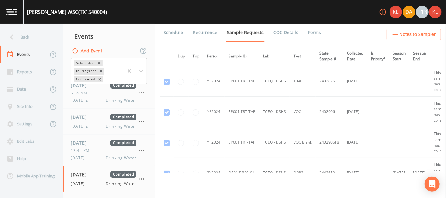
click at [314, 32] on link "Forms" at bounding box center [314, 33] width 15 height 18
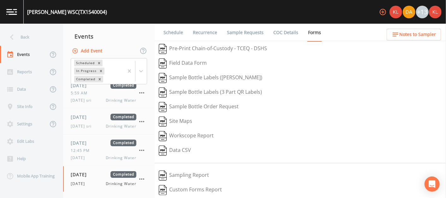
scroll to position [89, 0]
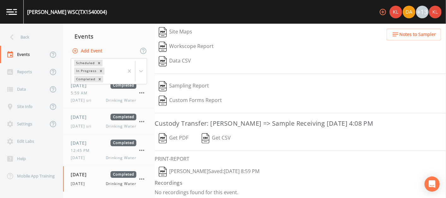
click at [203, 168] on button "[PERSON_NAME]  Saved: [DATE] 8:59 PM" at bounding box center [209, 171] width 109 height 15
click at [16, 11] on img at bounding box center [11, 12] width 11 height 6
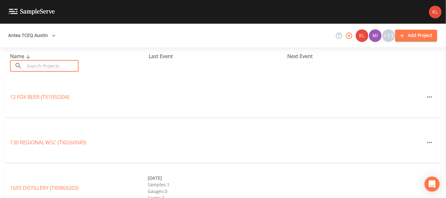
click at [52, 67] on input "text" at bounding box center [52, 66] width 54 height 12
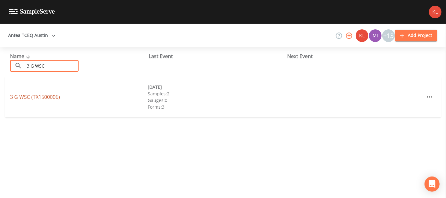
type input "3 G WSC"
click at [55, 98] on link "3 G WSC (TX1500006)" at bounding box center [35, 96] width 50 height 7
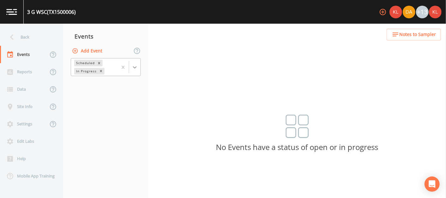
click at [131, 64] on div at bounding box center [134, 67] width 11 height 11
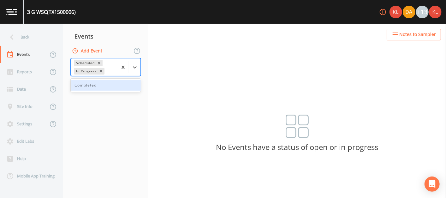
click at [123, 88] on div "Completed" at bounding box center [106, 85] width 70 height 11
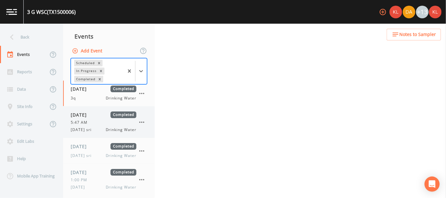
scroll to position [29, 0]
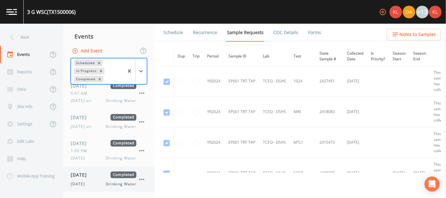
click at [120, 173] on span "Completed" at bounding box center [123, 174] width 26 height 7
click at [308, 37] on link "Forms" at bounding box center [314, 33] width 15 height 18
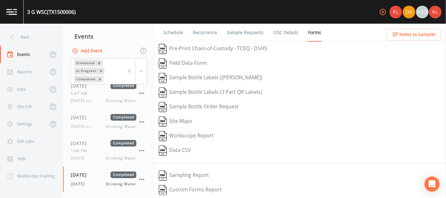
scroll to position [67, 0]
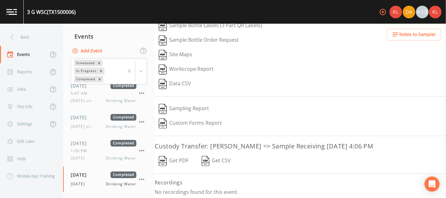
click at [13, 8] on link at bounding box center [12, 12] width 24 height 24
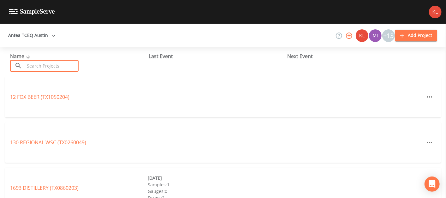
click at [74, 62] on input "text" at bounding box center [52, 66] width 54 height 12
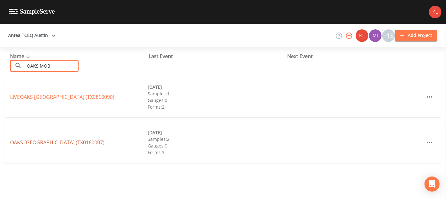
type input "OAKS MOB"
click at [73, 142] on link "[GEOGRAPHIC_DATA] (TX0160007)" at bounding box center [57, 142] width 94 height 7
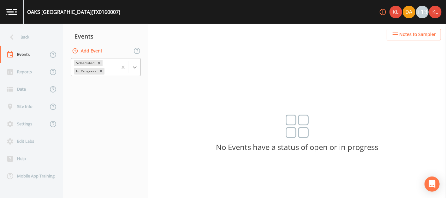
click at [137, 70] on div at bounding box center [134, 67] width 11 height 11
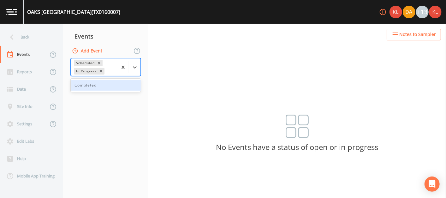
click at [115, 83] on div "Completed" at bounding box center [106, 85] width 70 height 11
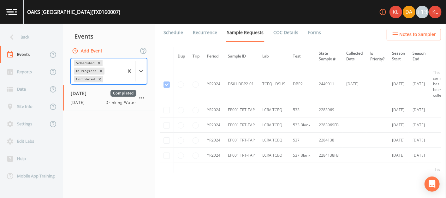
click at [307, 29] on link "Forms" at bounding box center [314, 33] width 15 height 18
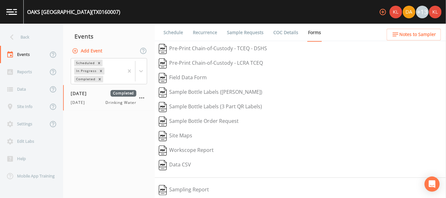
scroll to position [104, 0]
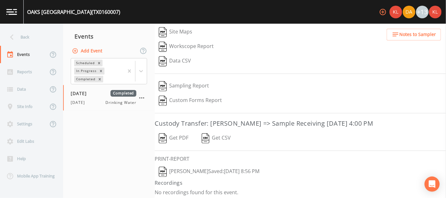
click at [216, 164] on button "[PERSON_NAME]  Saved: [DATE] 8:56 PM" at bounding box center [209, 171] width 109 height 15
click at [12, 7] on link at bounding box center [12, 12] width 24 height 24
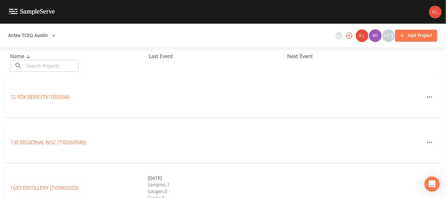
click at [79, 62] on input "text" at bounding box center [52, 66] width 54 height 12
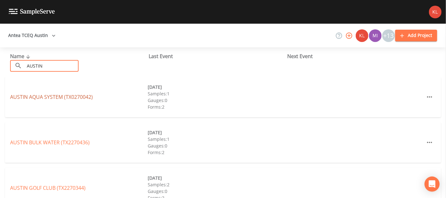
type input "AUSTIN"
click at [82, 99] on link "AUSTIN AQUA SYSTEM (TX0270042)" at bounding box center [51, 96] width 83 height 7
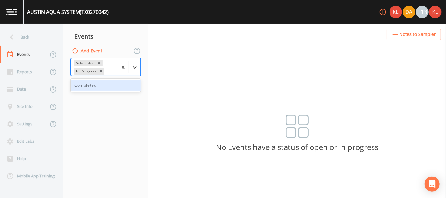
click at [138, 68] on div at bounding box center [134, 67] width 11 height 11
click at [130, 85] on div "Completed" at bounding box center [106, 85] width 70 height 11
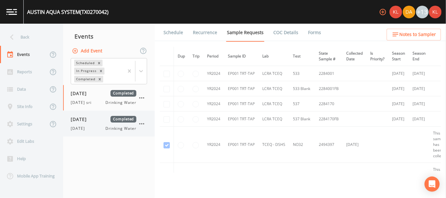
click at [118, 120] on span "Completed" at bounding box center [123, 119] width 26 height 7
click at [302, 33] on li "Forms" at bounding box center [310, 33] width 23 height 18
click at [313, 33] on link "Forms" at bounding box center [314, 33] width 15 height 18
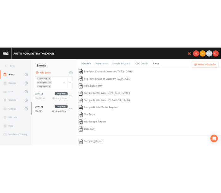
scroll to position [104, 0]
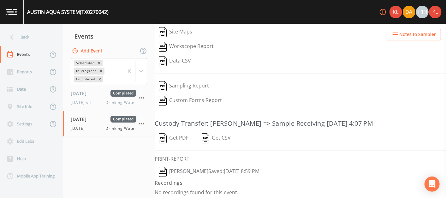
click at [206, 169] on button "[PERSON_NAME]  Saved: [DATE] 8:59 PM" at bounding box center [209, 171] width 109 height 15
click at [13, 12] on img at bounding box center [11, 12] width 11 height 6
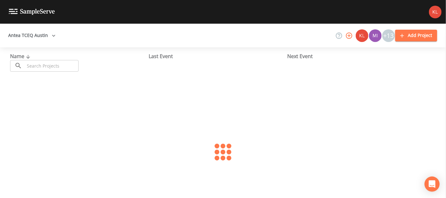
click at [66, 59] on div "Name ​ ​" at bounding box center [79, 61] width 138 height 19
click at [66, 64] on input "text" at bounding box center [52, 66] width 54 height 12
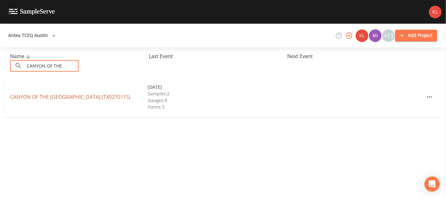
type input "CANYON OF THE"
click at [68, 98] on link "CANYON OF THE [GEOGRAPHIC_DATA] (TX0270115)" at bounding box center [70, 96] width 120 height 7
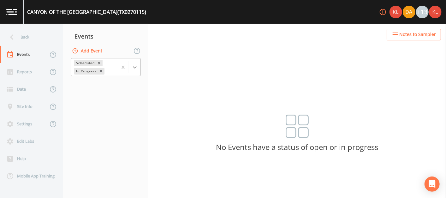
click at [138, 68] on icon at bounding box center [135, 67] width 6 height 6
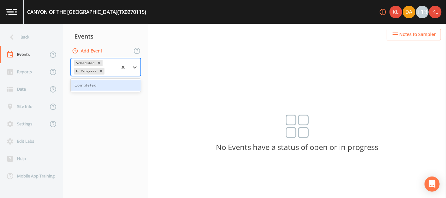
click at [118, 86] on div "Completed" at bounding box center [106, 85] width 70 height 11
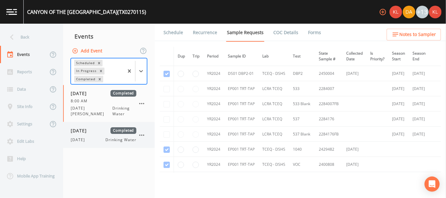
click at [111, 130] on div "[DATE] Completed [DATE] Drinking Water" at bounding box center [104, 134] width 66 height 15
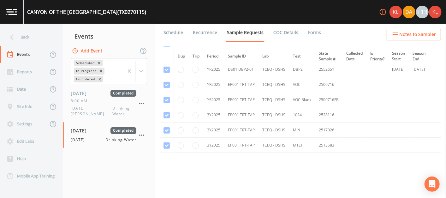
scroll to position [212, 0]
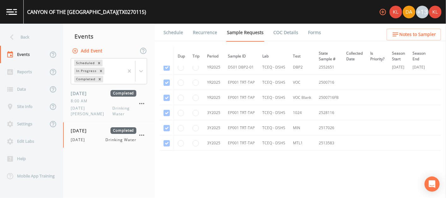
click at [307, 35] on link "Forms" at bounding box center [314, 33] width 15 height 18
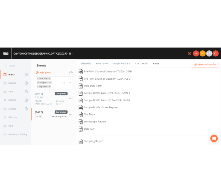
scroll to position [104, 0]
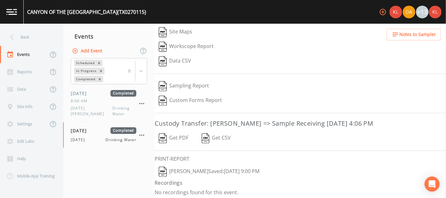
click at [196, 170] on button "[PERSON_NAME]  Saved: [DATE] 9:00 PM" at bounding box center [209, 171] width 109 height 15
click at [16, 9] on img at bounding box center [11, 12] width 11 height 6
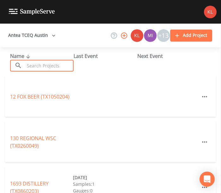
click at [35, 63] on input "text" at bounding box center [49, 66] width 49 height 12
paste input "[GEOGRAPHIC_DATA]"
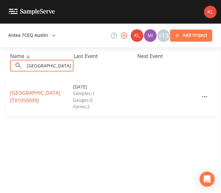
type input "[GEOGRAPHIC_DATA]"
click at [32, 94] on link "[GEOGRAPHIC_DATA] (TX1050099)" at bounding box center [35, 97] width 50 height 15
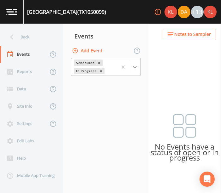
click at [136, 71] on div at bounding box center [134, 67] width 11 height 11
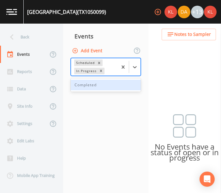
click at [124, 84] on div "Completed" at bounding box center [106, 85] width 70 height 11
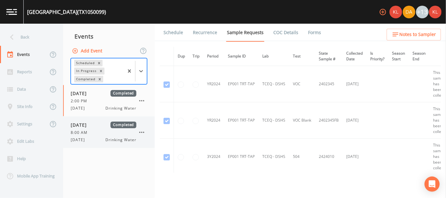
click at [98, 137] on div "[DATE] Drinking Water" at bounding box center [104, 140] width 66 height 6
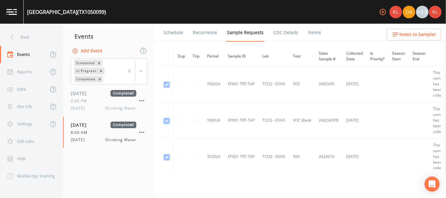
click at [308, 30] on link "Forms" at bounding box center [314, 33] width 15 height 18
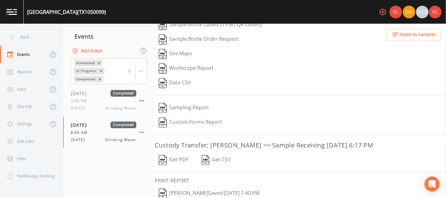
scroll to position [82, 0]
click at [179, 187] on button "[PERSON_NAME]  Saved: [DATE] 1:40 PM" at bounding box center [209, 193] width 109 height 15
click at [19, 11] on link at bounding box center [12, 12] width 24 height 24
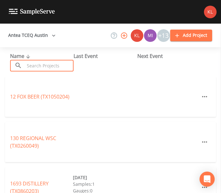
click at [62, 68] on input "text" at bounding box center [49, 66] width 49 height 12
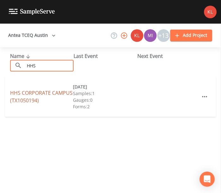
type input "HHS"
click at [38, 97] on link "HHS CORPORATE CAMPUS (TX1050194)" at bounding box center [41, 97] width 62 height 15
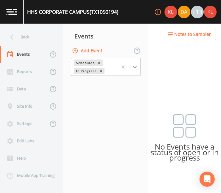
click at [138, 64] on icon at bounding box center [135, 67] width 6 height 6
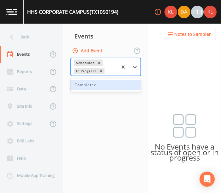
click at [121, 84] on div "Completed" at bounding box center [106, 85] width 70 height 11
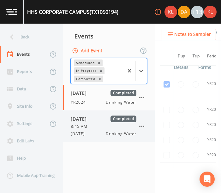
click at [92, 130] on div "[DATE] Completed 8:45 AM [DATE] Drinking Water" at bounding box center [104, 126] width 66 height 21
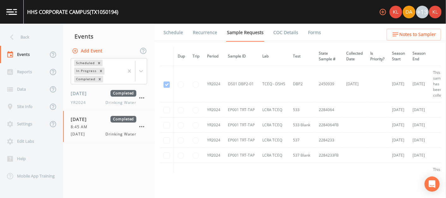
click at [308, 35] on link "Forms" at bounding box center [314, 33] width 15 height 18
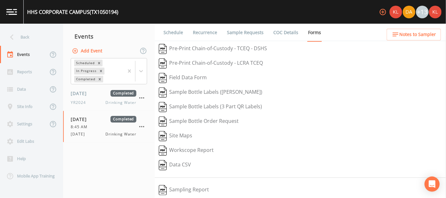
scroll to position [104, 0]
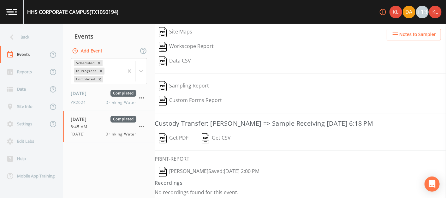
click at [214, 170] on button "[PERSON_NAME]  Saved: [DATE] 2:00 PM" at bounding box center [209, 171] width 109 height 15
click at [10, 6] on link at bounding box center [12, 12] width 24 height 24
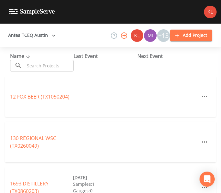
click at [60, 65] on input "text" at bounding box center [49, 66] width 49 height 12
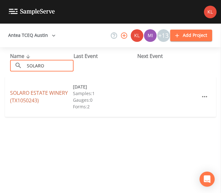
type input "SOLARO"
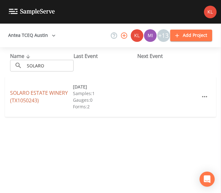
click at [51, 94] on link "SOLARO ESTATE WINERY (TX1050243)" at bounding box center [39, 97] width 58 height 15
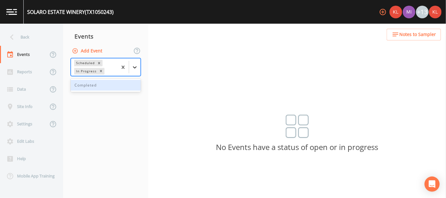
click at [134, 67] on icon at bounding box center [135, 67] width 4 height 2
click at [123, 90] on div "Completed" at bounding box center [106, 85] width 70 height 11
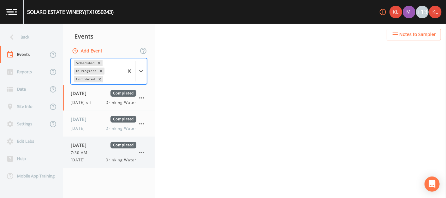
click at [104, 150] on div "7:30 AM" at bounding box center [104, 153] width 66 height 6
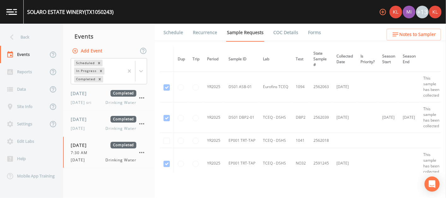
click at [308, 35] on link "Forms" at bounding box center [314, 33] width 15 height 18
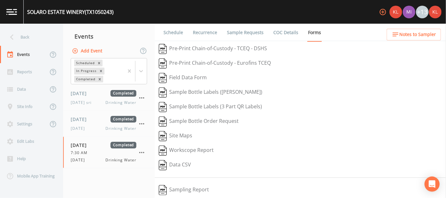
scroll to position [104, 0]
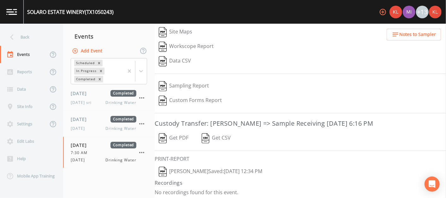
click at [206, 170] on button "[PERSON_NAME]  Saved: [DATE] 12:34 PM" at bounding box center [211, 171] width 112 height 15
click at [12, 18] on link at bounding box center [12, 12] width 24 height 24
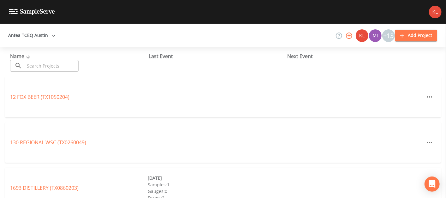
click at [62, 59] on div "Name ​ ​" at bounding box center [79, 61] width 138 height 19
click at [65, 65] on input "text" at bounding box center [52, 66] width 54 height 12
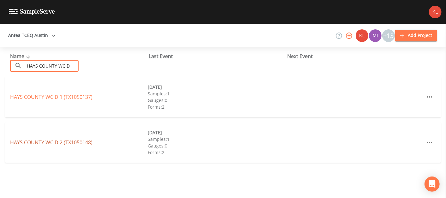
type input "HAYS COUNTY WCID"
click at [86, 139] on link "HAYS COUNTY WCID 2 (TX1050148)" at bounding box center [51, 142] width 82 height 7
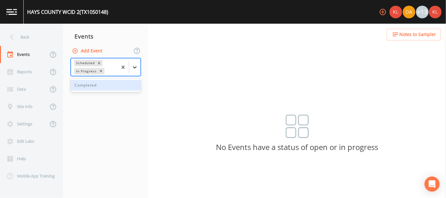
click at [139, 70] on div at bounding box center [134, 67] width 11 height 11
click at [122, 89] on div "Completed" at bounding box center [106, 85] width 70 height 11
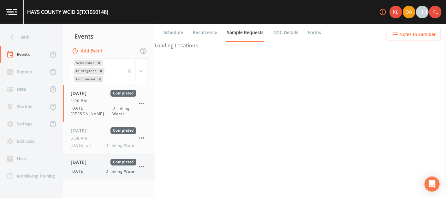
click at [91, 159] on span "[DATE]" at bounding box center [81, 162] width 21 height 7
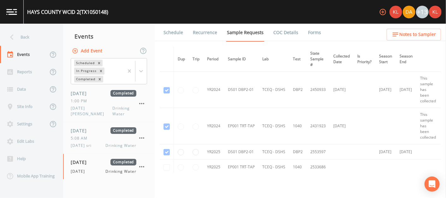
click at [307, 38] on link "Forms" at bounding box center [314, 33] width 15 height 18
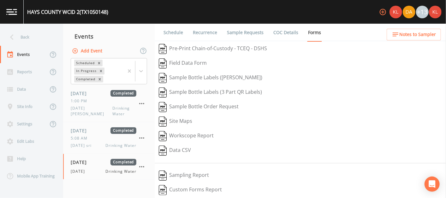
scroll to position [89, 0]
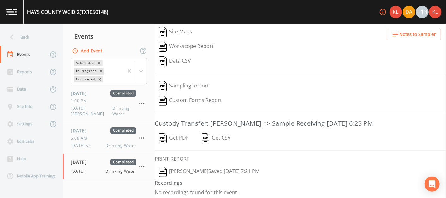
click at [200, 168] on button "[PERSON_NAME]  Saved: [DATE] 7:21 PM" at bounding box center [209, 171] width 109 height 15
click at [9, 21] on link at bounding box center [12, 12] width 24 height 24
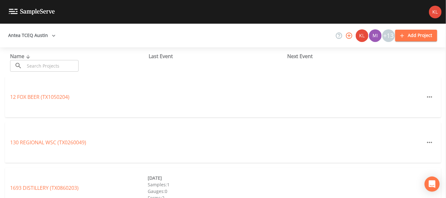
click at [64, 62] on input "text" at bounding box center [52, 66] width 54 height 12
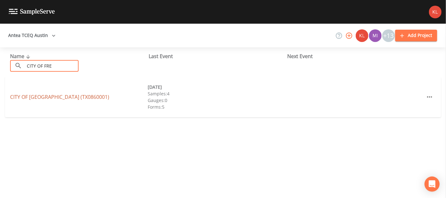
type input "CITY OF FRE"
click at [56, 98] on link "CITY OF [GEOGRAPHIC_DATA] (TX0860001)" at bounding box center [59, 96] width 99 height 7
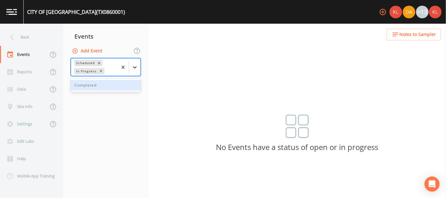
click at [132, 70] on div at bounding box center [134, 67] width 11 height 11
click at [124, 87] on div "Completed" at bounding box center [106, 85] width 70 height 11
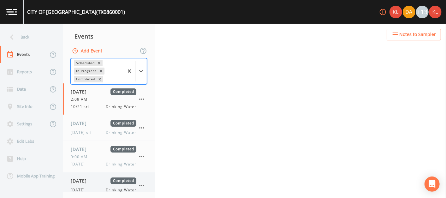
scroll to position [6, 0]
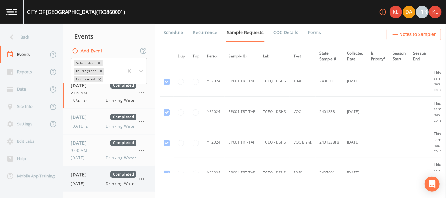
click at [96, 181] on div "[DATE] Drinking Water" at bounding box center [104, 184] width 66 height 6
click at [309, 38] on link "Forms" at bounding box center [314, 33] width 15 height 18
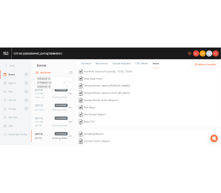
scroll to position [89, 0]
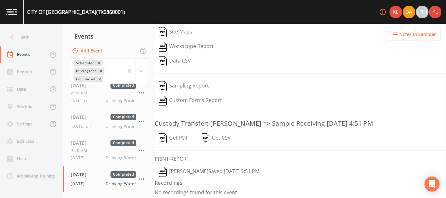
click at [207, 168] on button "[PERSON_NAME]  Saved: [DATE] 9:51 PM" at bounding box center [209, 171] width 109 height 15
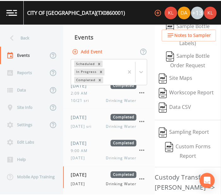
scroll to position [127, 0]
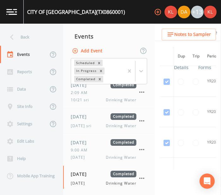
click at [12, 11] on img at bounding box center [11, 12] width 11 height 6
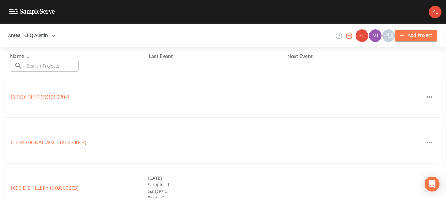
click at [92, 67] on div "Name ​ ​" at bounding box center [79, 61] width 138 height 19
click at [68, 63] on input "text" at bounding box center [52, 66] width 54 height 12
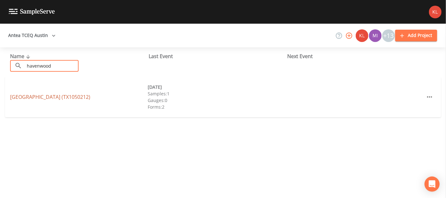
type input "havenwood"
click at [84, 96] on link "[GEOGRAPHIC_DATA] (TX1050212)" at bounding box center [50, 96] width 80 height 7
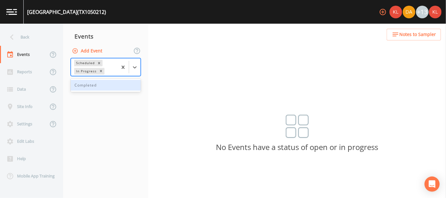
click at [137, 60] on div at bounding box center [128, 66] width 23 height 17
click at [121, 84] on div "Completed" at bounding box center [106, 85] width 70 height 11
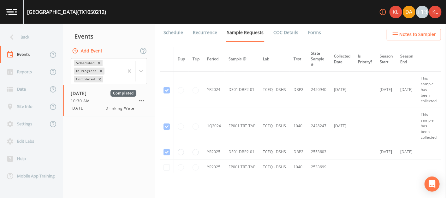
click at [307, 29] on link "Forms" at bounding box center [314, 33] width 15 height 18
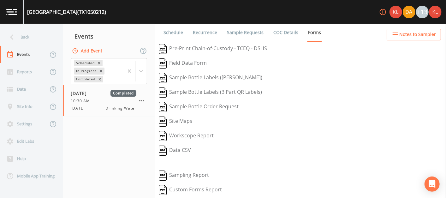
scroll to position [89, 0]
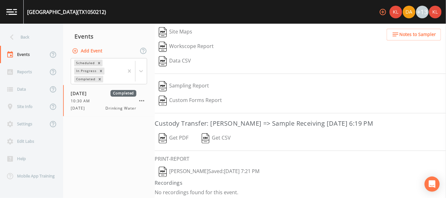
click at [217, 164] on button "[PERSON_NAME]  Saved: [DATE] 7:21 PM" at bounding box center [209, 171] width 109 height 15
click at [15, 11] on img at bounding box center [11, 12] width 11 height 6
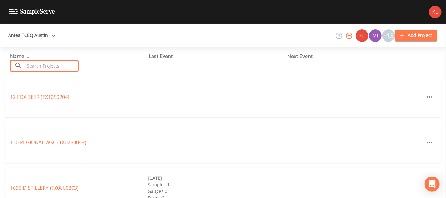
click at [67, 66] on input "text" at bounding box center [52, 66] width 54 height 12
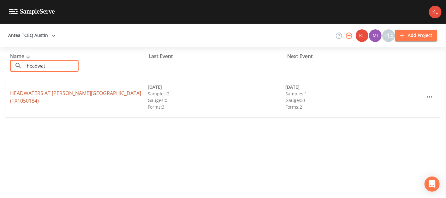
type input "headwat"
click at [73, 95] on link "HEADWATERS AT [PERSON_NAME][GEOGRAPHIC_DATA] (TX1050184)" at bounding box center [75, 97] width 131 height 15
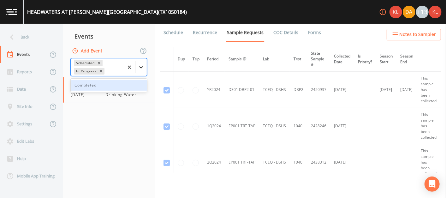
click at [143, 68] on icon at bounding box center [141, 67] width 6 height 6
click at [134, 82] on div "Completed" at bounding box center [109, 85] width 76 height 11
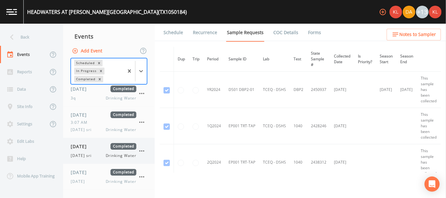
scroll to position [55, 0]
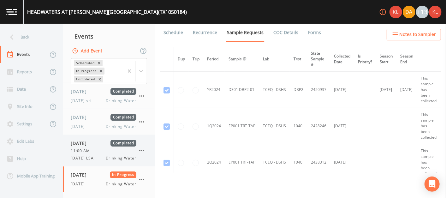
click at [97, 150] on div "11:00 AM" at bounding box center [104, 151] width 66 height 6
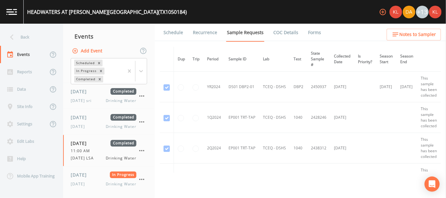
click at [303, 30] on li "Forms" at bounding box center [310, 33] width 23 height 18
click at [309, 31] on link "Forms" at bounding box center [314, 33] width 15 height 18
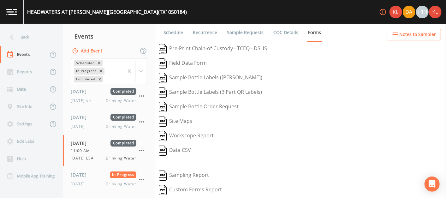
scroll to position [89, 0]
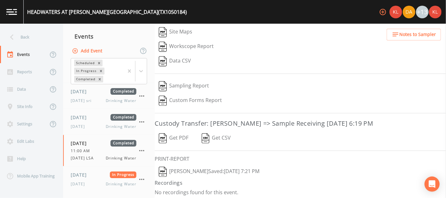
click at [209, 169] on button "[PERSON_NAME]  Saved: [DATE] 7:21 PM" at bounding box center [209, 171] width 109 height 15
click at [12, 20] on link at bounding box center [12, 12] width 24 height 24
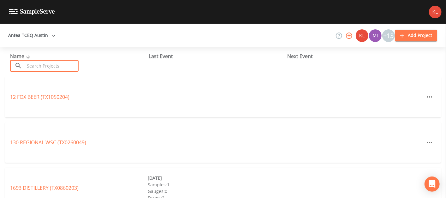
click at [38, 62] on input "text" at bounding box center [52, 66] width 54 height 12
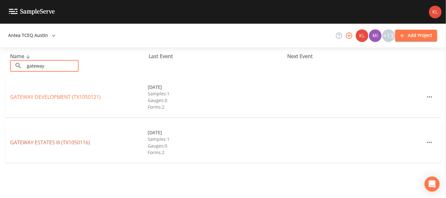
type input "gateway"
click at [64, 139] on link "[GEOGRAPHIC_DATA] (TX1050116)" at bounding box center [50, 142] width 80 height 7
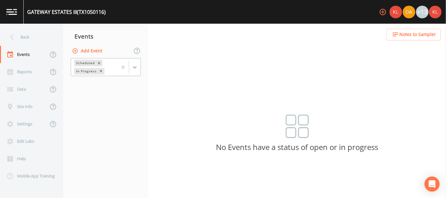
click at [132, 62] on div at bounding box center [134, 67] width 11 height 11
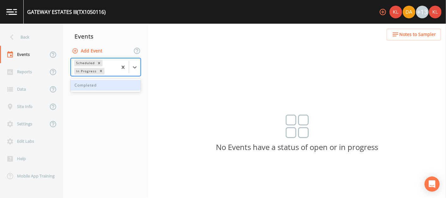
click at [131, 80] on div "Completed" at bounding box center [106, 85] width 70 height 11
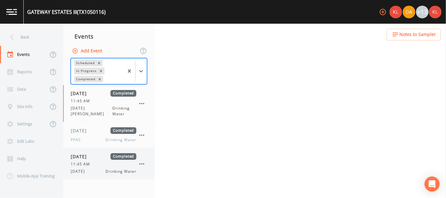
click at [106, 168] on span "Drinking Water" at bounding box center [121, 171] width 31 height 6
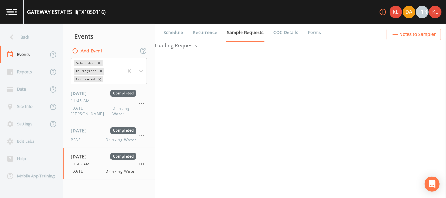
click at [307, 31] on link "Forms" at bounding box center [314, 33] width 15 height 18
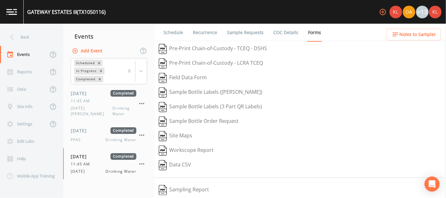
scroll to position [104, 0]
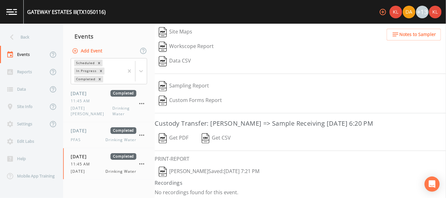
click at [229, 166] on button "[PERSON_NAME]  Saved: [DATE] 7:21 PM" at bounding box center [209, 171] width 109 height 15
click at [10, 7] on link at bounding box center [12, 12] width 24 height 24
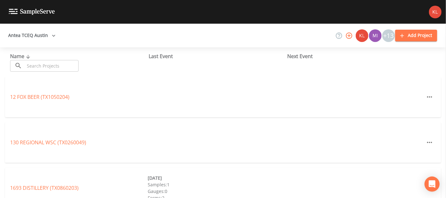
click at [72, 72] on div "Name ​ ​ Last Event Next Event" at bounding box center [223, 61] width 446 height 29
click at [73, 69] on input "text" at bounding box center [52, 66] width 54 height 12
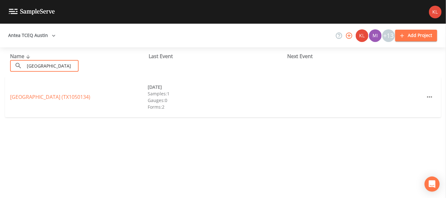
type input "[GEOGRAPHIC_DATA]"
click at [81, 93] on div "[GEOGRAPHIC_DATA] (TX1050134) [DATE] Samples: 1 Gauges: 0 Forms: 2" at bounding box center [223, 97] width 436 height 40
click at [81, 97] on link "[GEOGRAPHIC_DATA] (TX1050134)" at bounding box center [50, 96] width 80 height 7
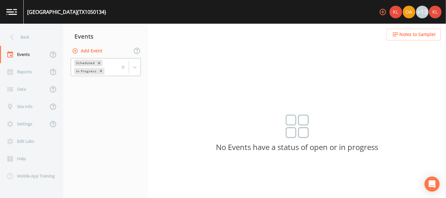
click at [131, 73] on div at bounding box center [128, 66] width 23 height 17
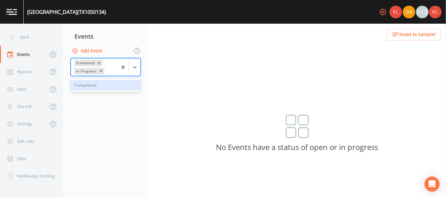
click at [125, 92] on nav "Events Add Event 1 result available. Use Up and Down to choose options, press E…" at bounding box center [105, 111] width 85 height 174
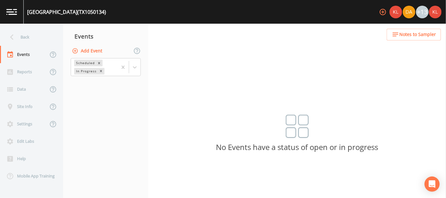
click at [141, 74] on div "Scheduled In Progress" at bounding box center [105, 67] width 85 height 20
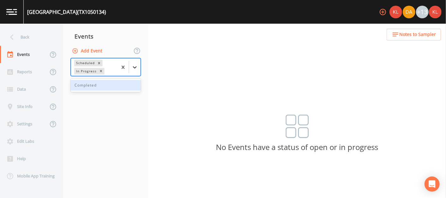
drag, startPoint x: 141, startPoint y: 74, endPoint x: 138, endPoint y: 67, distance: 7.5
click at [138, 67] on div at bounding box center [134, 67] width 11 height 11
click at [131, 83] on div "Completed" at bounding box center [106, 85] width 70 height 11
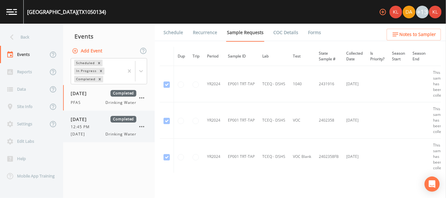
click at [113, 131] on span "Drinking Water" at bounding box center [121, 134] width 31 height 6
click at [300, 36] on li "Forms" at bounding box center [310, 33] width 23 height 18
click at [307, 33] on link "Forms" at bounding box center [314, 33] width 15 height 18
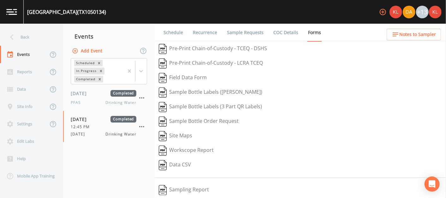
scroll to position [104, 0]
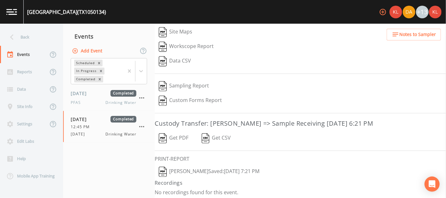
click at [191, 164] on button "[PERSON_NAME]  Saved: [DATE] 7:21 PM" at bounding box center [209, 171] width 109 height 15
click at [11, 14] on img at bounding box center [11, 12] width 11 height 6
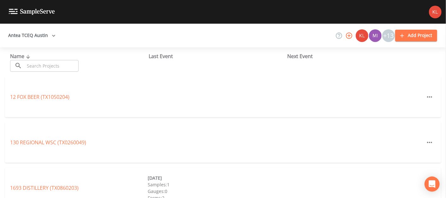
click at [65, 70] on input "text" at bounding box center [52, 66] width 54 height 12
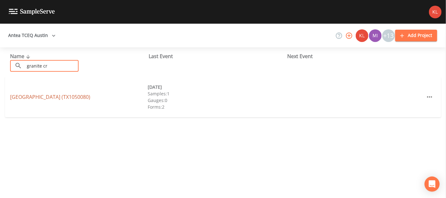
type input "granite cr"
click at [61, 96] on link "[GEOGRAPHIC_DATA] (TX1050080)" at bounding box center [50, 96] width 80 height 7
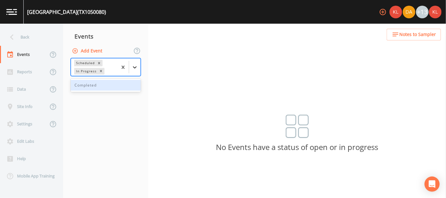
click at [136, 63] on div at bounding box center [134, 67] width 11 height 11
click at [138, 82] on div "Completed" at bounding box center [106, 85] width 70 height 11
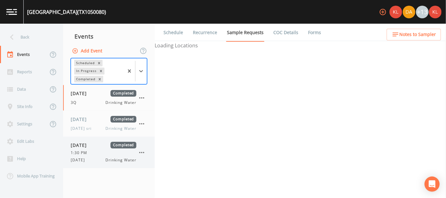
click at [111, 157] on span "Drinking Water" at bounding box center [121, 160] width 31 height 6
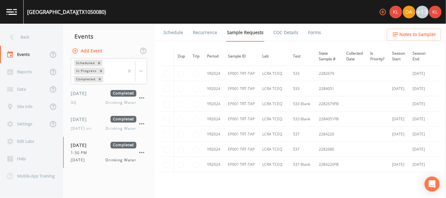
click at [311, 33] on link "Forms" at bounding box center [314, 33] width 15 height 18
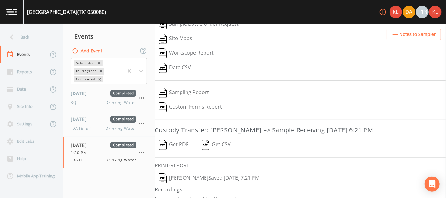
scroll to position [104, 0]
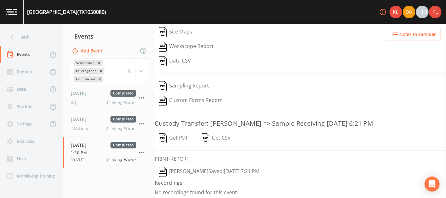
click at [199, 169] on button "[PERSON_NAME]  Saved: [DATE] 7:21 PM" at bounding box center [209, 171] width 109 height 15
click at [16, 22] on link at bounding box center [12, 12] width 24 height 24
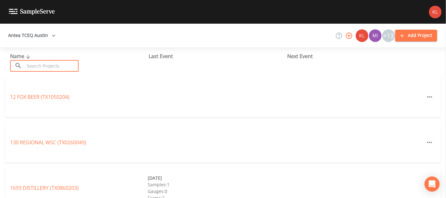
click at [59, 68] on input "text" at bounding box center [52, 66] width 54 height 12
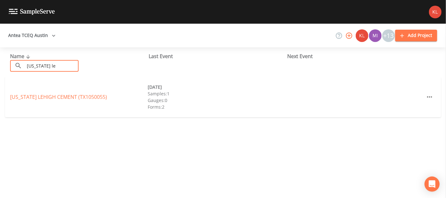
type input "[US_STATE] le"
click at [58, 93] on div "[US_STATE] LEHIGH CEMENT (TX1050055) [DATE] Samples: 1 Gauges: 0 Forms: 2" at bounding box center [223, 97] width 436 height 40
click at [57, 97] on link "[US_STATE] LEHIGH CEMENT (TX1050055)" at bounding box center [58, 96] width 97 height 7
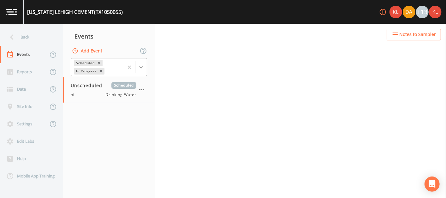
click at [136, 65] on div at bounding box center [140, 67] width 11 height 11
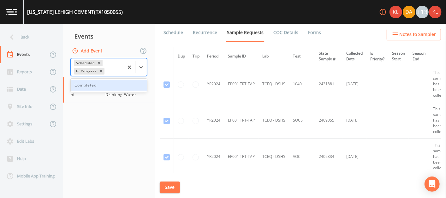
click at [126, 88] on div "Completed" at bounding box center [109, 85] width 76 height 11
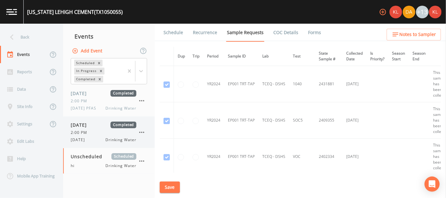
click at [114, 127] on span "Completed" at bounding box center [123, 124] width 26 height 7
click at [311, 33] on link "Forms" at bounding box center [314, 33] width 15 height 18
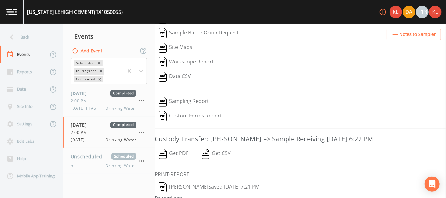
scroll to position [104, 0]
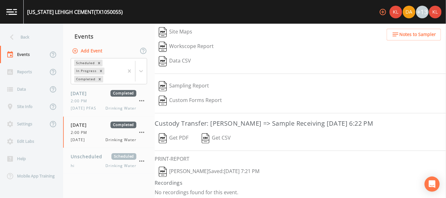
click at [214, 167] on button "[PERSON_NAME]  Saved: [DATE] 7:21 PM" at bounding box center [209, 171] width 109 height 15
click at [15, 12] on img at bounding box center [11, 12] width 11 height 6
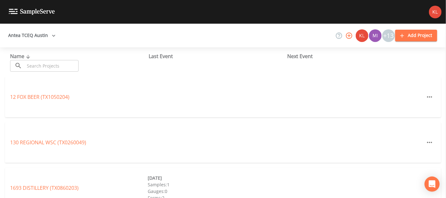
click at [63, 62] on input "text" at bounding box center [52, 66] width 54 height 12
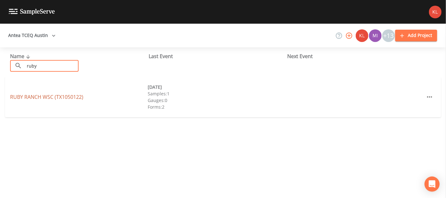
type input "ruby"
click at [64, 93] on link "[GEOGRAPHIC_DATA] (TX1050122)" at bounding box center [46, 96] width 73 height 7
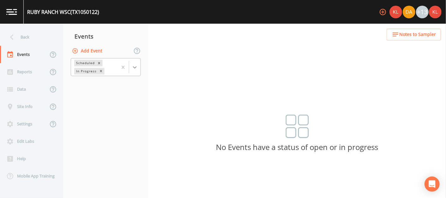
click at [140, 72] on div at bounding box center [134, 67] width 11 height 11
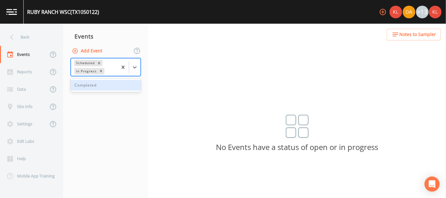
click at [131, 83] on div "Completed" at bounding box center [106, 85] width 70 height 11
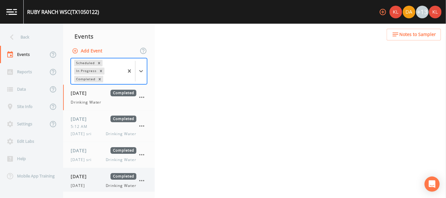
scroll to position [2, 0]
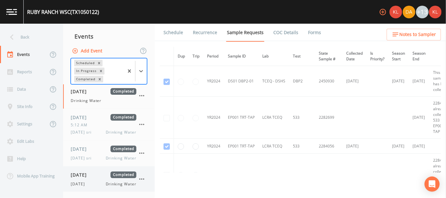
click at [91, 173] on span "[DATE]" at bounding box center [81, 174] width 21 height 7
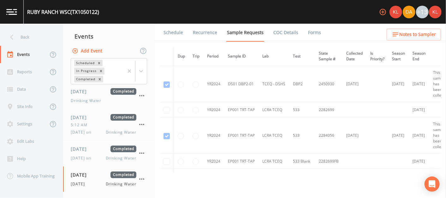
click at [307, 30] on link "Forms" at bounding box center [314, 33] width 15 height 18
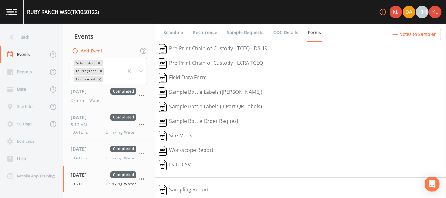
click at [257, 92] on div "Sample Bottle Labels ([PERSON_NAME])" at bounding box center [300, 92] width 291 height 15
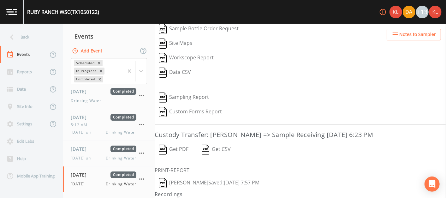
scroll to position [104, 0]
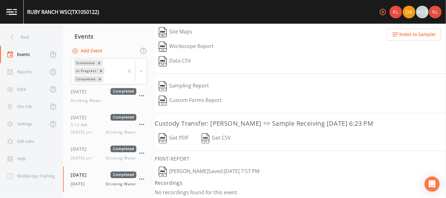
click at [222, 165] on button "[PERSON_NAME]  Saved: [DATE] 7:57 PM" at bounding box center [209, 171] width 109 height 15
click at [9, 22] on link at bounding box center [12, 12] width 24 height 24
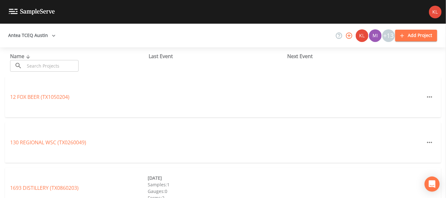
click at [62, 64] on input "text" at bounding box center [52, 66] width 54 height 12
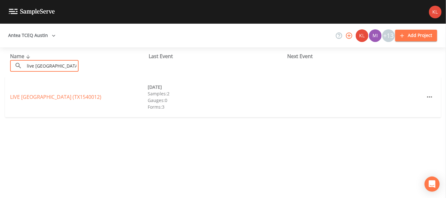
type input "live [GEOGRAPHIC_DATA]"
click at [76, 96] on link "LIVE [GEOGRAPHIC_DATA] (TX1540012)" at bounding box center [55, 96] width 91 height 7
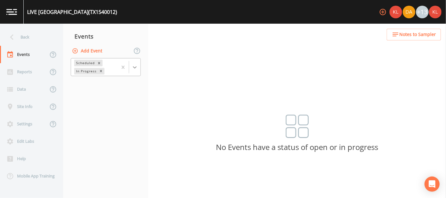
click at [133, 68] on icon at bounding box center [135, 67] width 6 height 6
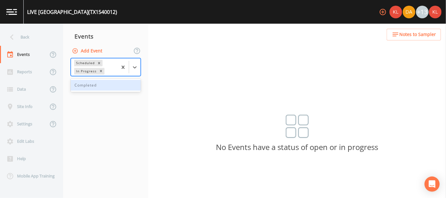
click at [120, 86] on div "Completed" at bounding box center [106, 85] width 70 height 11
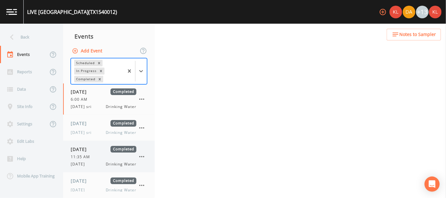
scroll to position [6, 0]
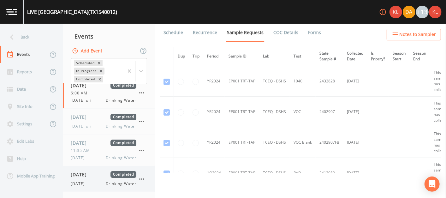
click at [101, 177] on div "[DATE] Completed [DATE] Drinking Water" at bounding box center [104, 178] width 66 height 15
click at [308, 35] on link "Forms" at bounding box center [314, 33] width 15 height 18
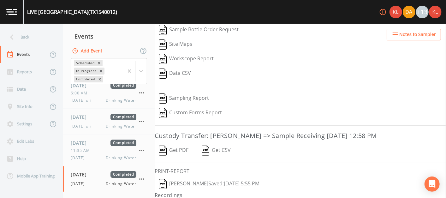
scroll to position [89, 0]
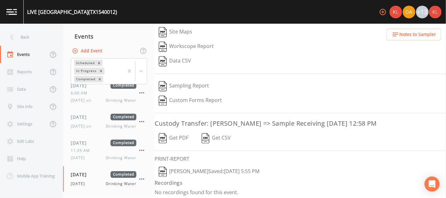
click at [211, 166] on button "[PERSON_NAME]  Saved: [DATE] 5:55 PM" at bounding box center [209, 171] width 109 height 15
click at [6, 9] on link at bounding box center [12, 12] width 24 height 24
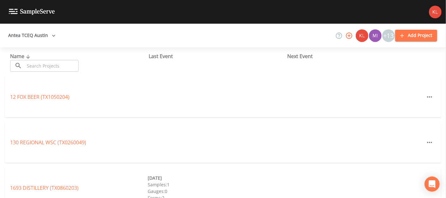
click at [63, 66] on input "text" at bounding box center [52, 66] width 54 height 12
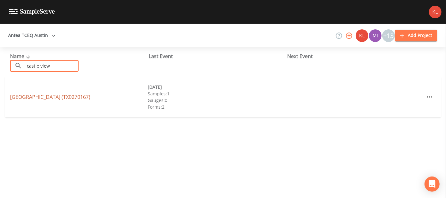
type input "castle view"
click at [62, 96] on link "[GEOGRAPHIC_DATA] (TX0270167)" at bounding box center [50, 96] width 80 height 7
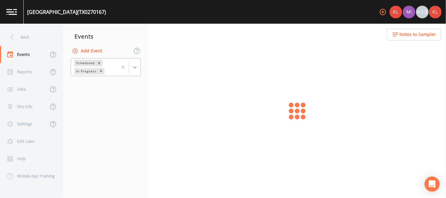
click at [135, 64] on icon at bounding box center [135, 67] width 6 height 6
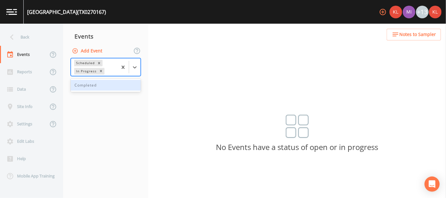
click at [114, 87] on div "Completed" at bounding box center [106, 85] width 70 height 11
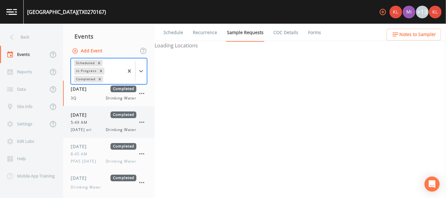
scroll to position [29, 0]
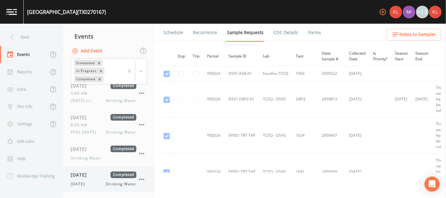
click at [96, 183] on div "[DATE] Drinking Water" at bounding box center [104, 184] width 66 height 6
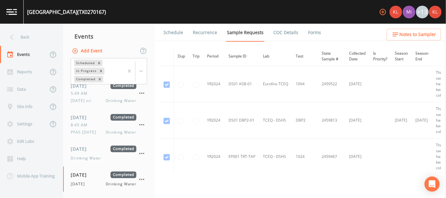
click at [227, 100] on td "DS01 ASB-01" at bounding box center [242, 84] width 34 height 36
click at [307, 33] on link "Forms" at bounding box center [314, 33] width 15 height 18
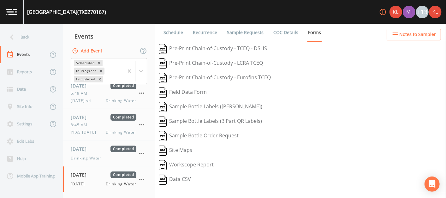
scroll to position [118, 0]
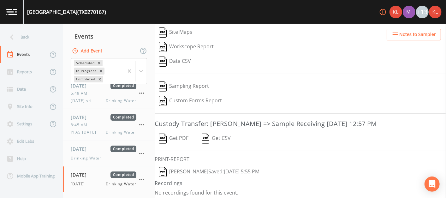
click at [189, 169] on button "[PERSON_NAME]  Saved: [DATE] 5:55 PM" at bounding box center [209, 172] width 109 height 15
click at [15, 19] on link at bounding box center [12, 12] width 24 height 24
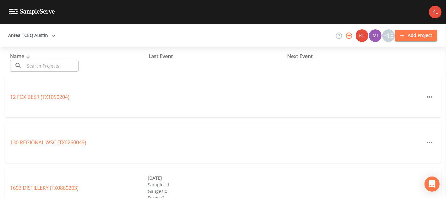
click at [42, 65] on input "text" at bounding box center [52, 66] width 54 height 12
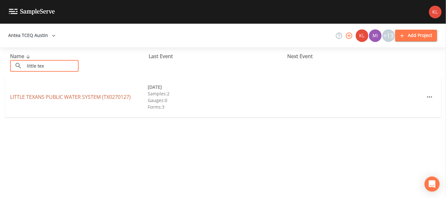
type input "little tex"
click at [47, 94] on link "LITTLE TEXANS PUBLIC WATER SYSTEM (TX0270127)" at bounding box center [70, 96] width 120 height 7
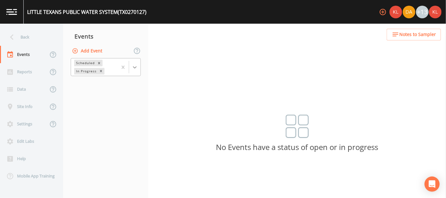
click at [134, 67] on icon at bounding box center [135, 67] width 6 height 6
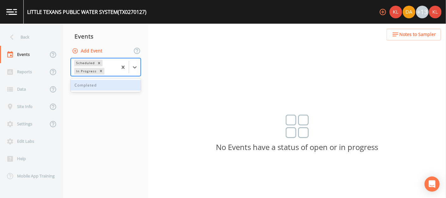
click at [113, 88] on div "Completed" at bounding box center [106, 85] width 70 height 11
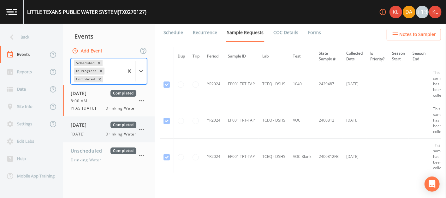
click at [101, 128] on div "[DATE] Completed [DATE] Drinking Water" at bounding box center [104, 128] width 66 height 15
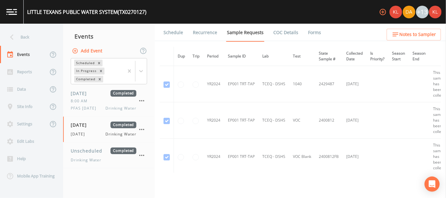
click at [312, 30] on link "Forms" at bounding box center [314, 33] width 15 height 18
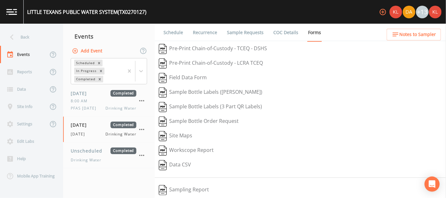
scroll to position [104, 0]
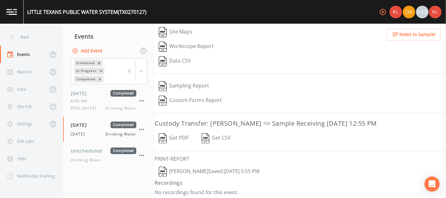
click at [198, 168] on button "[PERSON_NAME]  Saved: [DATE] 5:55 PM" at bounding box center [209, 171] width 109 height 15
